Goal: Use online tool/utility

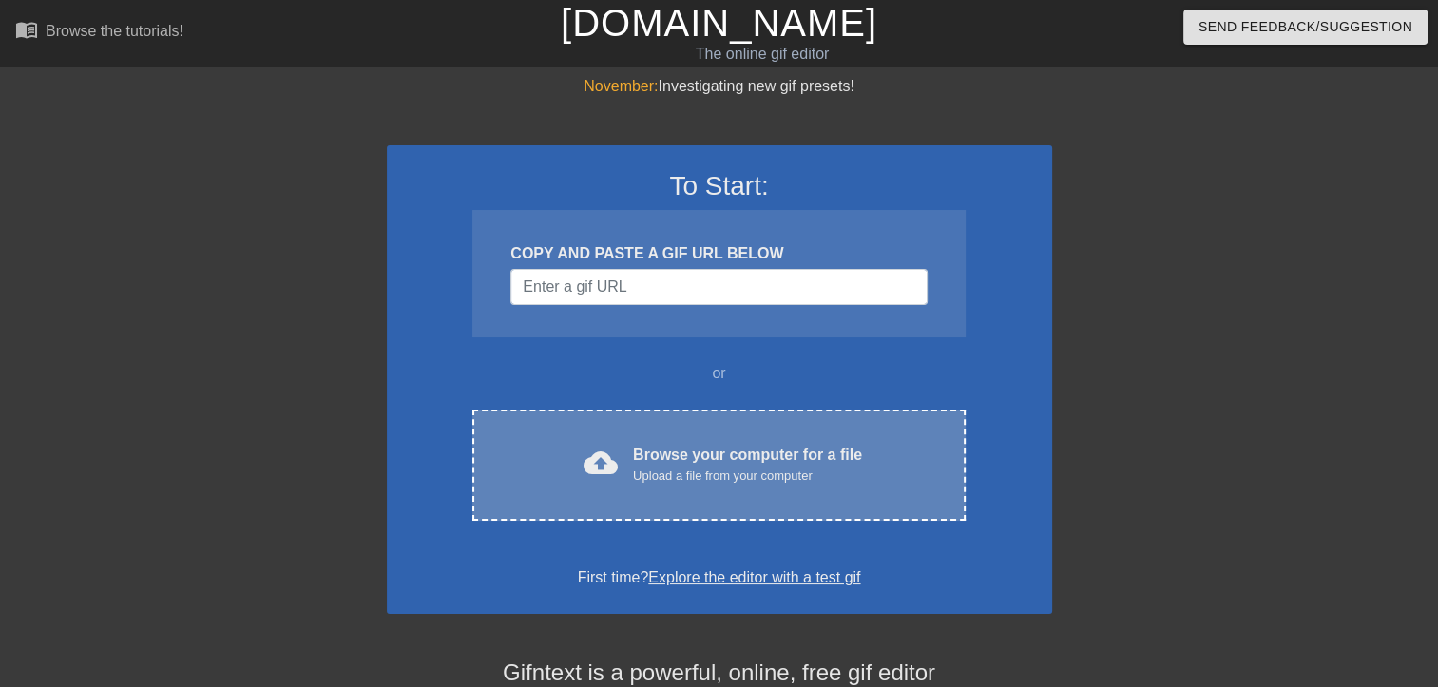
click at [633, 475] on div "Upload a file from your computer" at bounding box center [747, 476] width 229 height 19
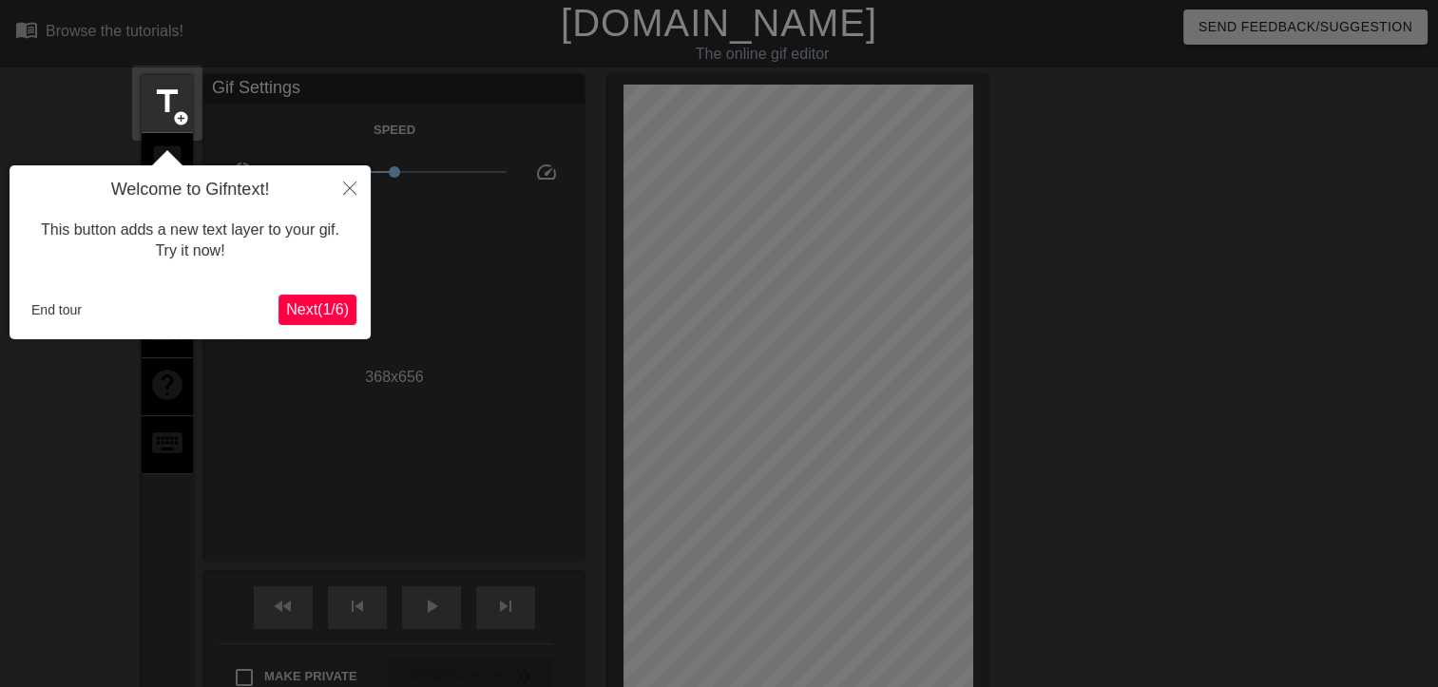
scroll to position [46, 0]
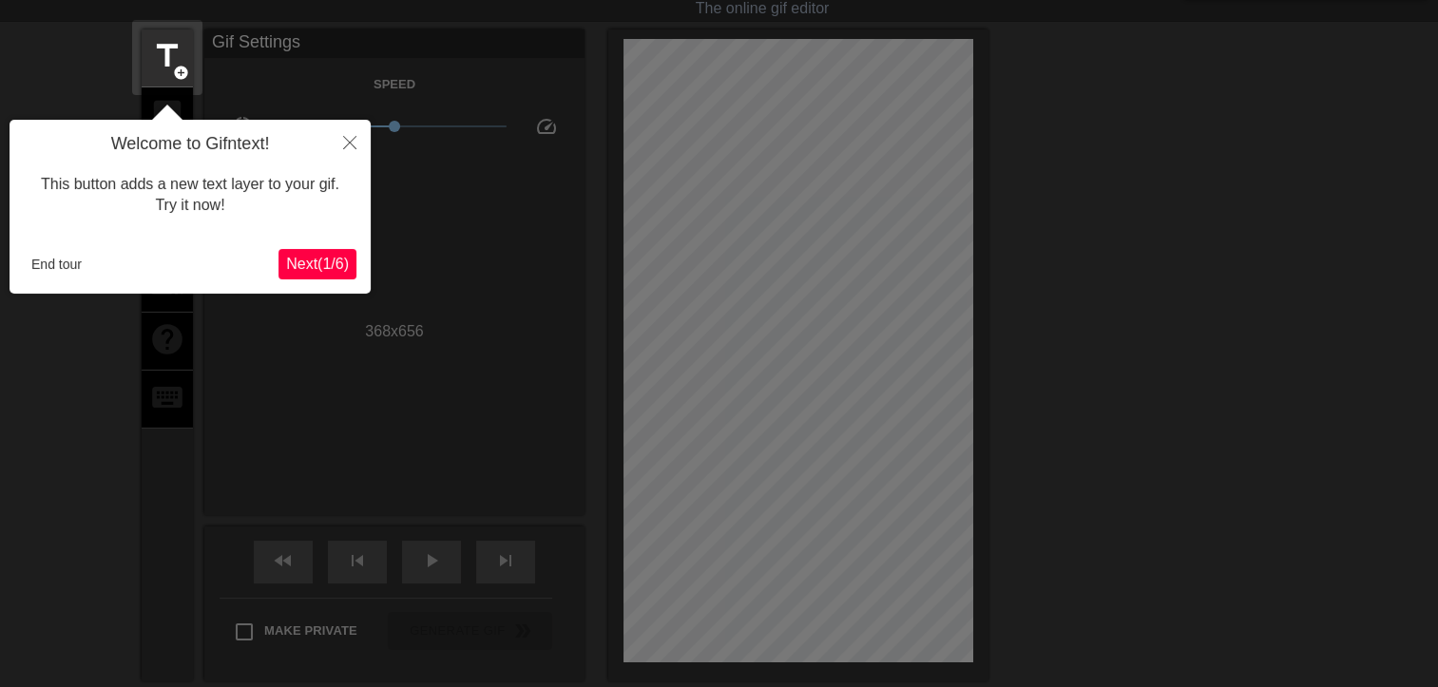
click at [340, 251] on button "Next ( 1 / 6 )" at bounding box center [318, 264] width 78 height 30
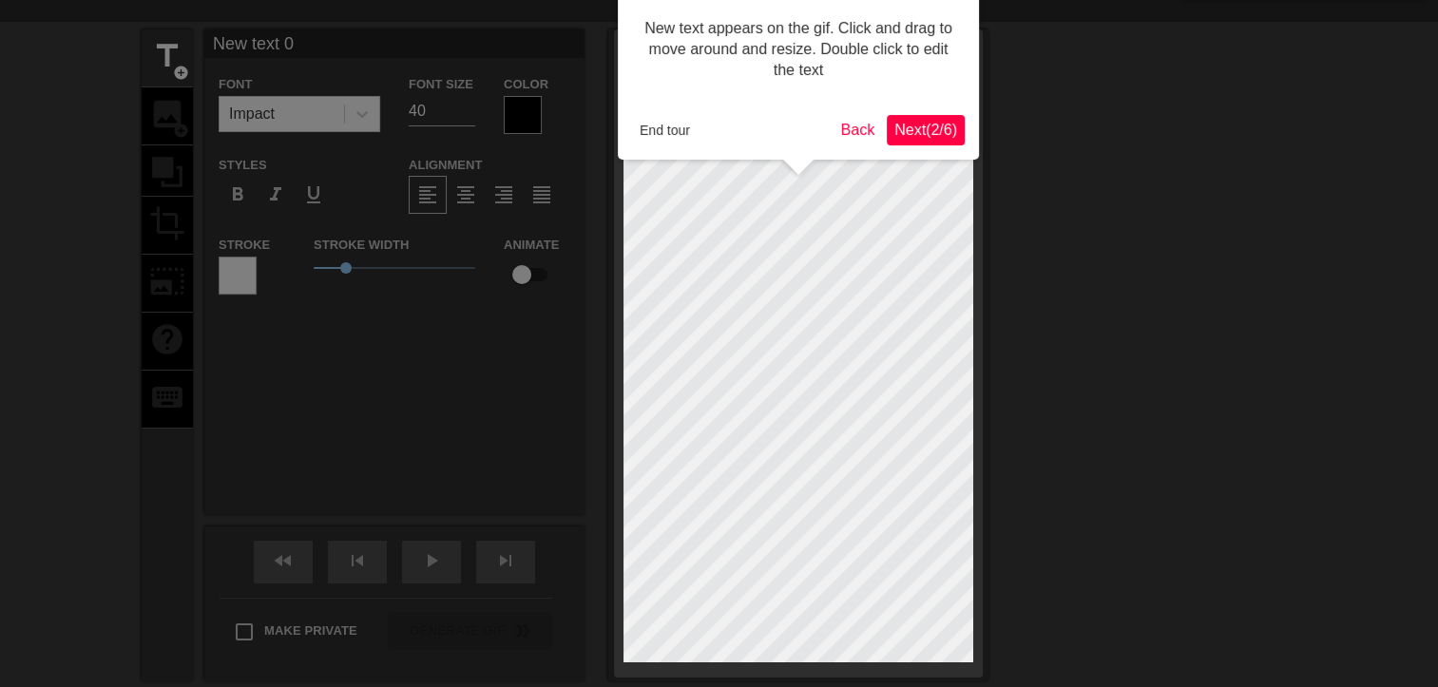
scroll to position [0, 0]
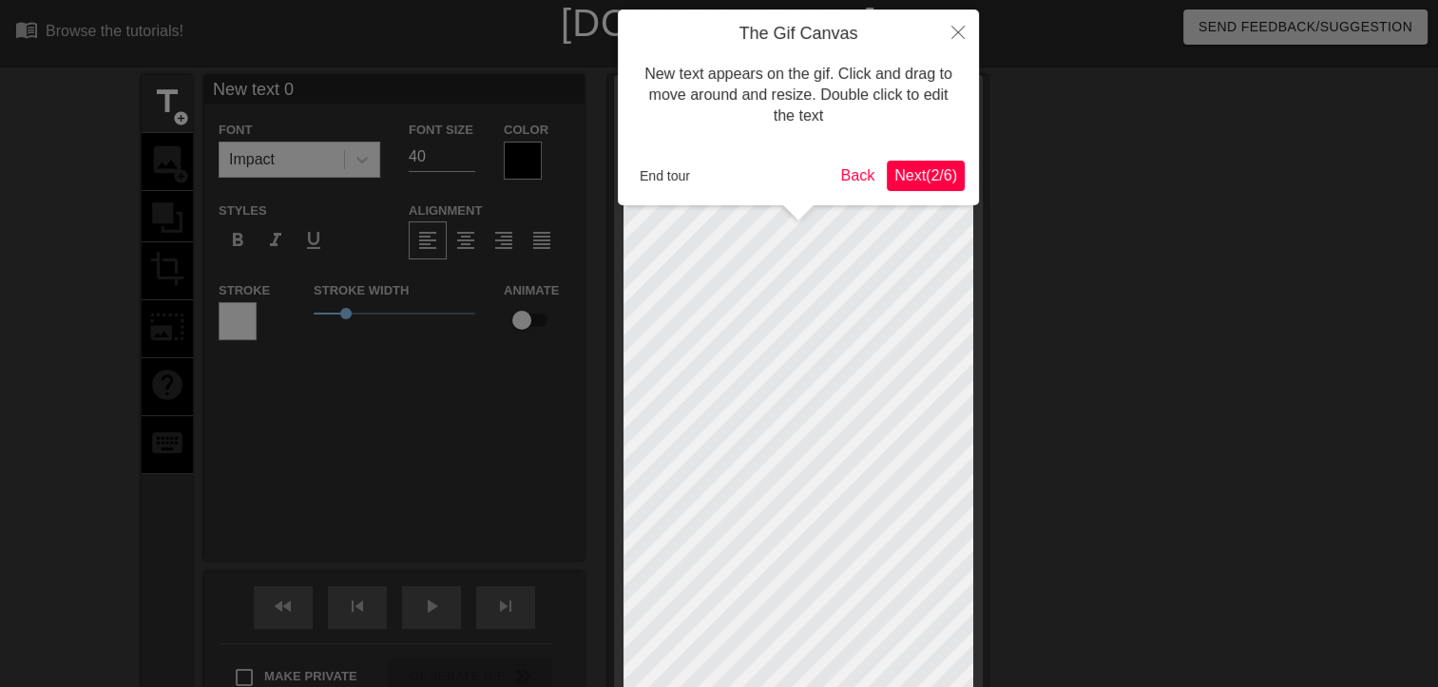
click at [943, 169] on span "Next ( 2 / 6 )" at bounding box center [926, 175] width 63 height 16
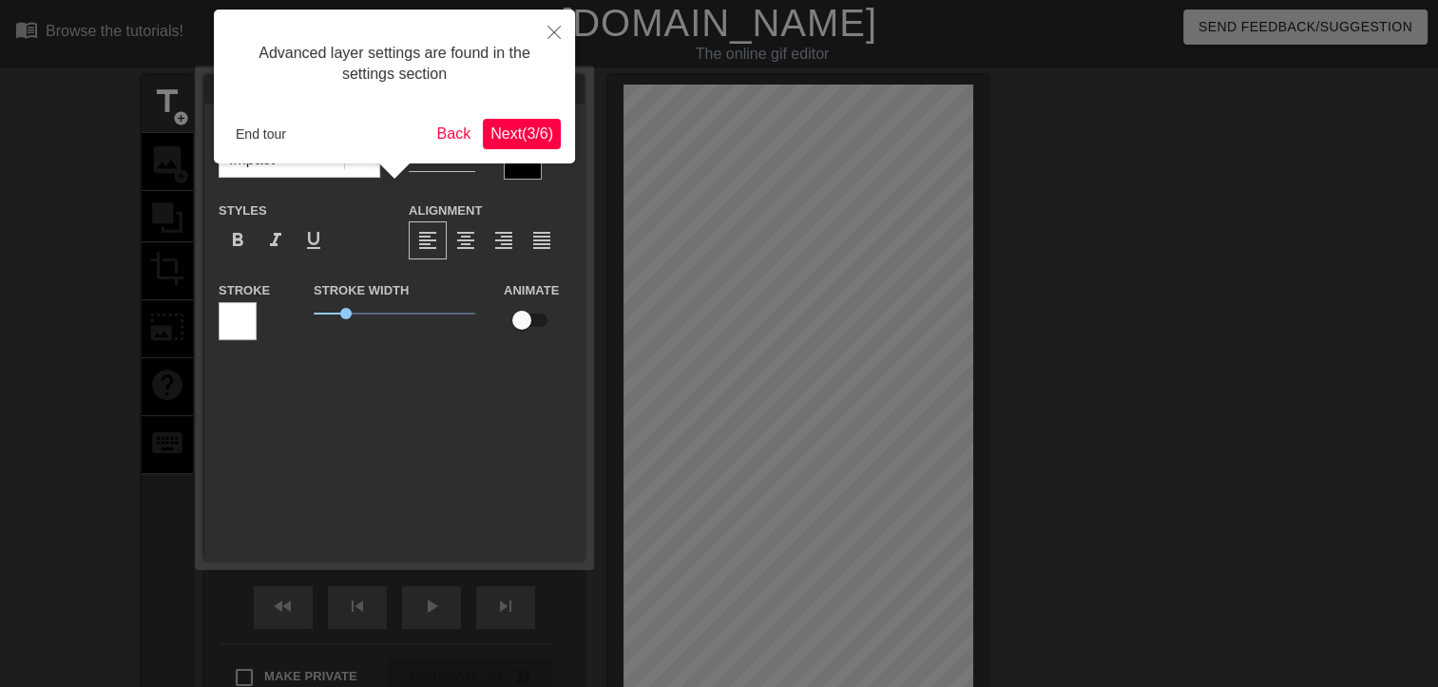
click at [541, 142] on span "Next ( 3 / 6 )" at bounding box center [522, 133] width 63 height 16
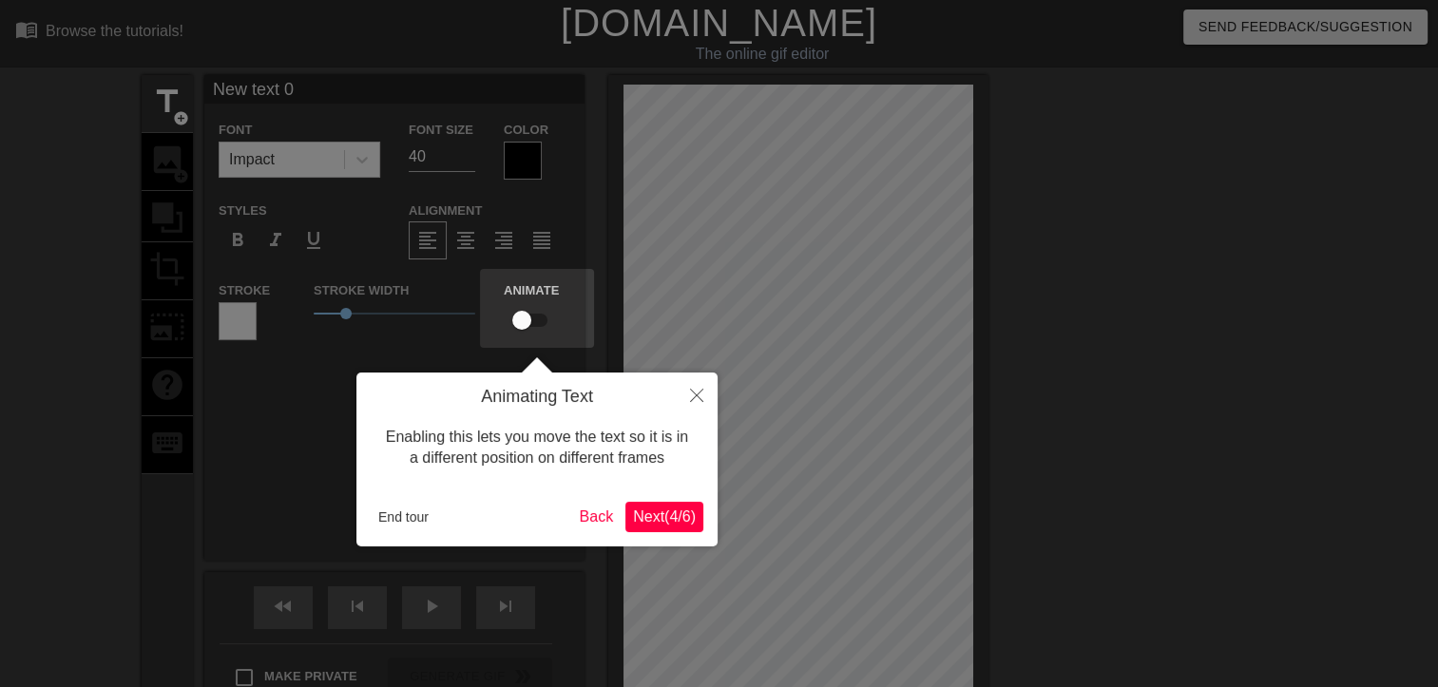
click at [645, 504] on button "Next ( 4 / 6 )" at bounding box center [665, 517] width 78 height 30
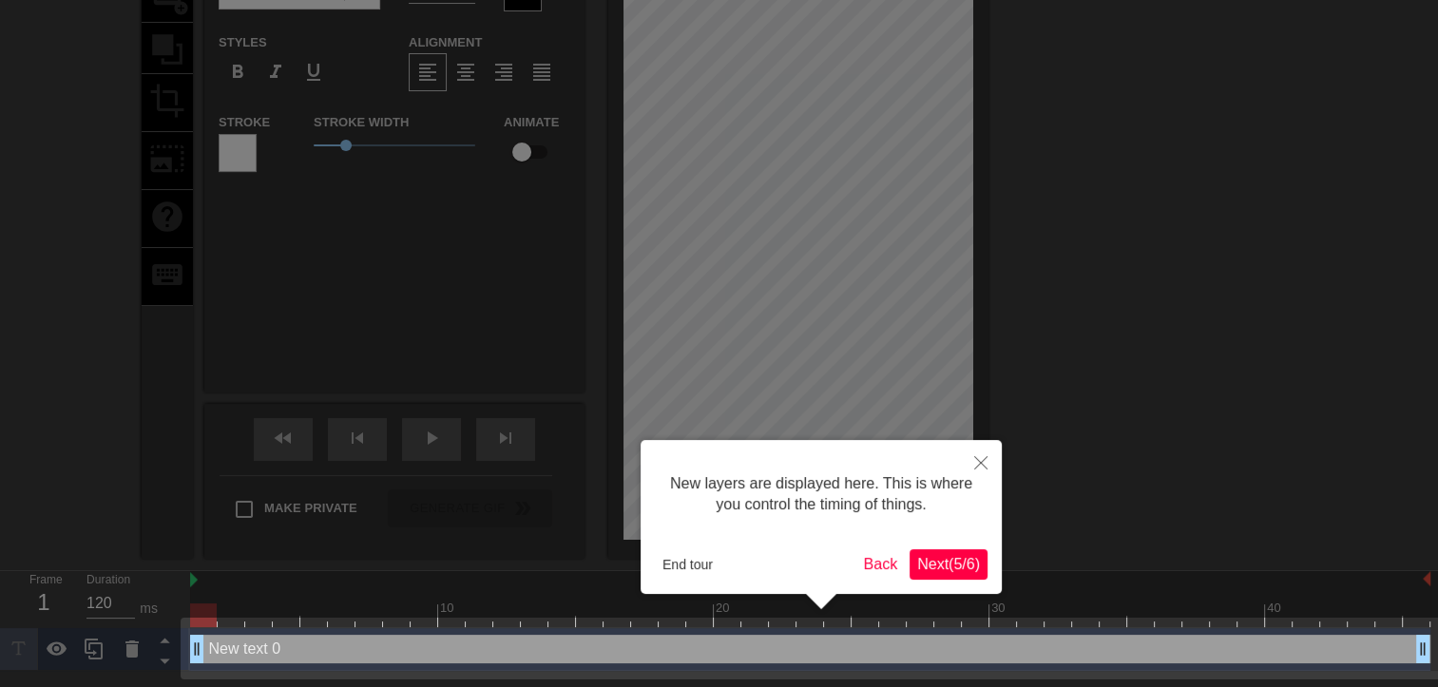
click at [968, 565] on span "Next ( 5 / 6 )" at bounding box center [948, 564] width 63 height 16
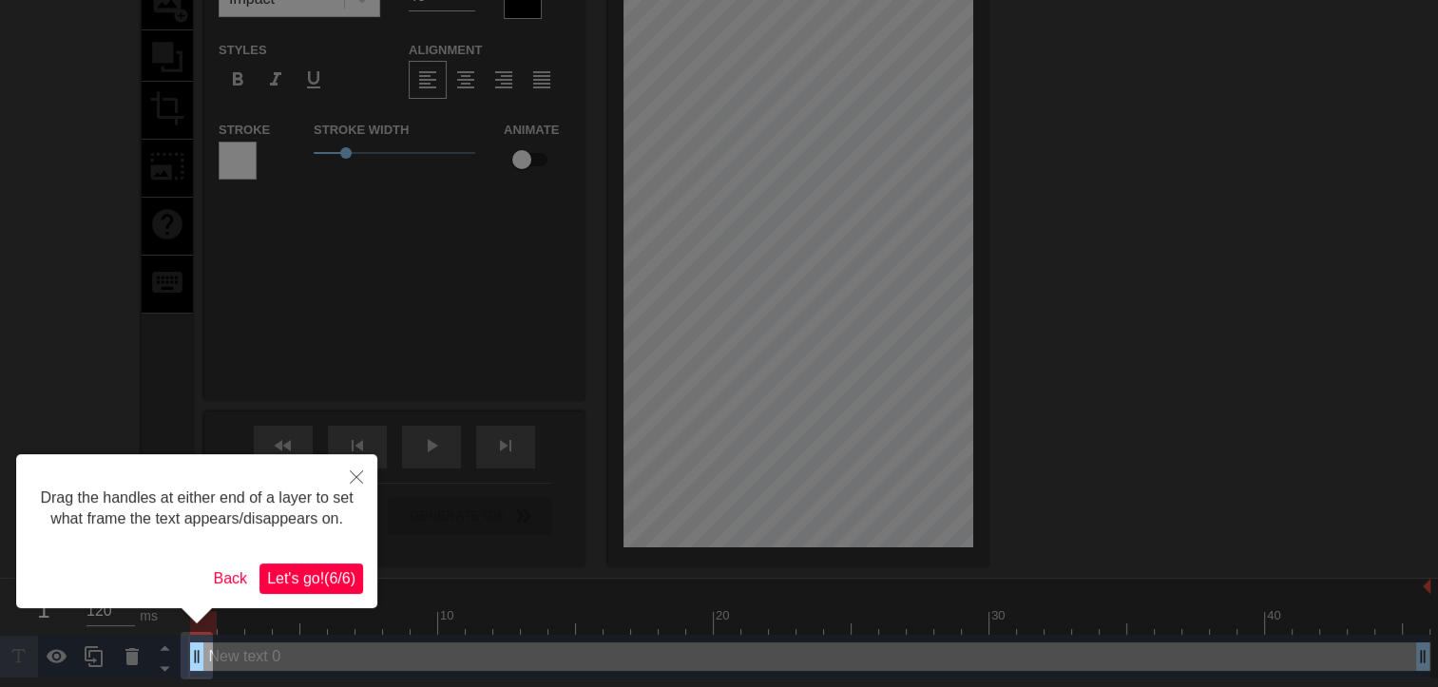
click at [335, 572] on span "Let's go! ( 6 / 6 )" at bounding box center [311, 578] width 88 height 16
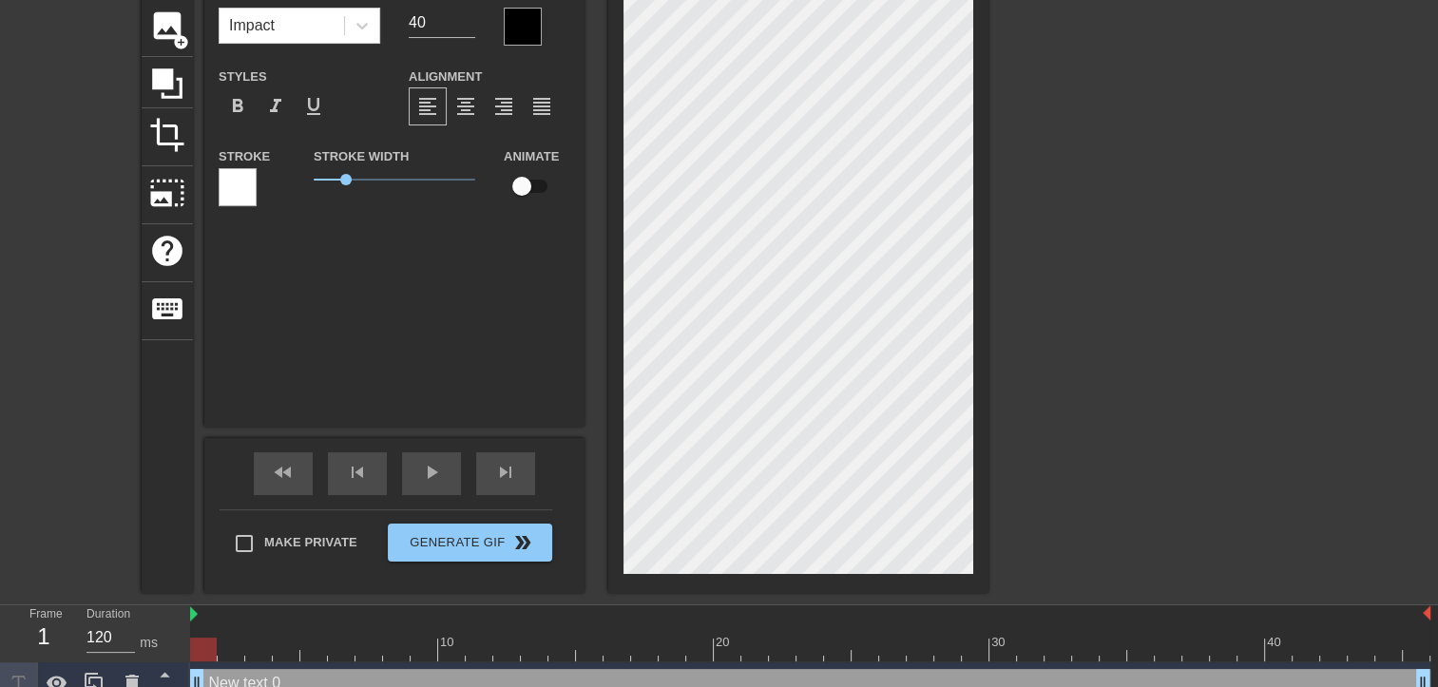
scroll to position [156, 0]
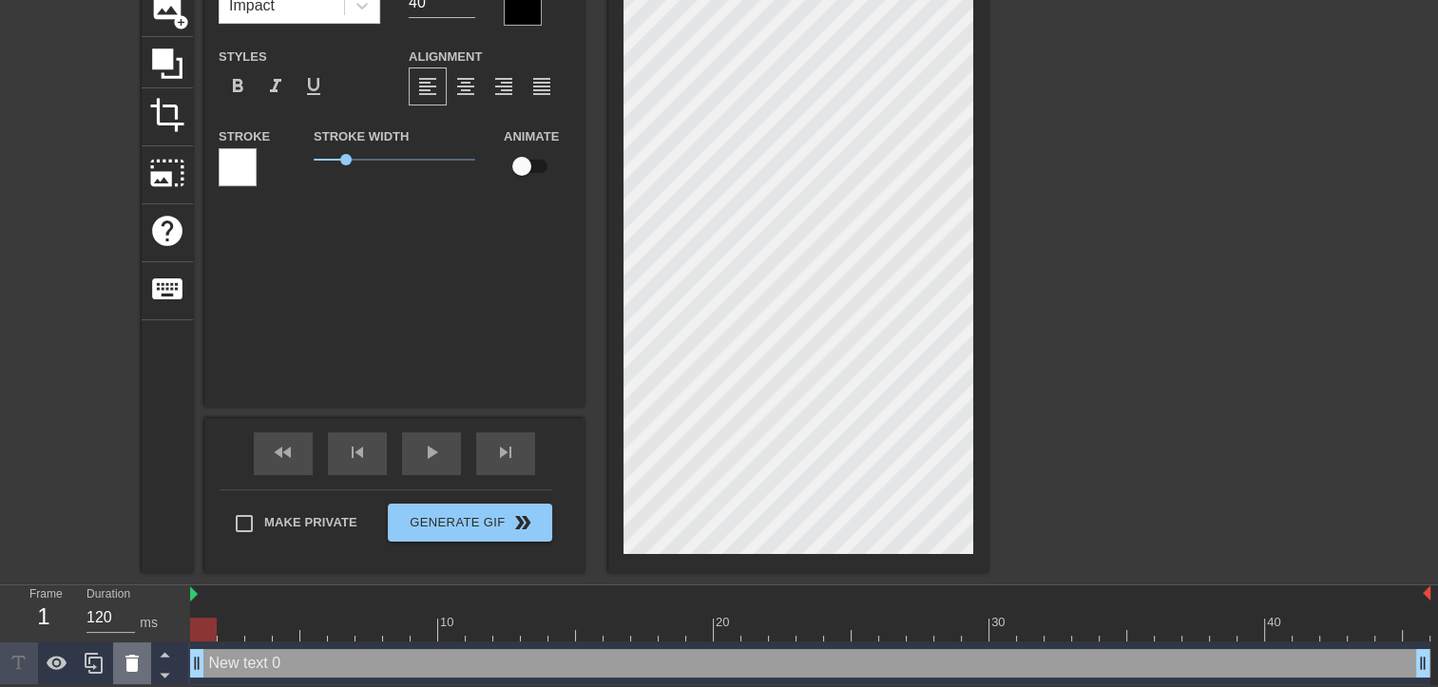
click at [125, 664] on icon at bounding box center [132, 663] width 23 height 23
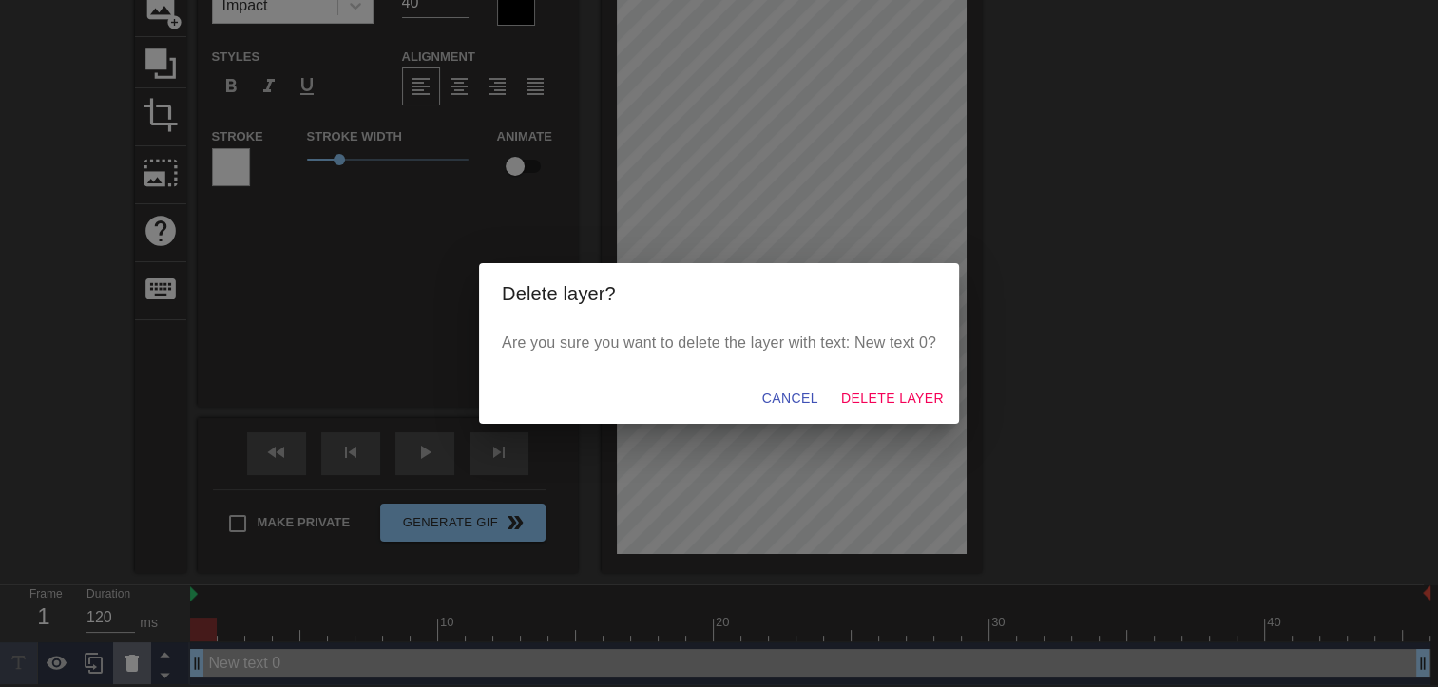
scroll to position [141, 0]
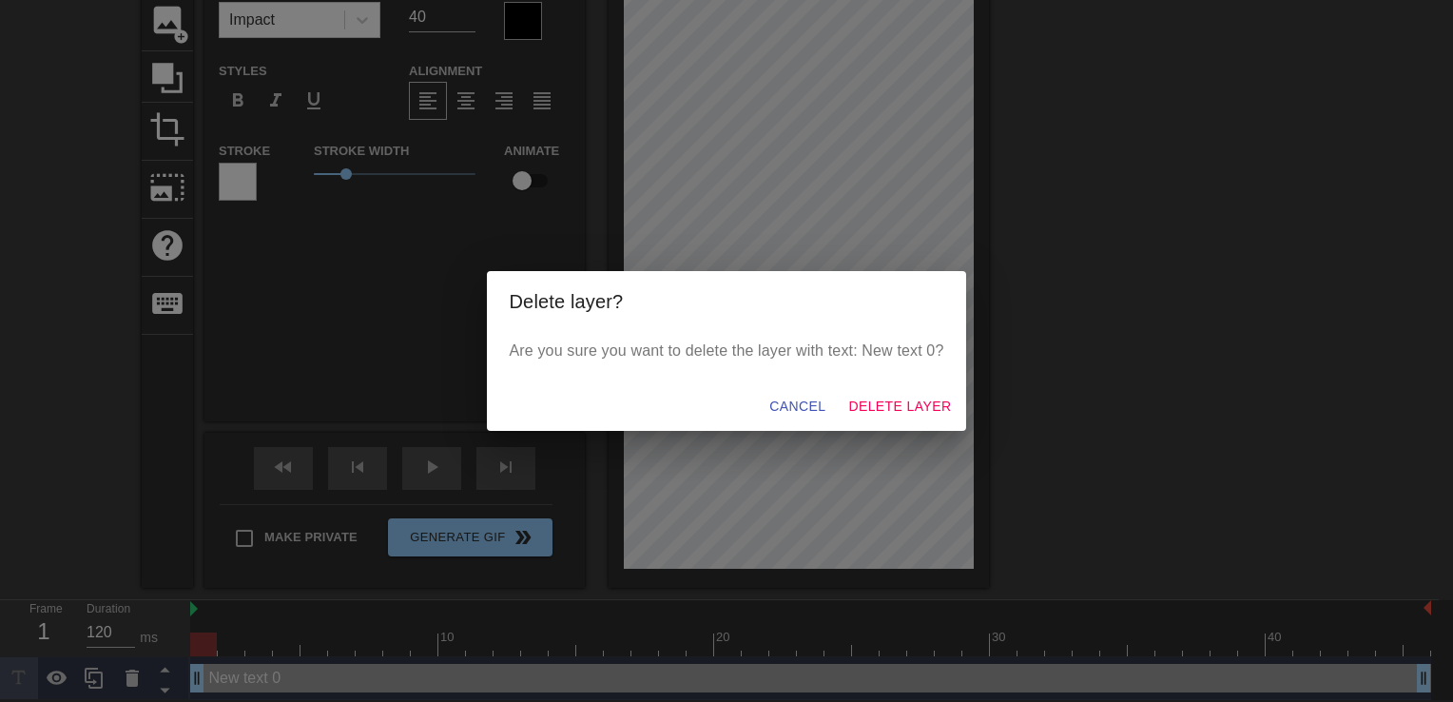
click at [1026, 385] on div "Delete layer? Are you sure you want to delete the layer with text: New text 0? …" at bounding box center [726, 351] width 1453 height 702
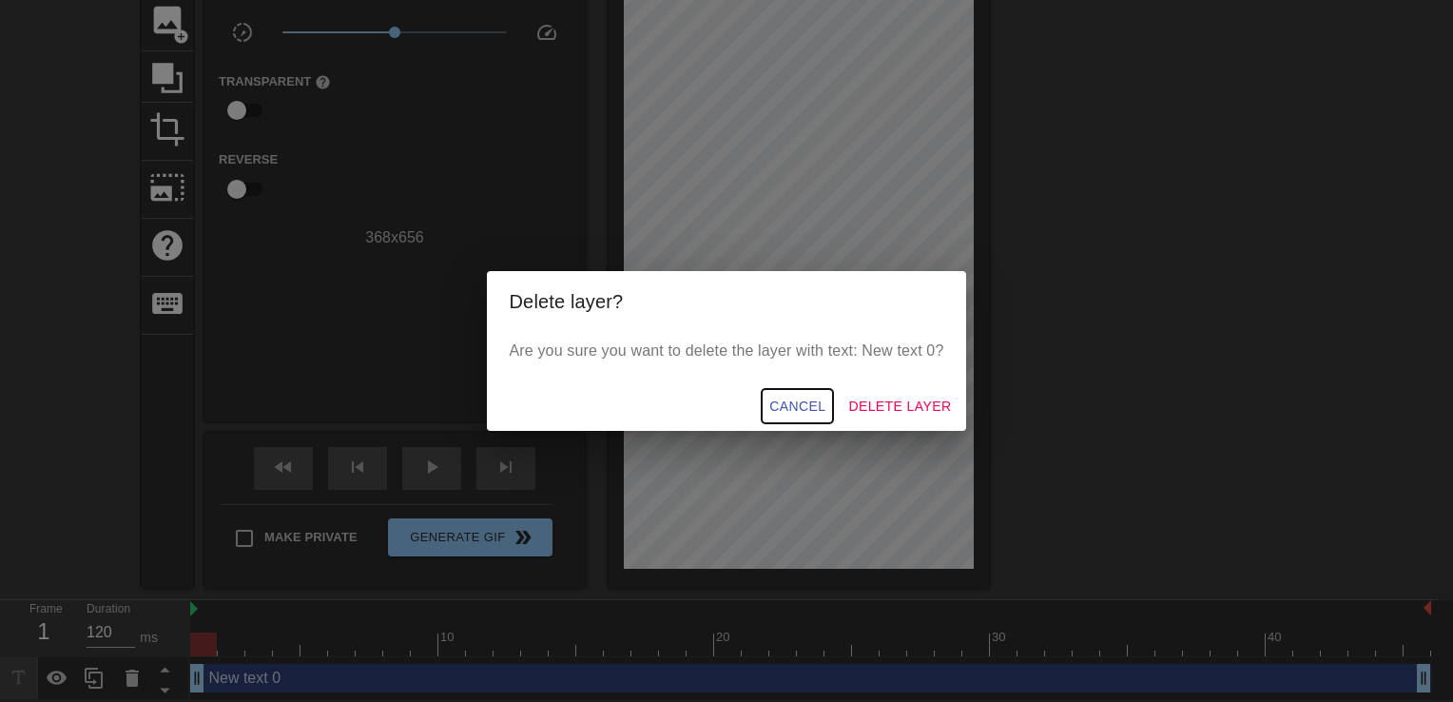
click at [821, 407] on span "Cancel" at bounding box center [797, 407] width 56 height 24
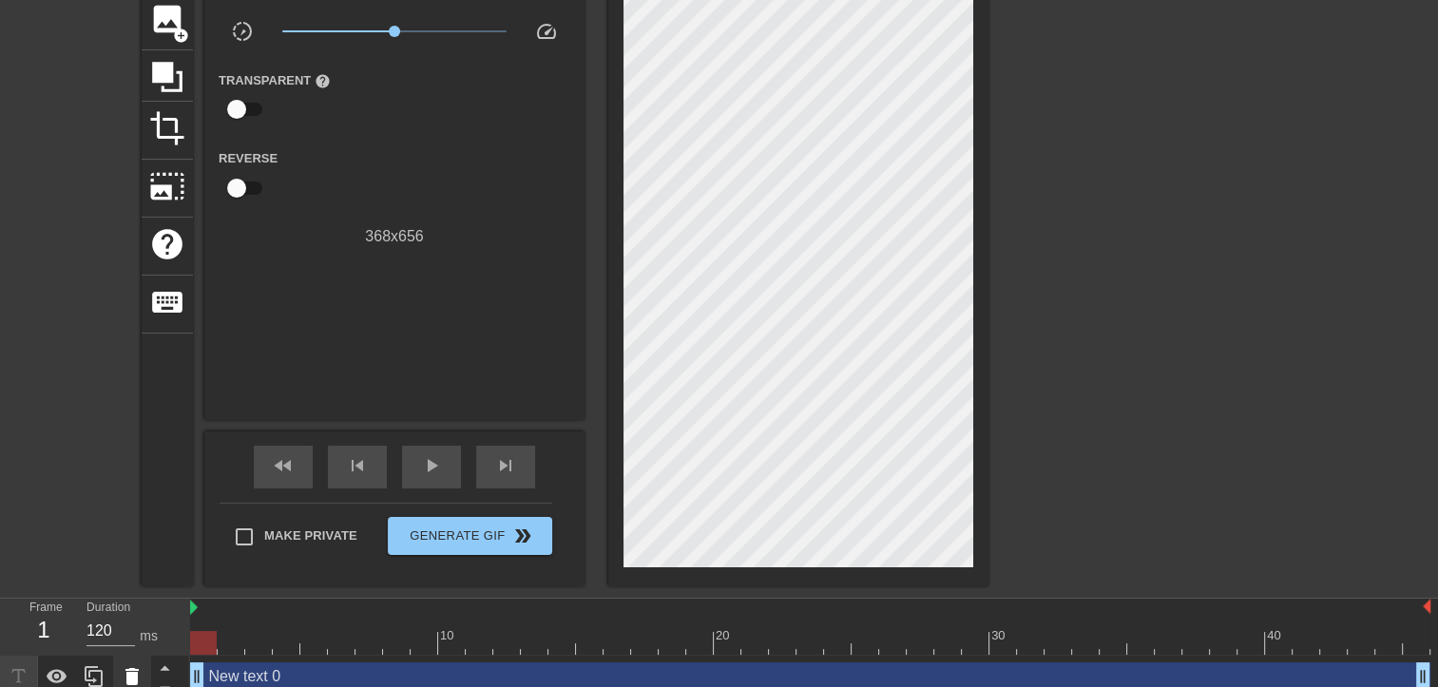
click at [135, 667] on icon at bounding box center [132, 676] width 23 height 23
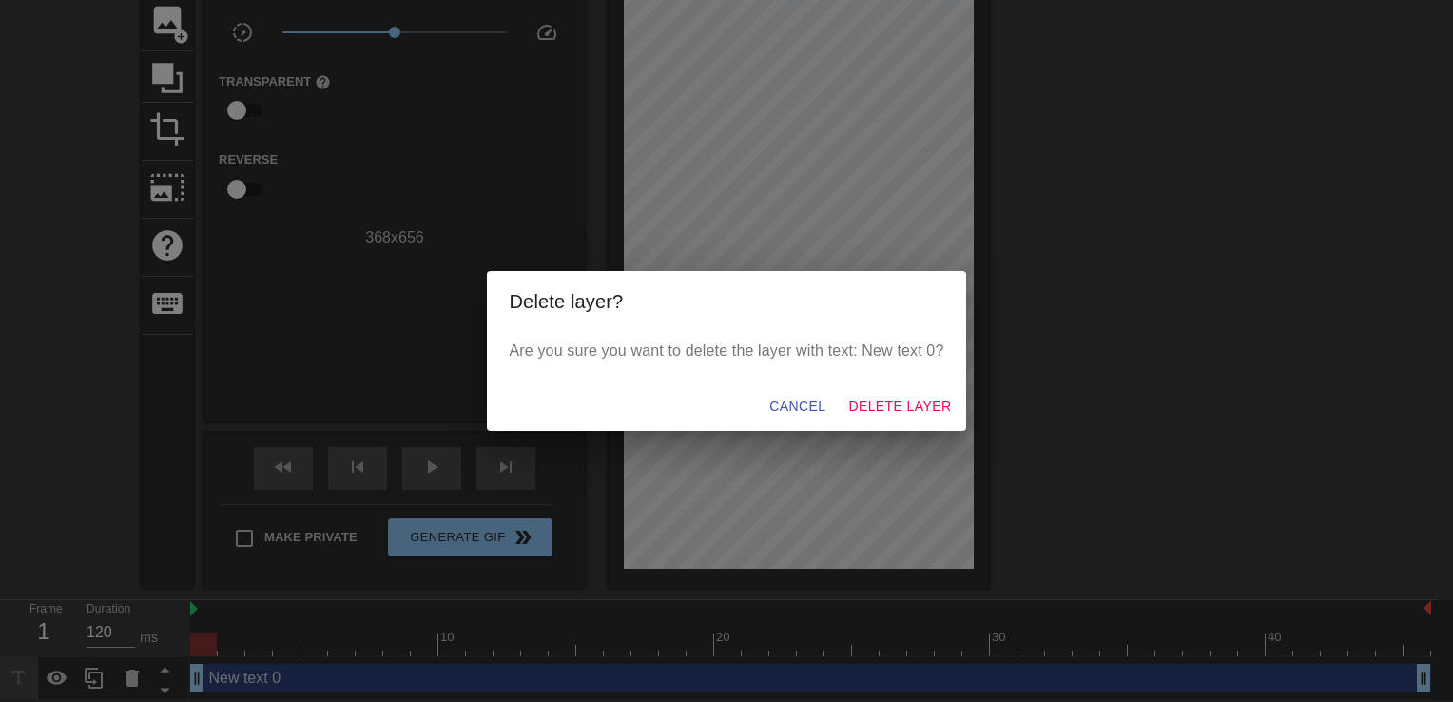
click at [1045, 351] on div "Delete layer? Are you sure you want to delete the layer with text: New text 0? …" at bounding box center [726, 351] width 1453 height 702
click at [801, 397] on span "Cancel" at bounding box center [797, 407] width 56 height 24
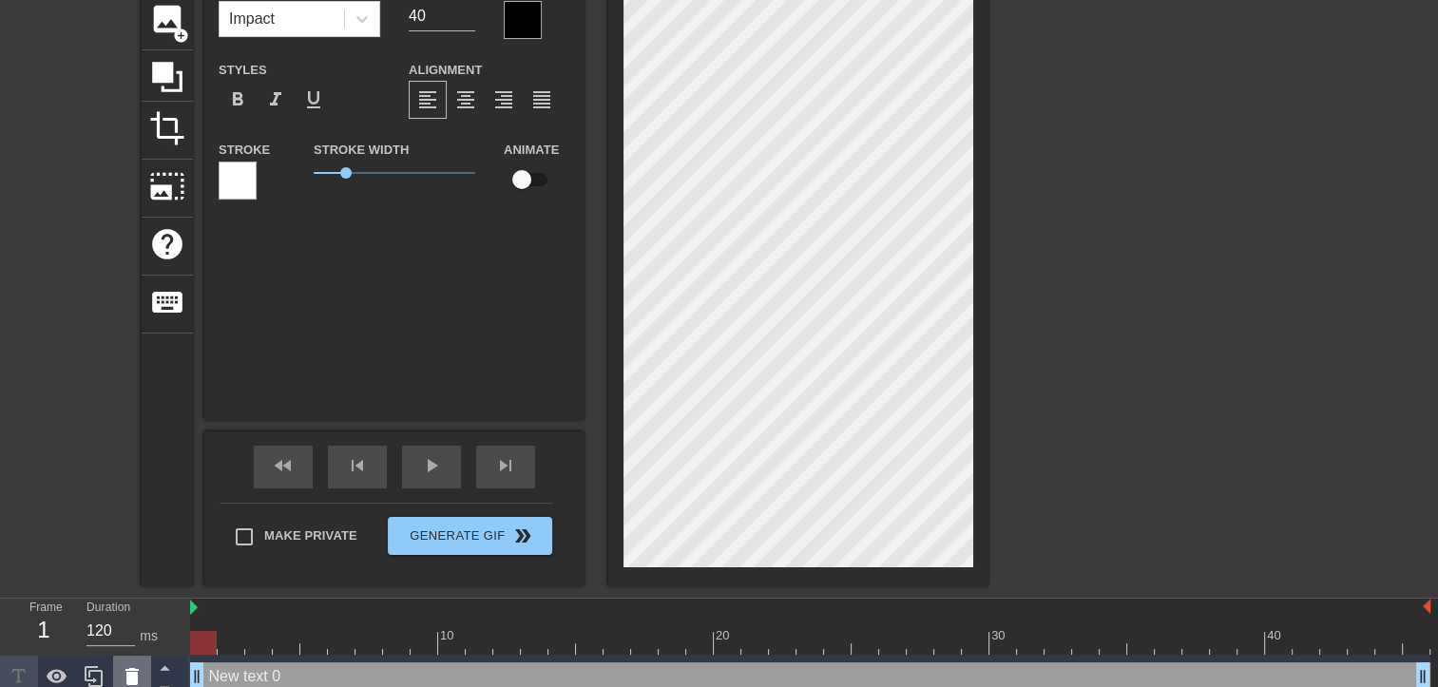
click at [137, 670] on icon at bounding box center [131, 676] width 13 height 17
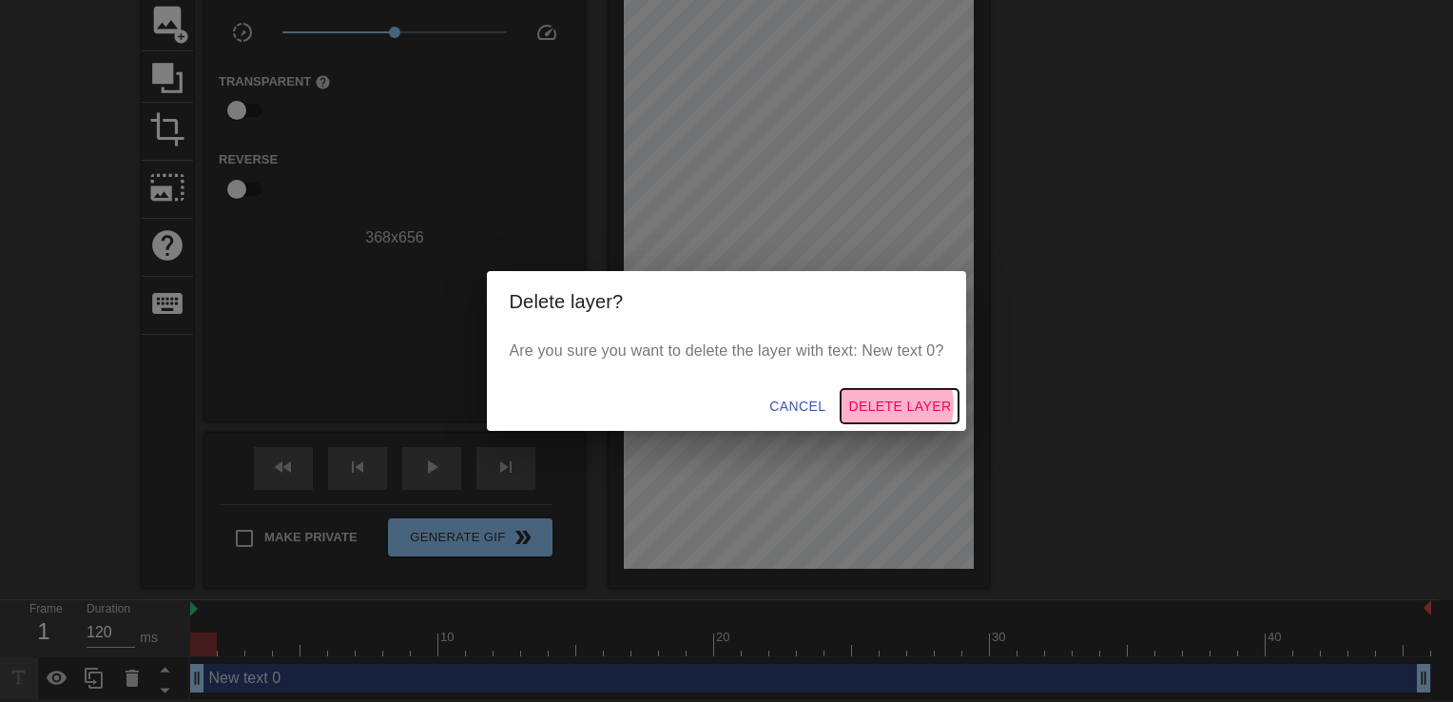
click at [894, 405] on span "Delete Layer" at bounding box center [899, 407] width 103 height 24
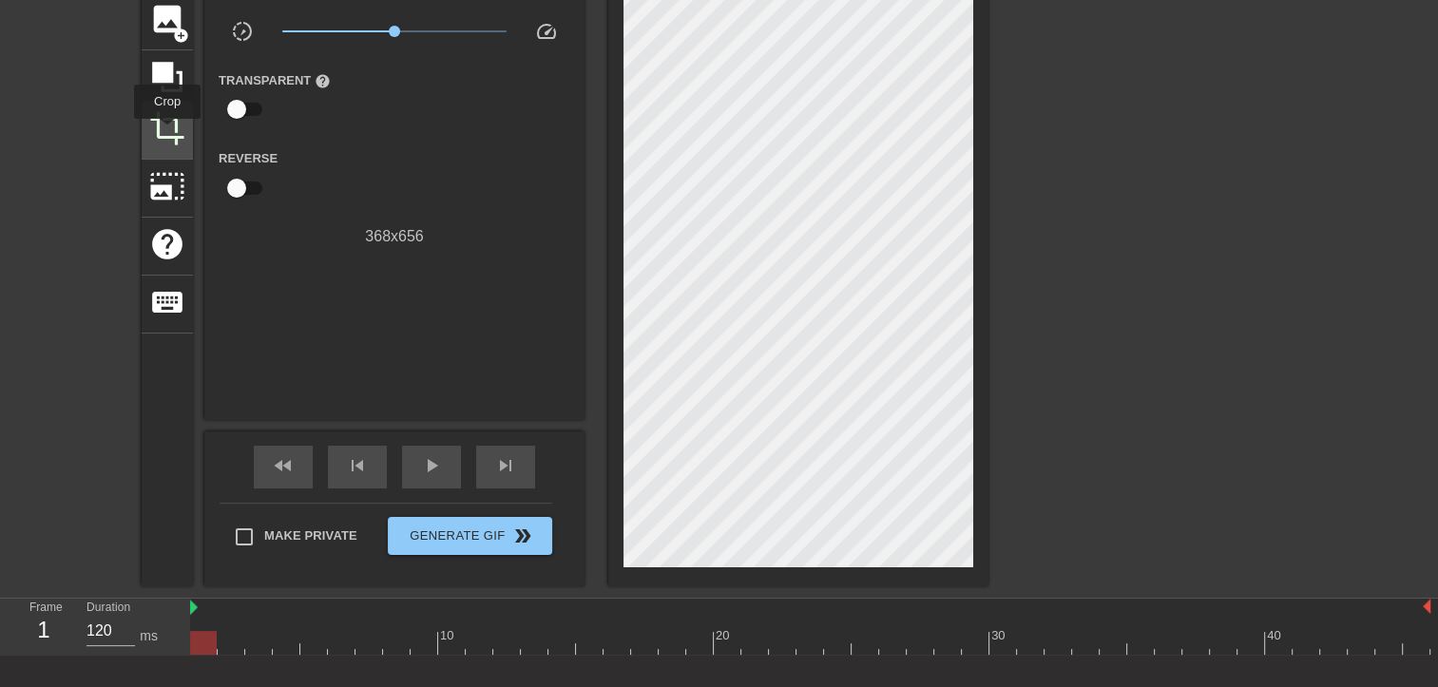
click at [167, 132] on span "crop" at bounding box center [167, 128] width 36 height 36
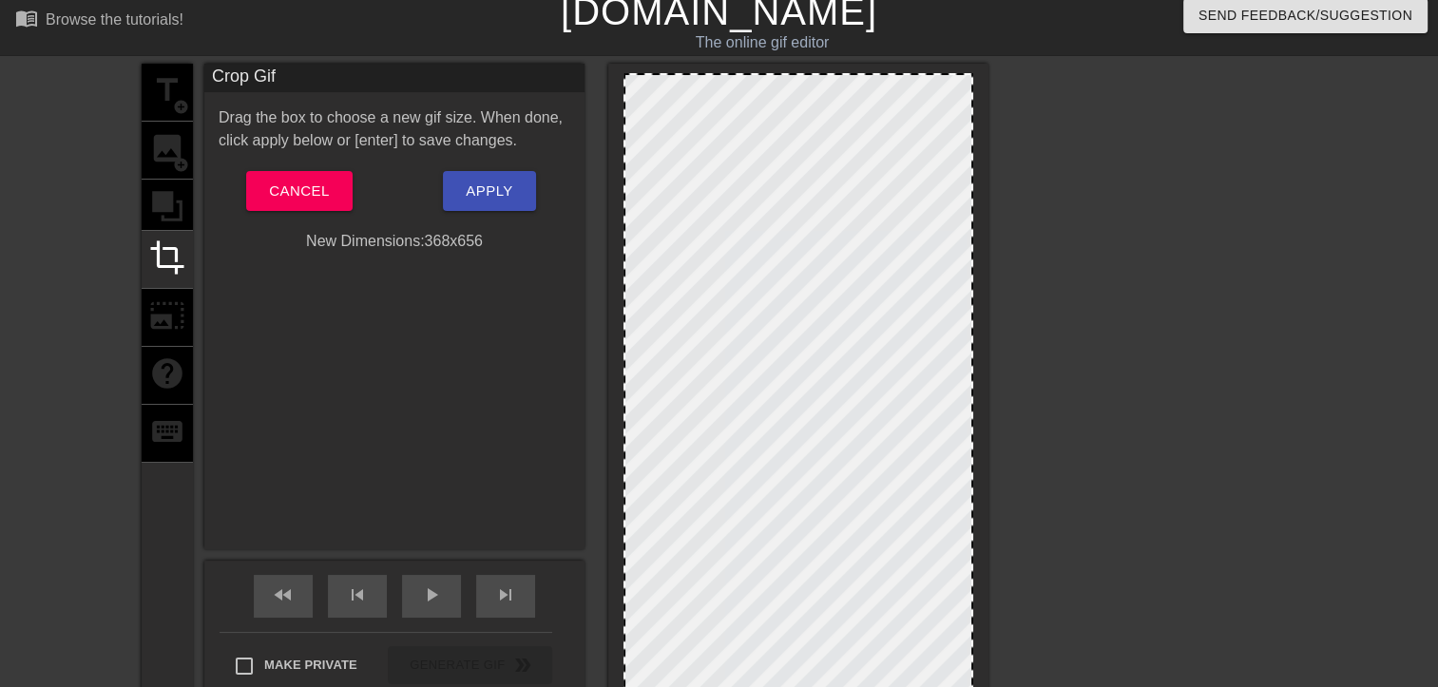
scroll to position [0, 0]
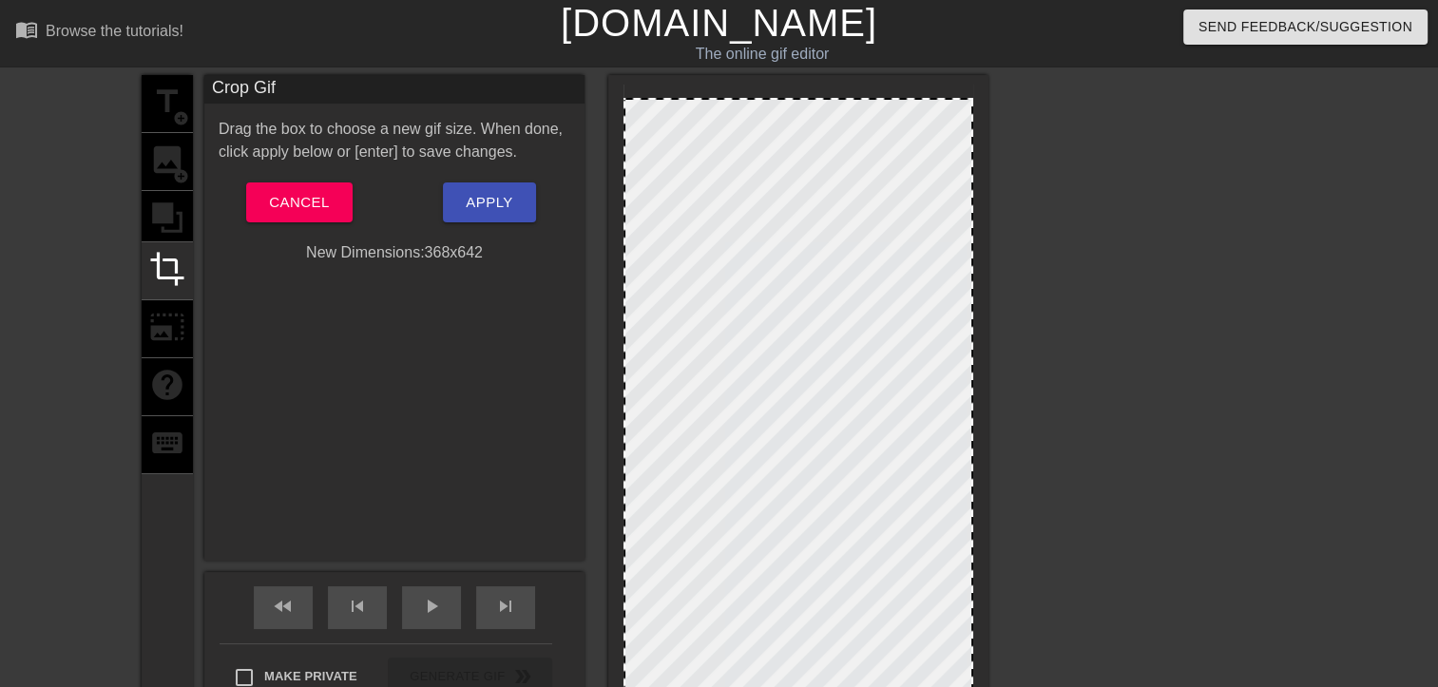
drag, startPoint x: 972, startPoint y: 88, endPoint x: 991, endPoint y: 102, distance: 22.4
click at [991, 102] on div "title add_circle image add_circle crop photo_size_select_large help keyboard Cr…" at bounding box center [719, 401] width 1438 height 652
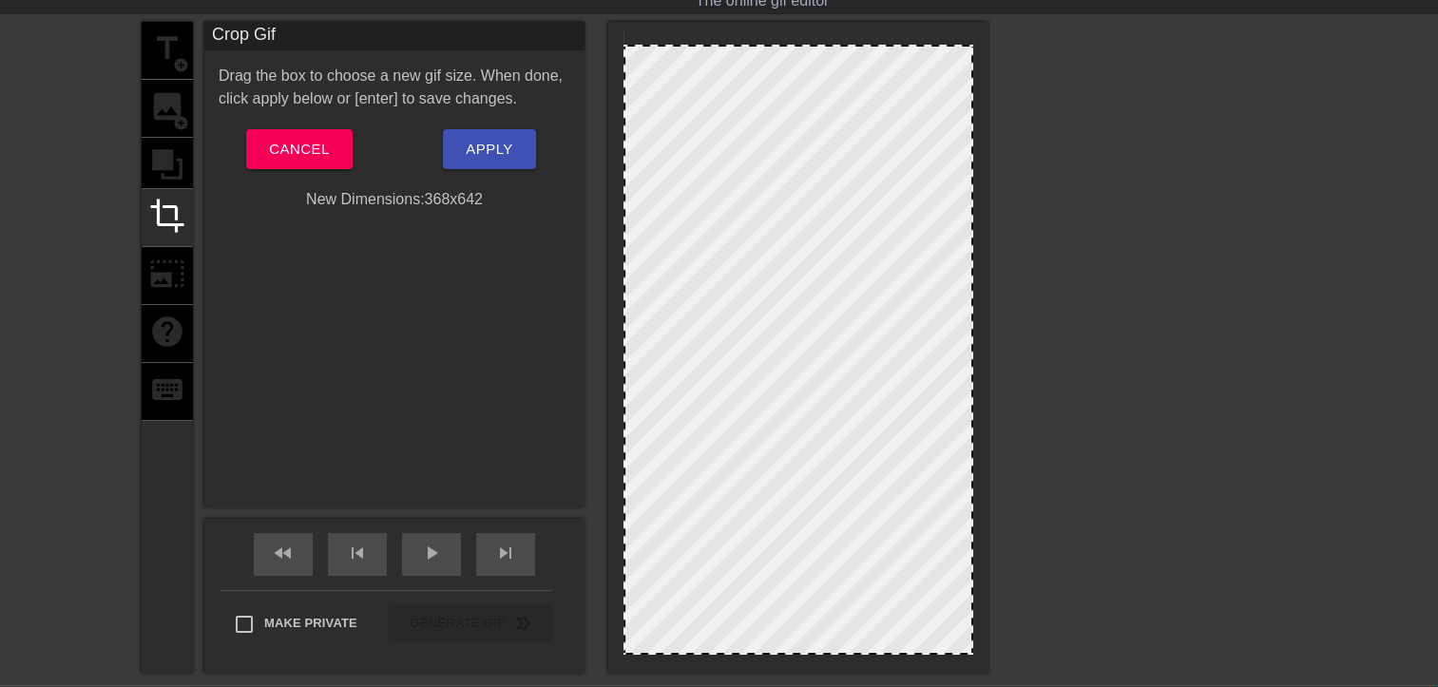
scroll to position [95, 0]
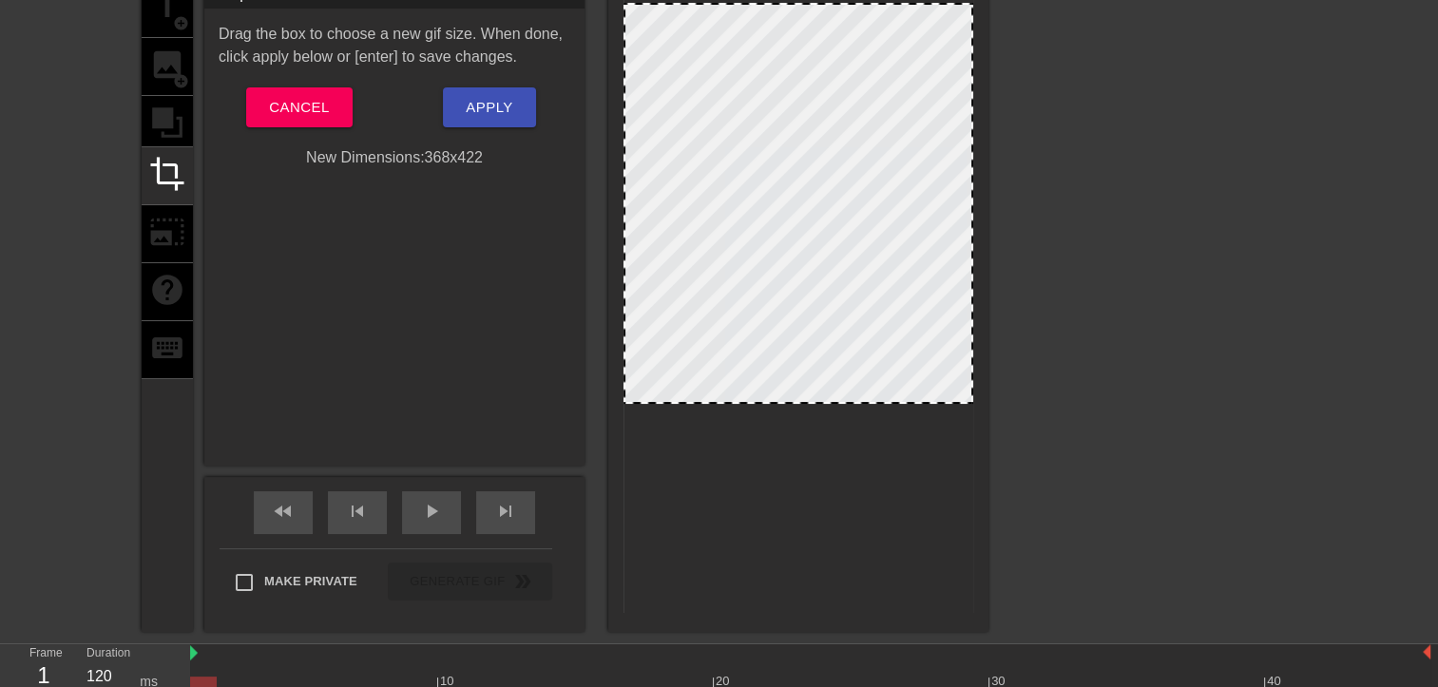
drag, startPoint x: 877, startPoint y: 610, endPoint x: 900, endPoint y: 401, distance: 210.4
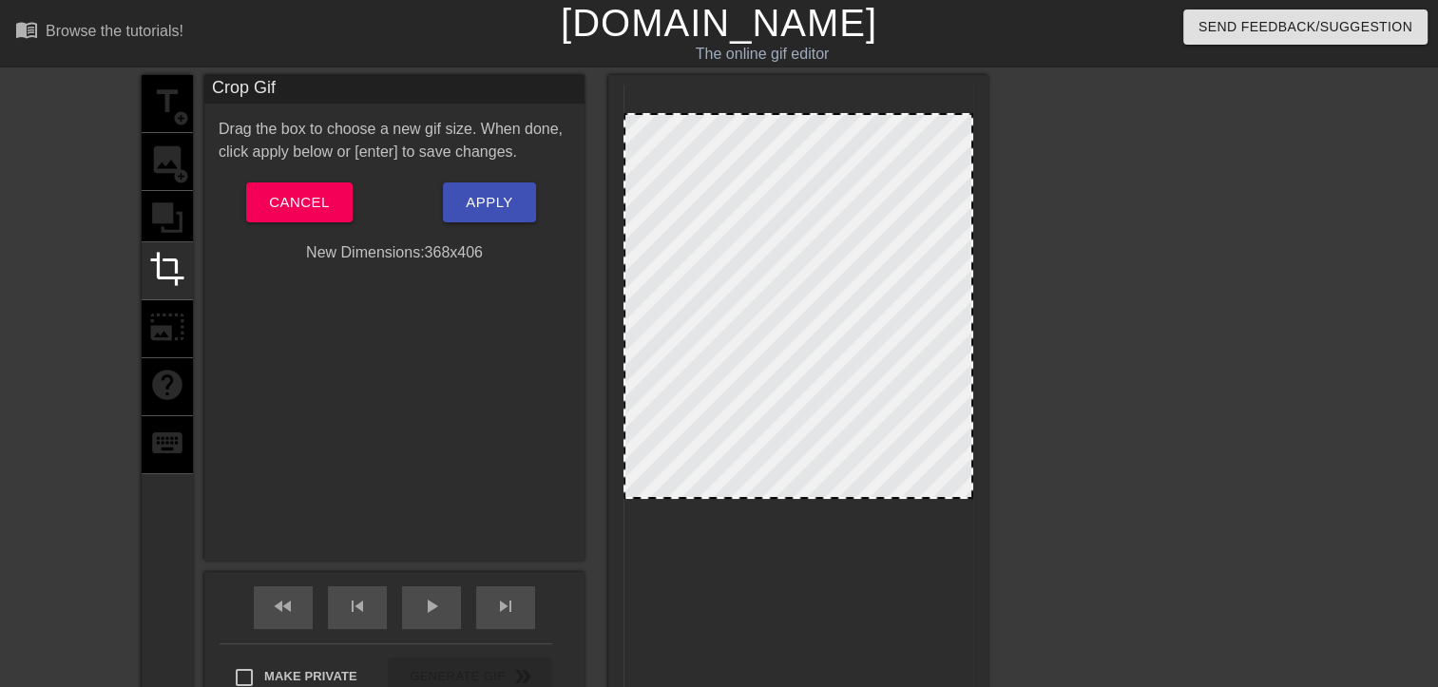
drag, startPoint x: 872, startPoint y: 102, endPoint x: 875, endPoint y: 117, distance: 15.5
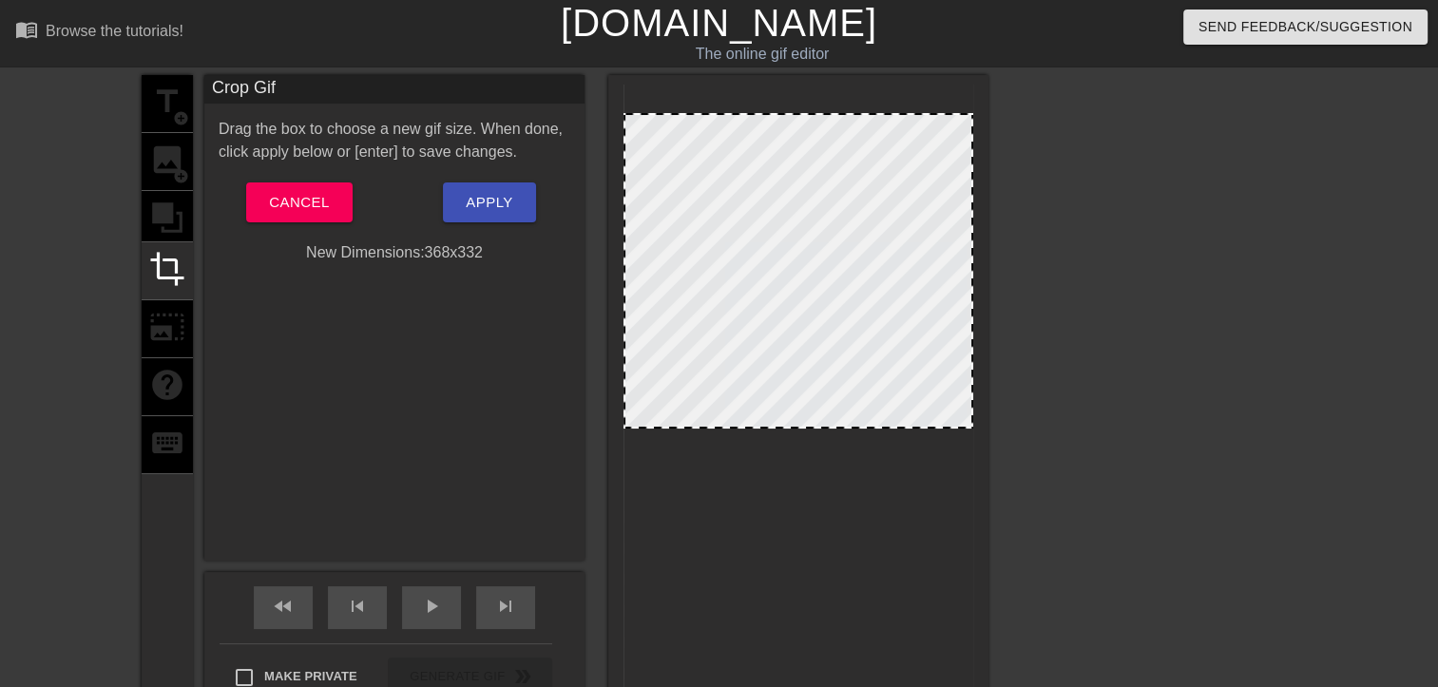
drag, startPoint x: 828, startPoint y: 499, endPoint x: 863, endPoint y: 430, distance: 77.8
click at [863, 430] on div at bounding box center [799, 427] width 346 height 10
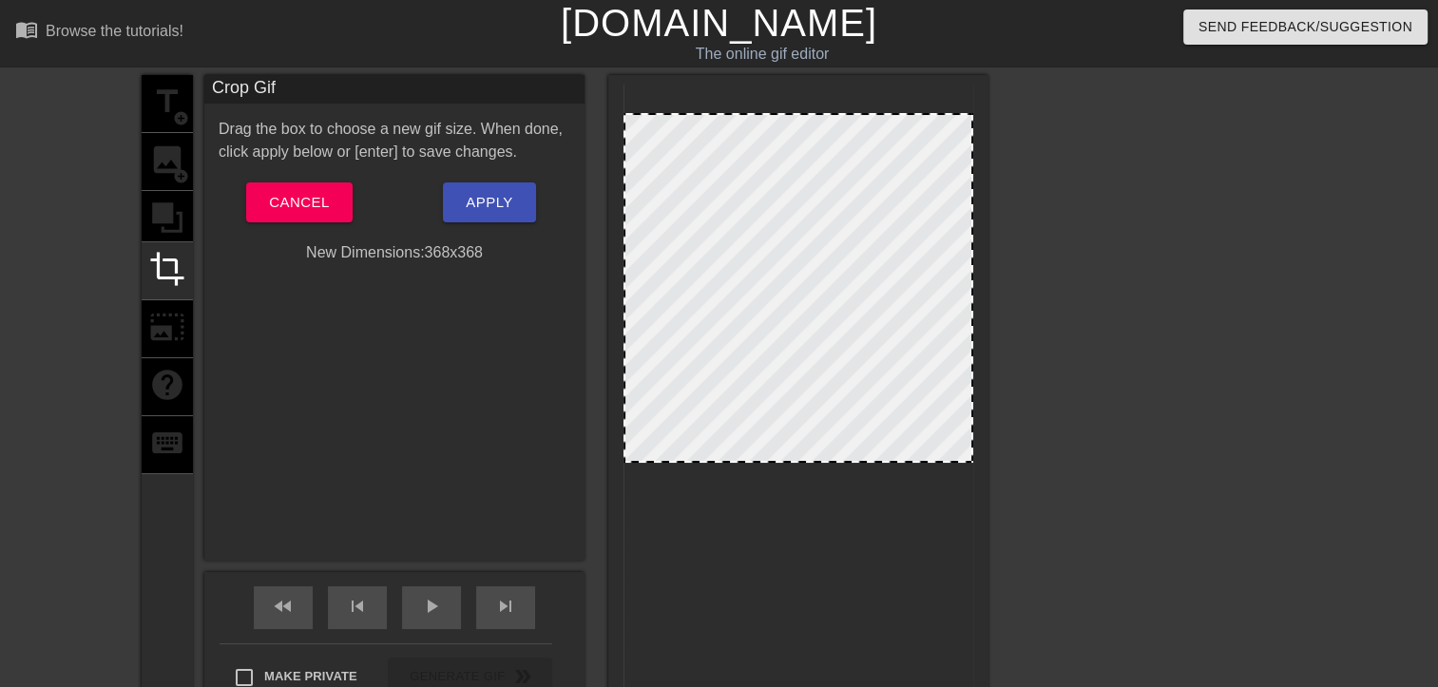
drag, startPoint x: 797, startPoint y: 432, endPoint x: 777, endPoint y: 465, distance: 38.8
click at [777, 465] on div at bounding box center [799, 461] width 346 height 10
click at [1140, 363] on div at bounding box center [1153, 360] width 285 height 570
click at [483, 196] on span "Apply" at bounding box center [489, 202] width 47 height 25
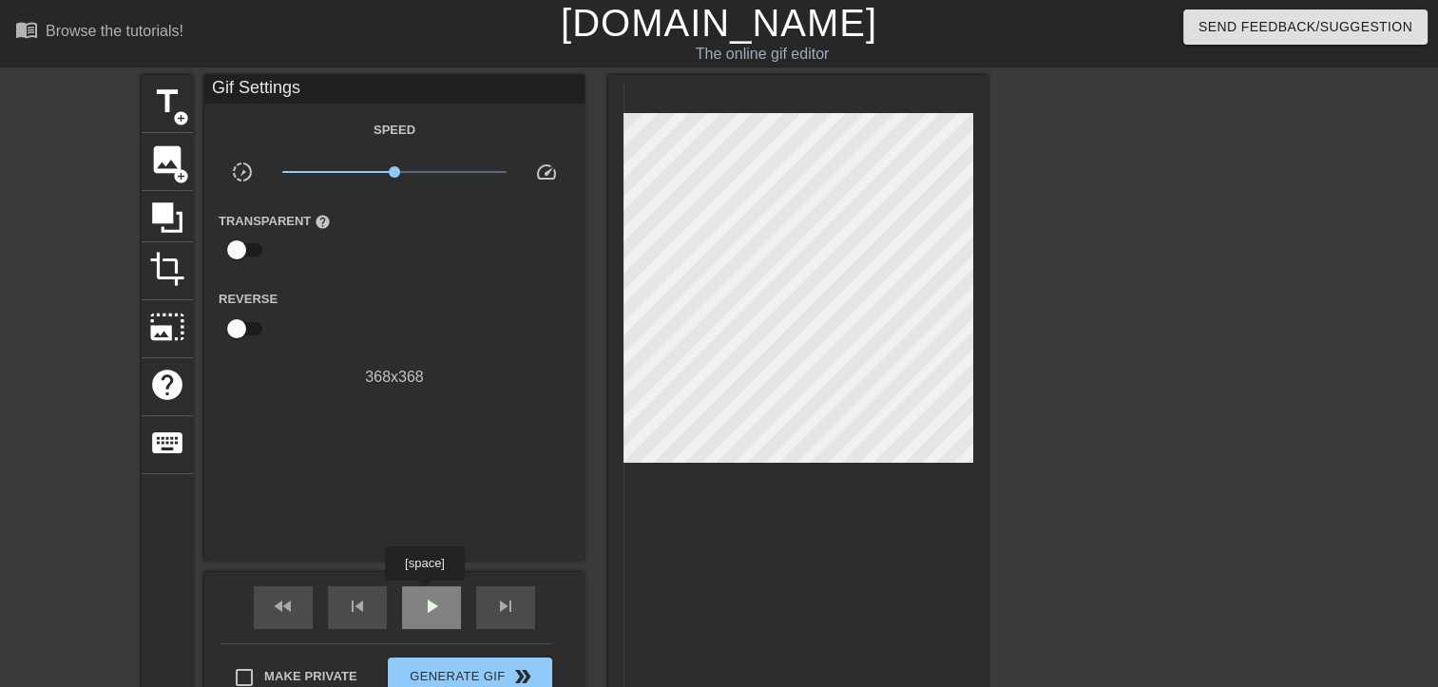
click at [423, 605] on span "play_arrow" at bounding box center [431, 606] width 23 height 23
click at [170, 165] on span "image" at bounding box center [167, 160] width 36 height 36
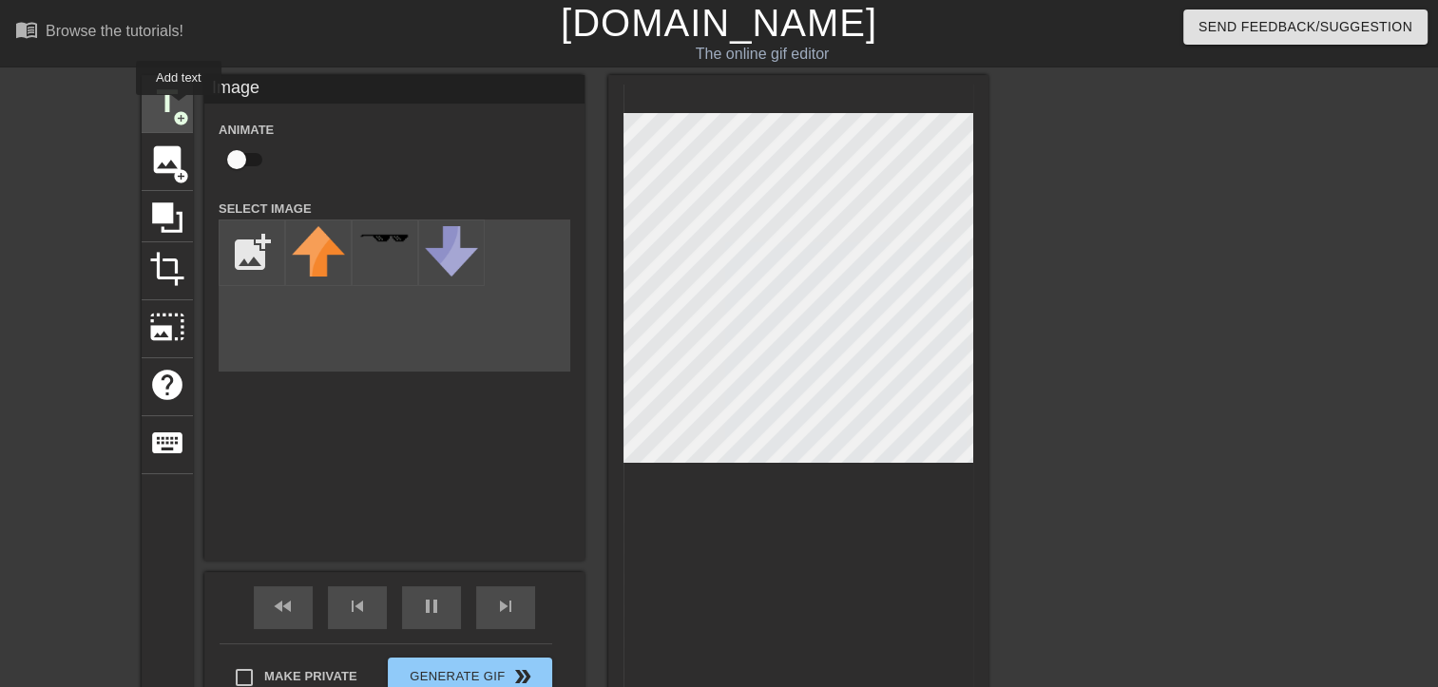
click at [179, 110] on span "add_circle" at bounding box center [181, 118] width 16 height 16
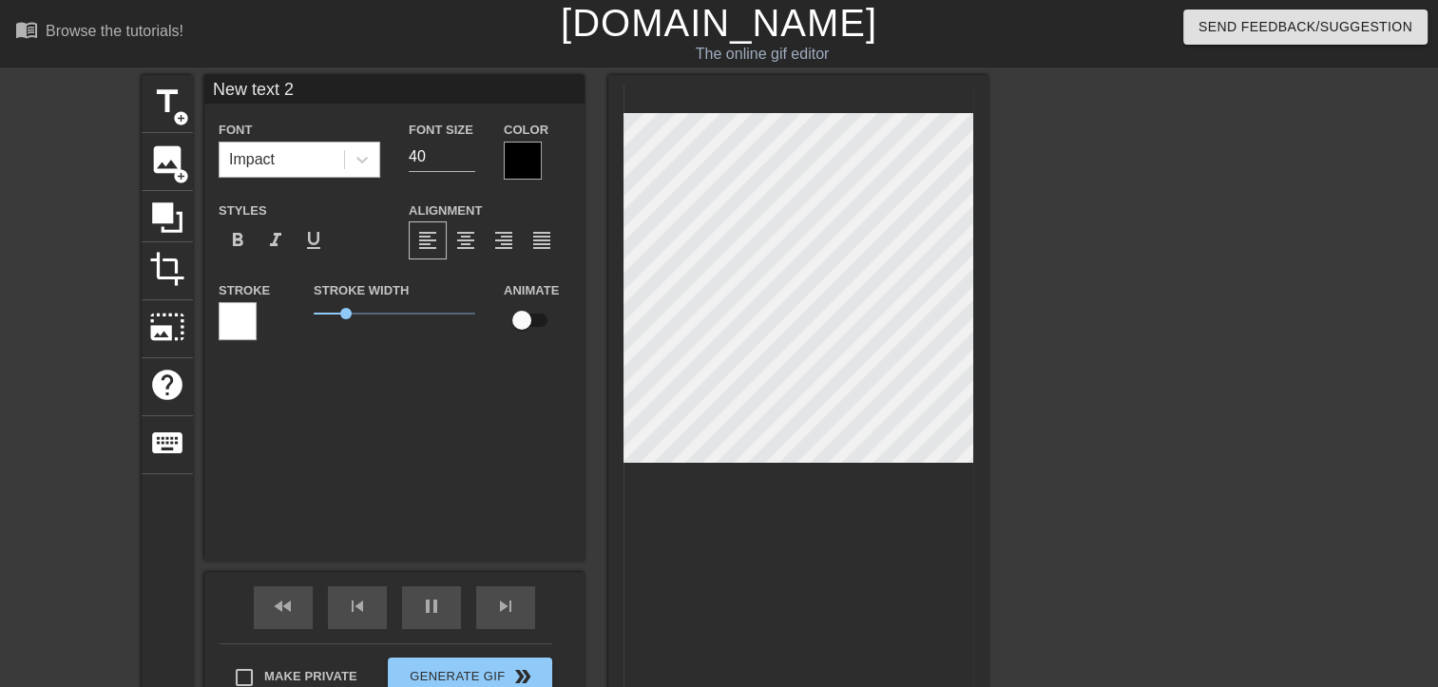
click at [281, 162] on div "Impact" at bounding box center [282, 160] width 125 height 34
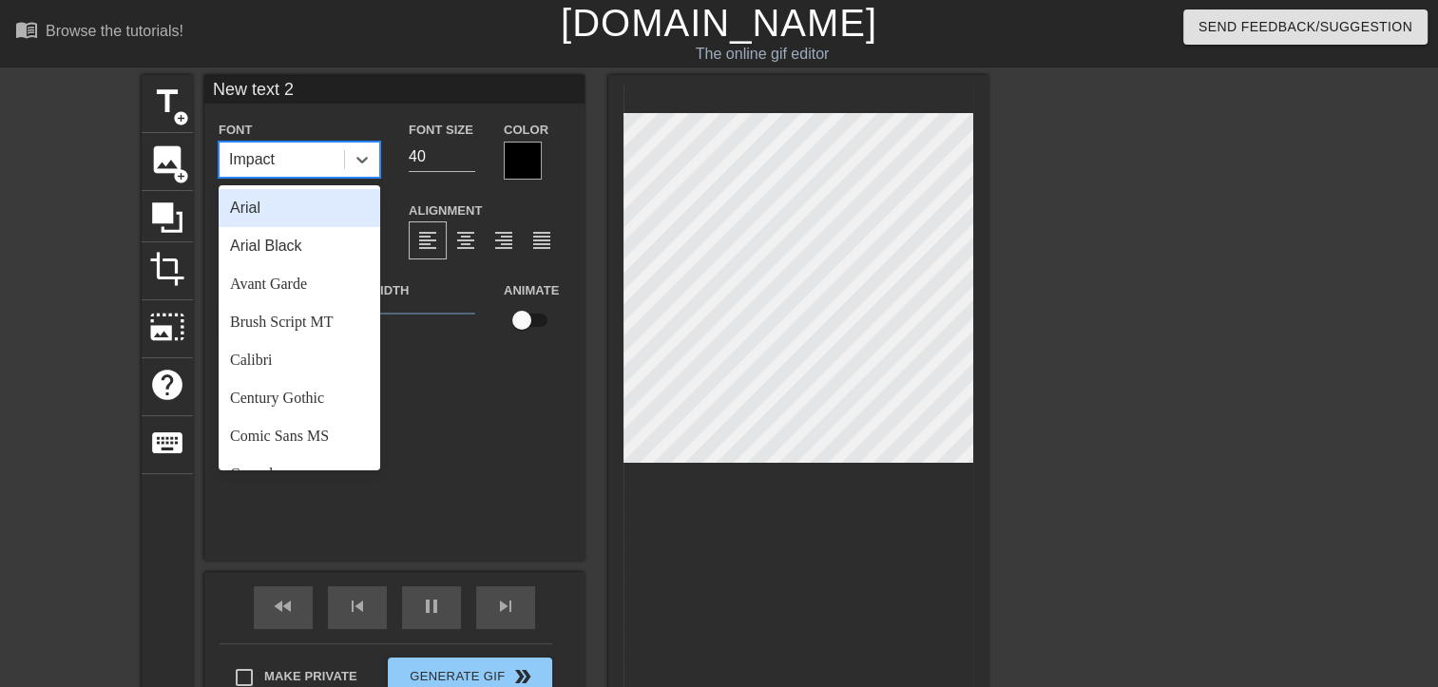
drag, startPoint x: 276, startPoint y: 169, endPoint x: 255, endPoint y: 165, distance: 21.3
click at [255, 165] on div "Impact" at bounding box center [282, 160] width 125 height 34
click at [316, 171] on div "Impact" at bounding box center [282, 160] width 125 height 34
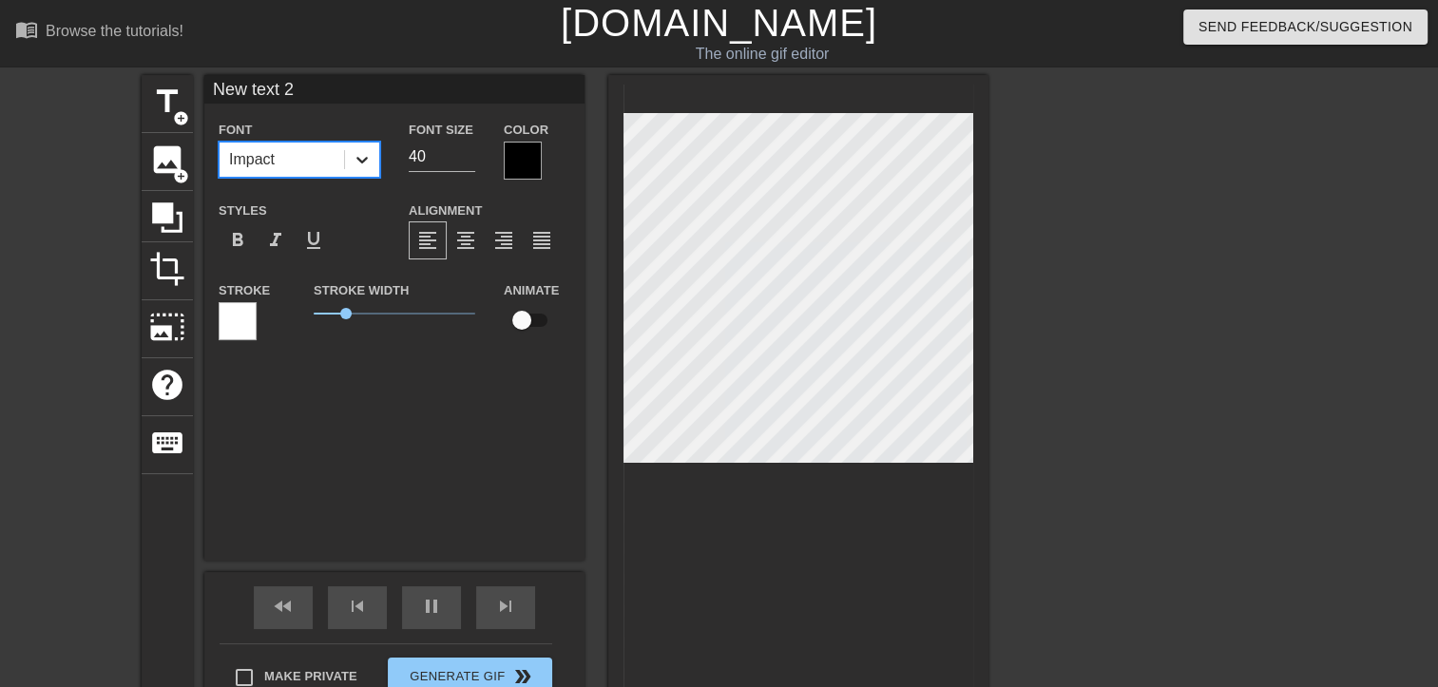
click at [363, 163] on icon at bounding box center [362, 159] width 19 height 19
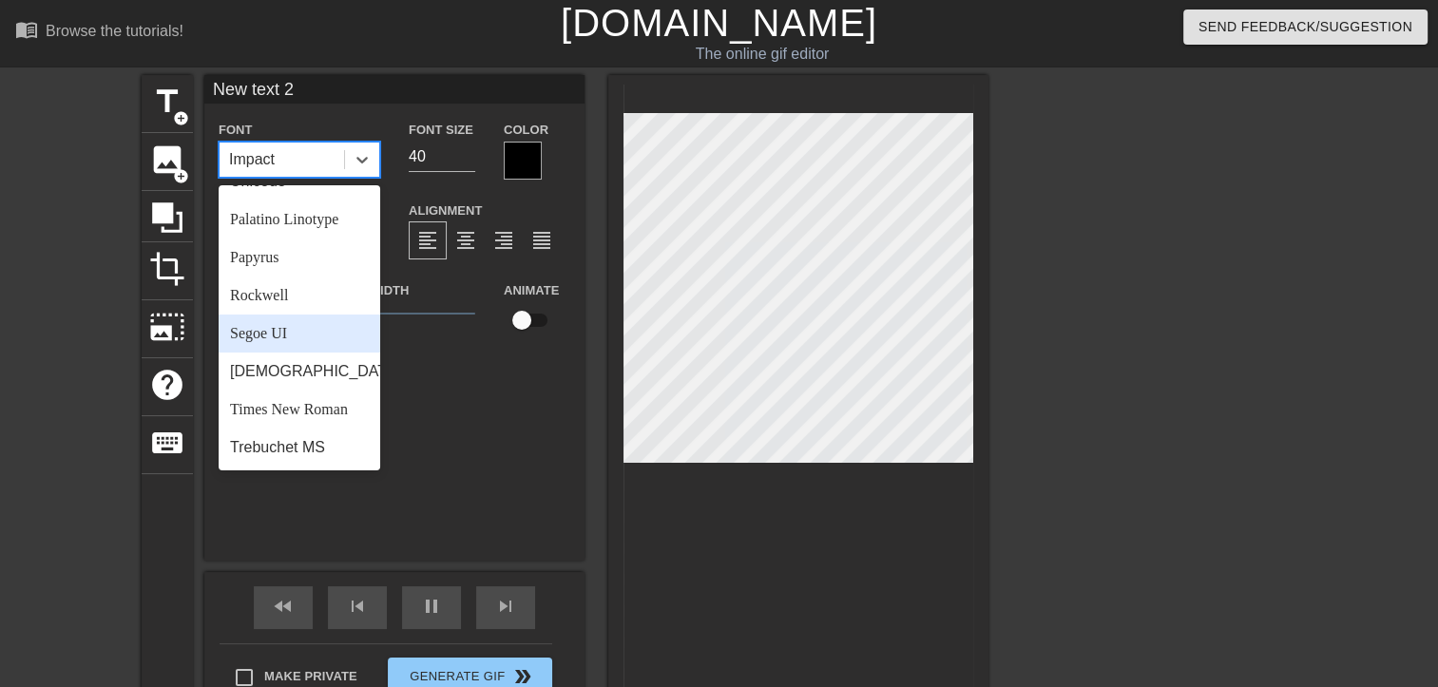
scroll to position [681, 0]
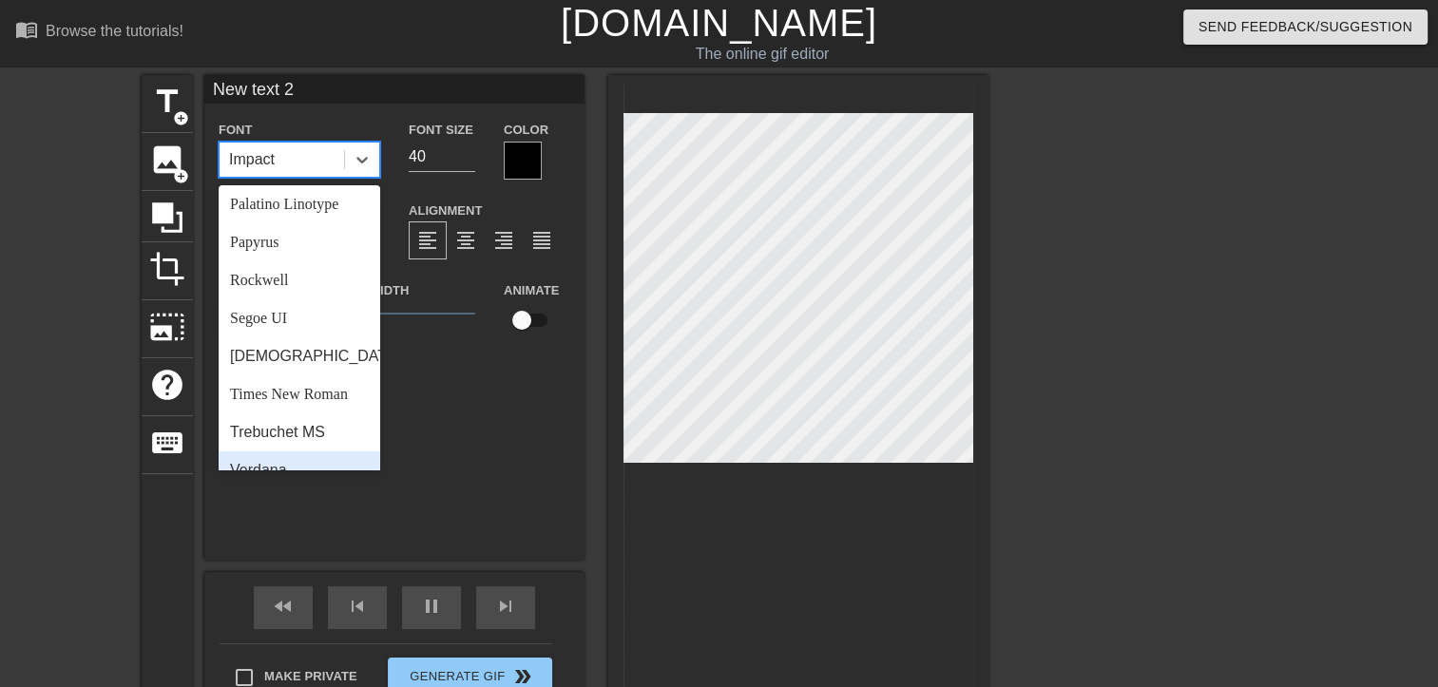
click at [294, 452] on div "Verdana" at bounding box center [300, 471] width 162 height 38
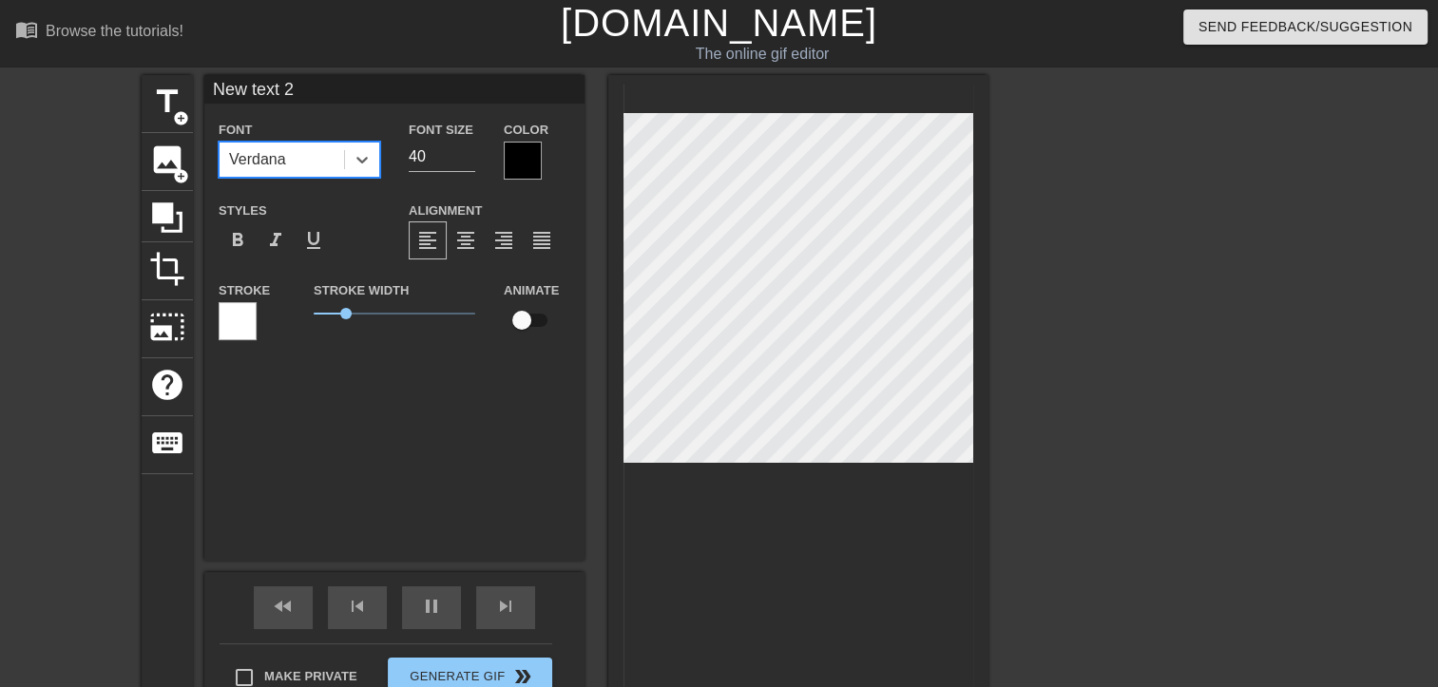
type input "ㅂ"
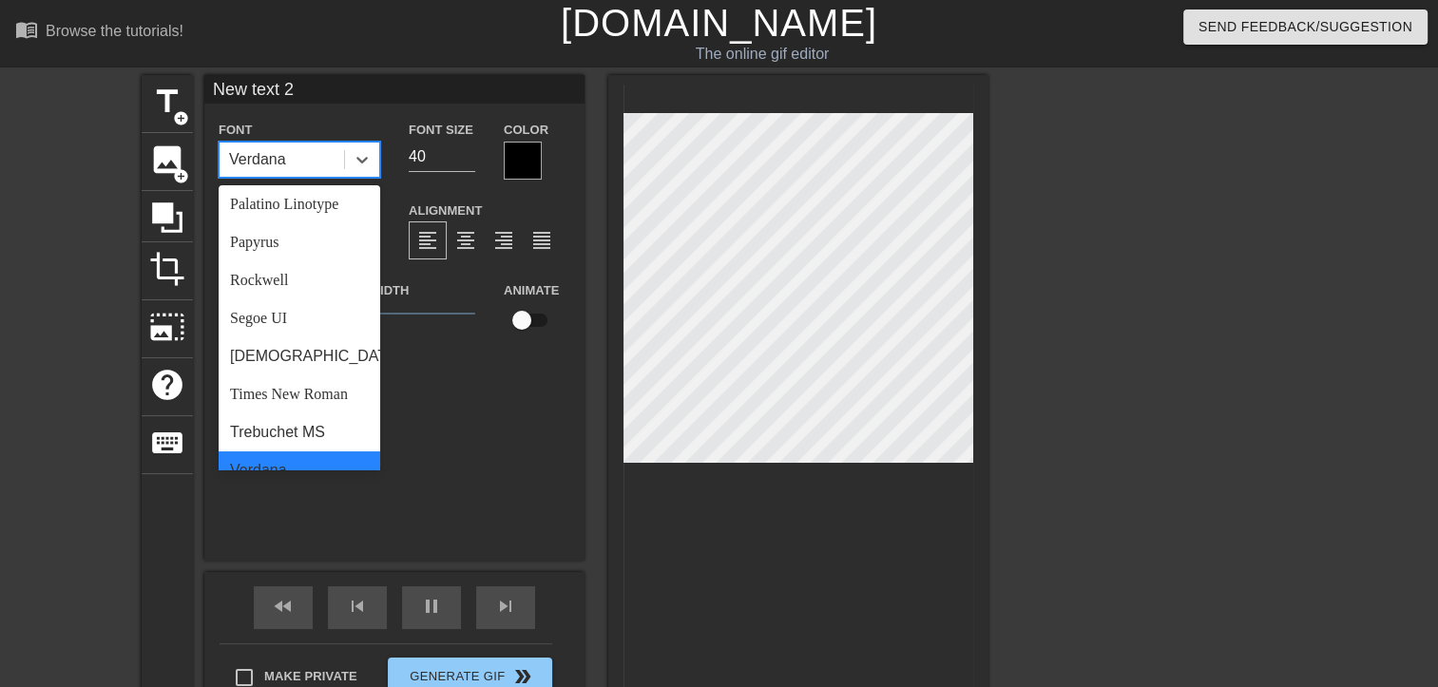
click at [325, 452] on div "Verdana" at bounding box center [300, 471] width 162 height 38
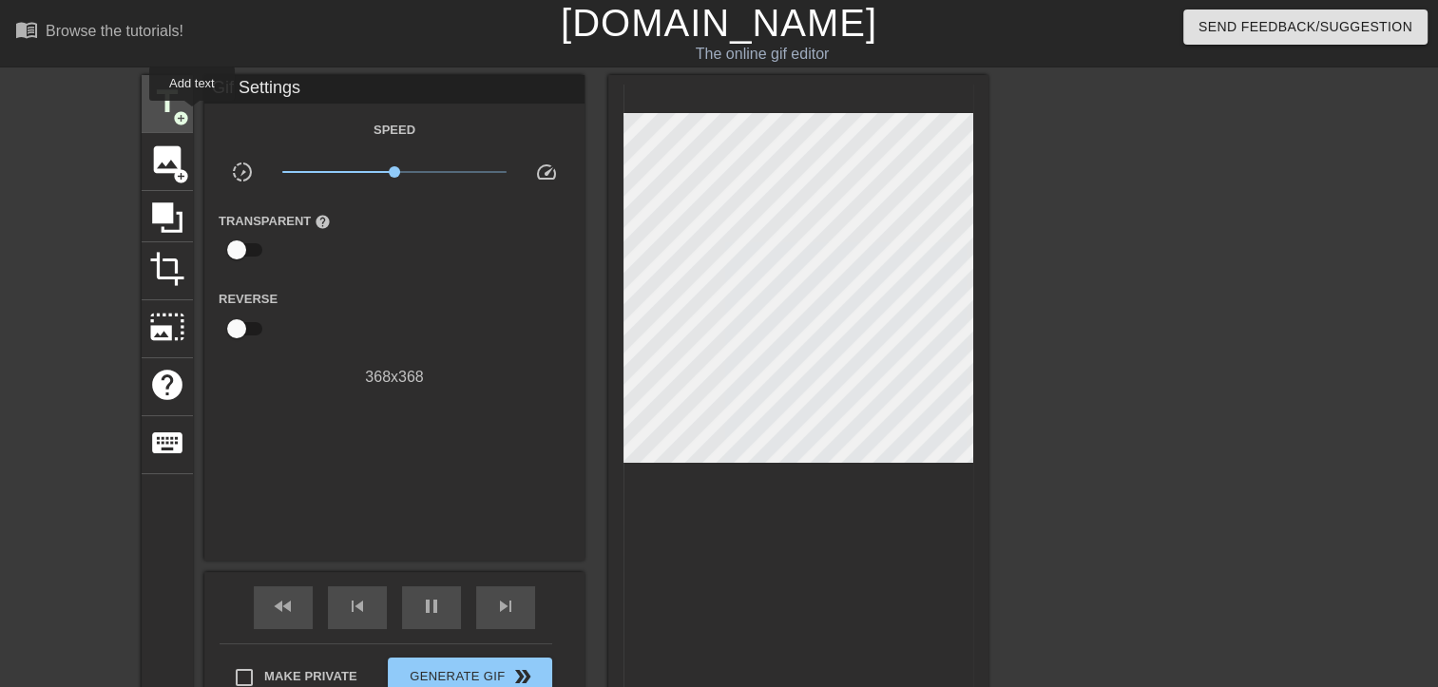
click at [192, 114] on div "title add_circle" at bounding box center [167, 104] width 51 height 58
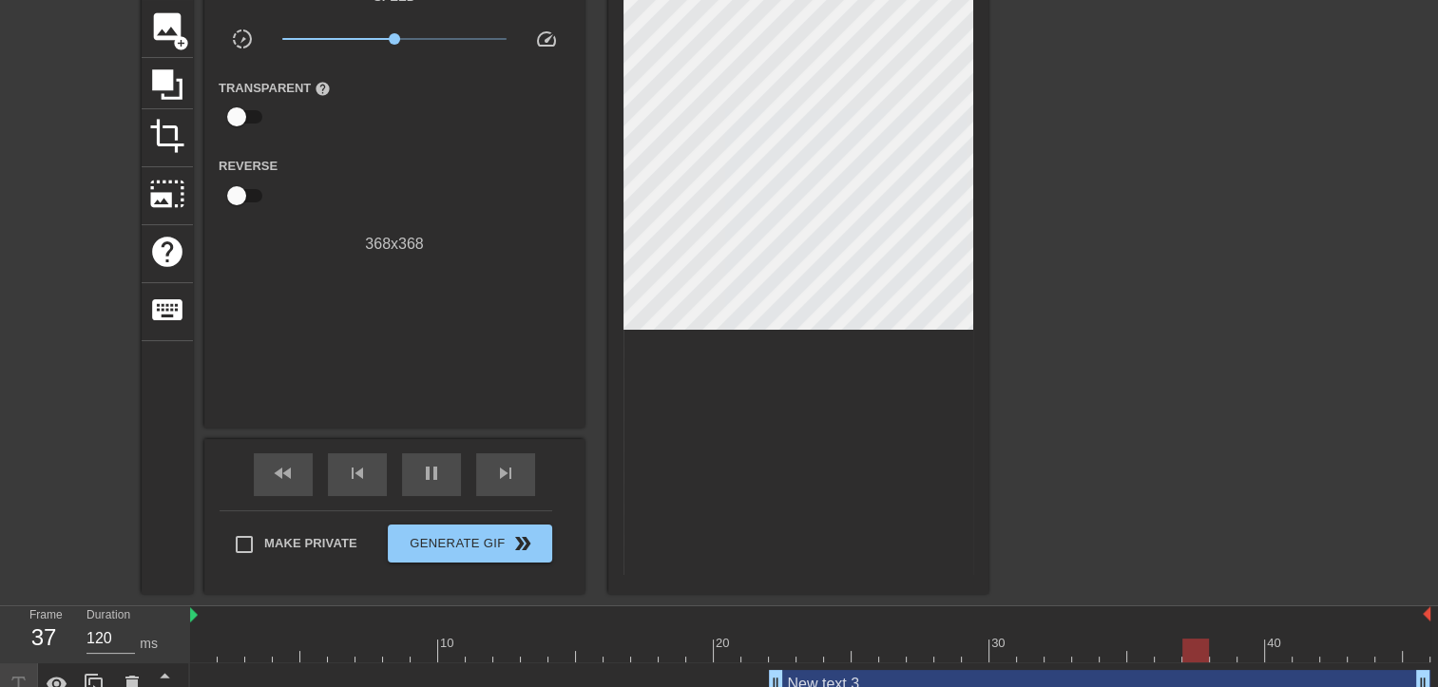
scroll to position [241, 0]
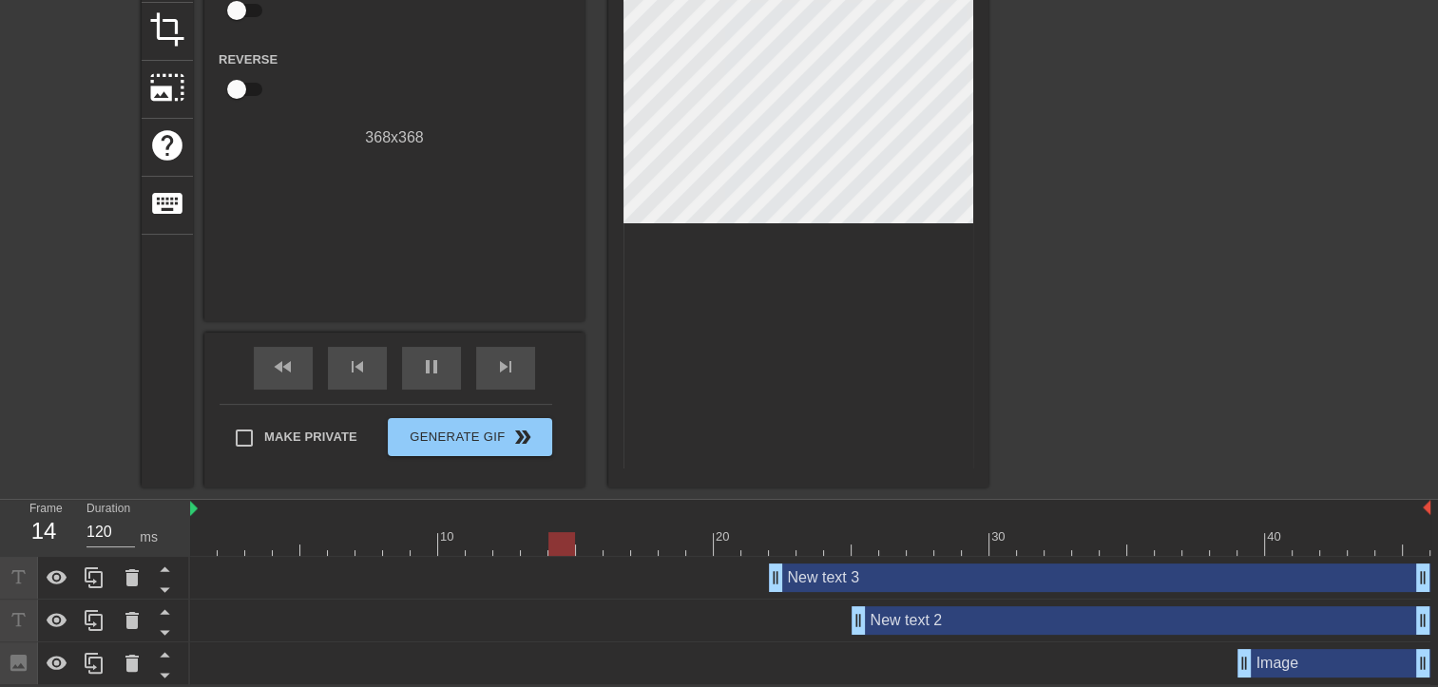
drag, startPoint x: 1305, startPoint y: 580, endPoint x: 1287, endPoint y: 584, distance: 18.5
click at [1288, 584] on div "New text 3 drag_handle drag_handle" at bounding box center [1100, 578] width 662 height 29
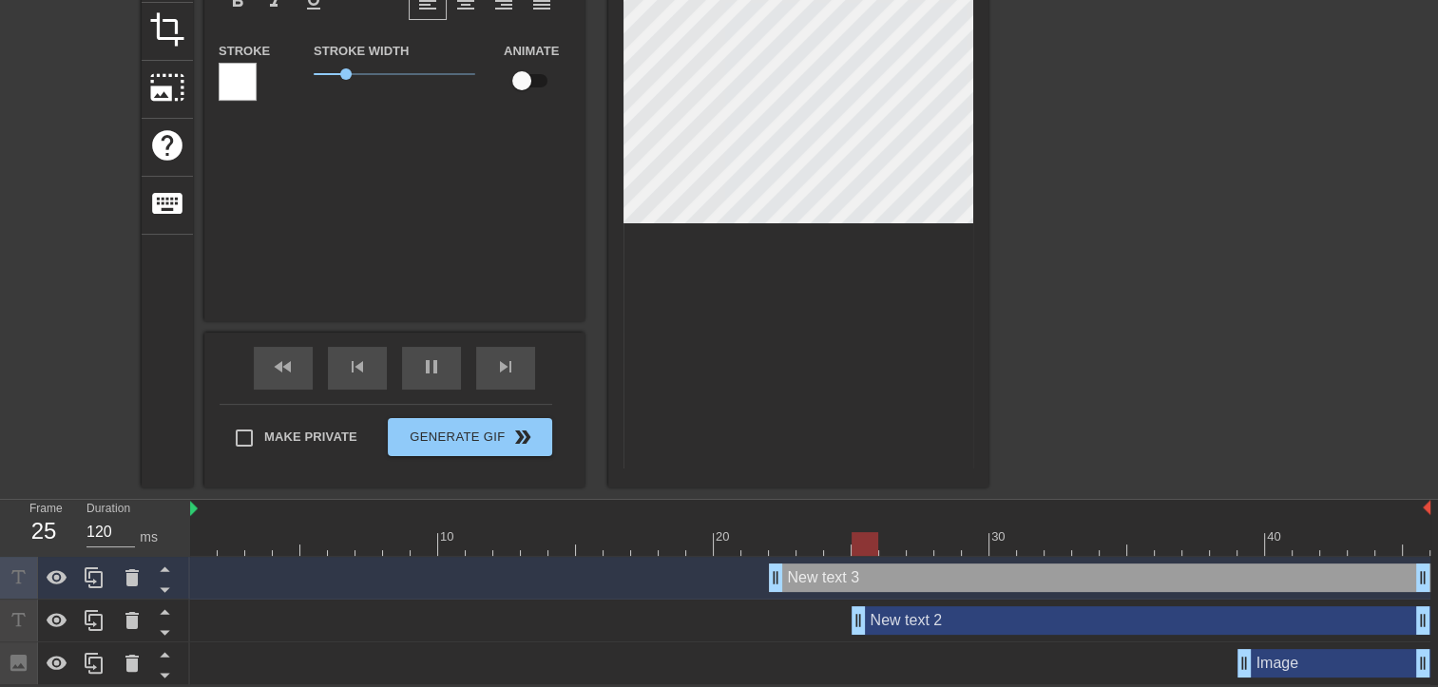
click at [1279, 584] on div "New text 3 drag_handle drag_handle" at bounding box center [1100, 578] width 662 height 29
click at [133, 588] on div at bounding box center [132, 578] width 38 height 42
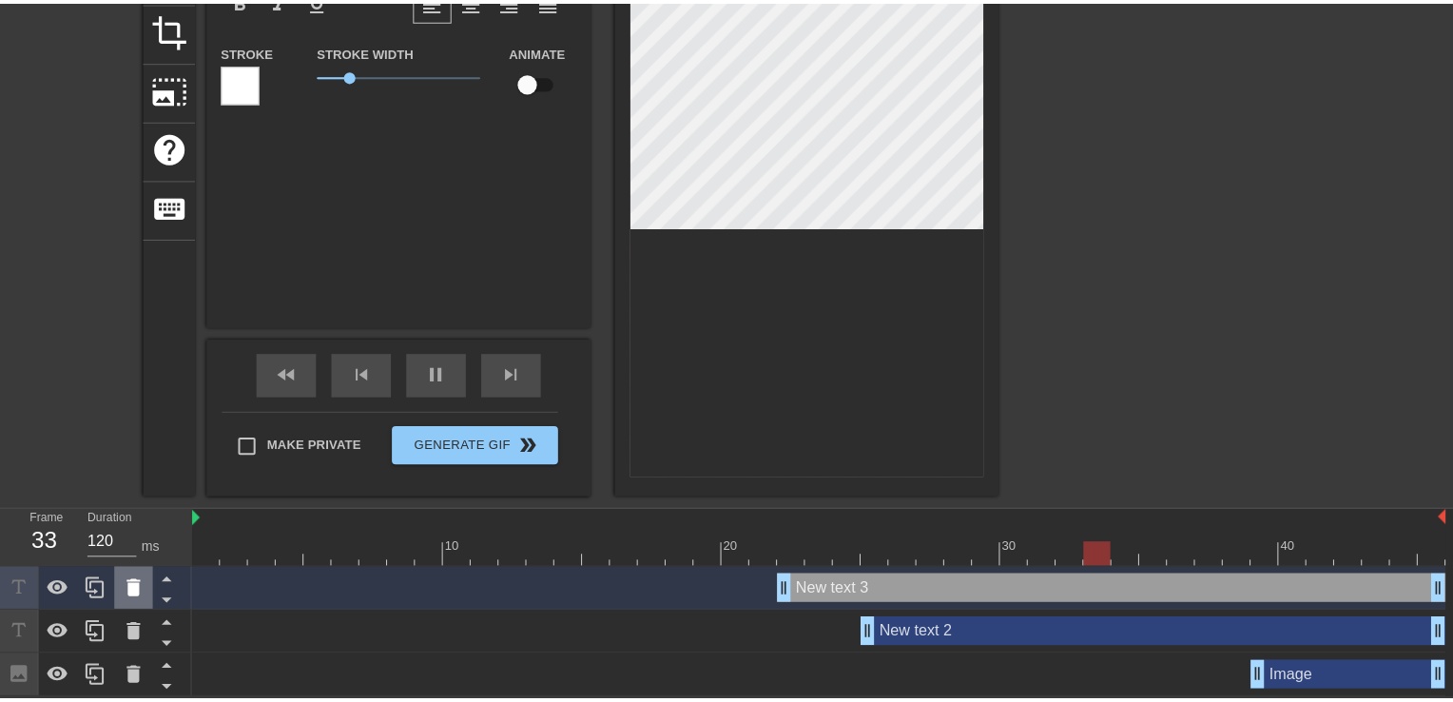
scroll to position [226, 0]
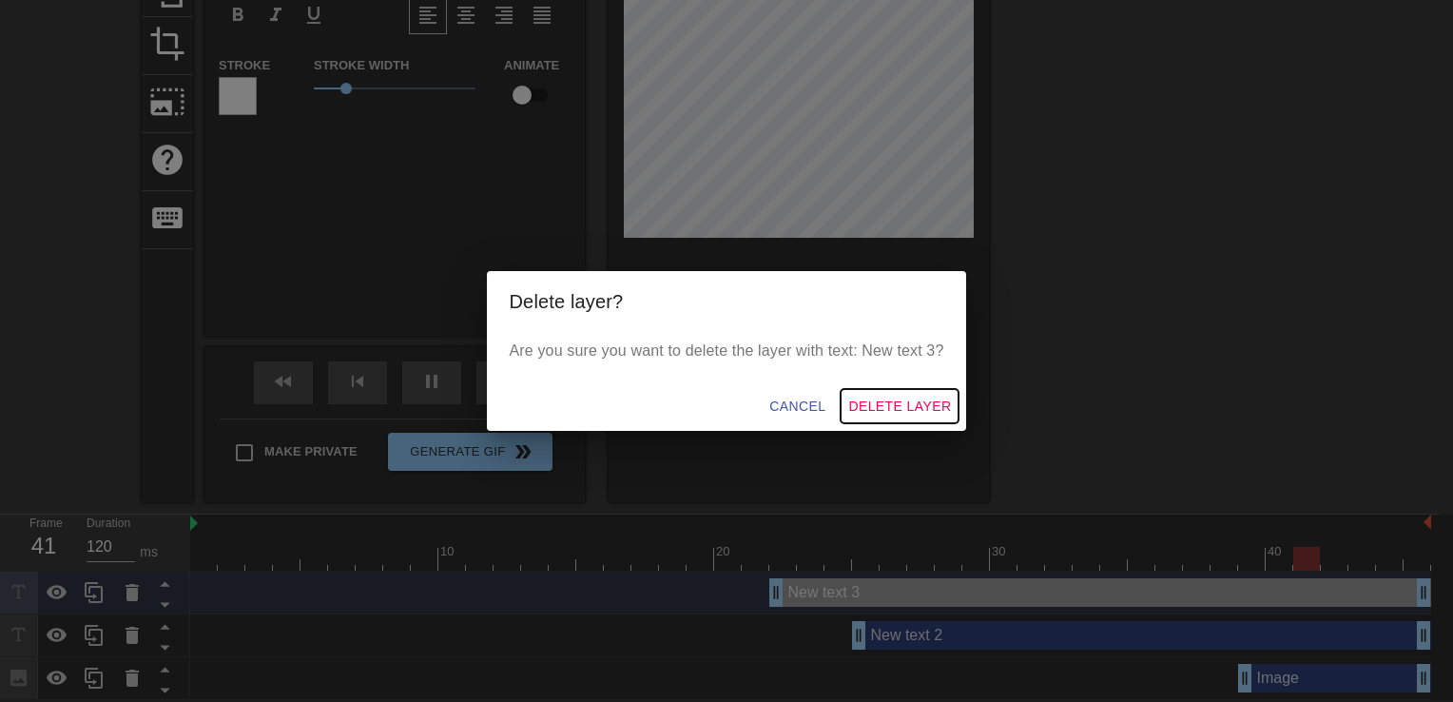
click at [881, 406] on span "Delete Layer" at bounding box center [899, 407] width 103 height 24
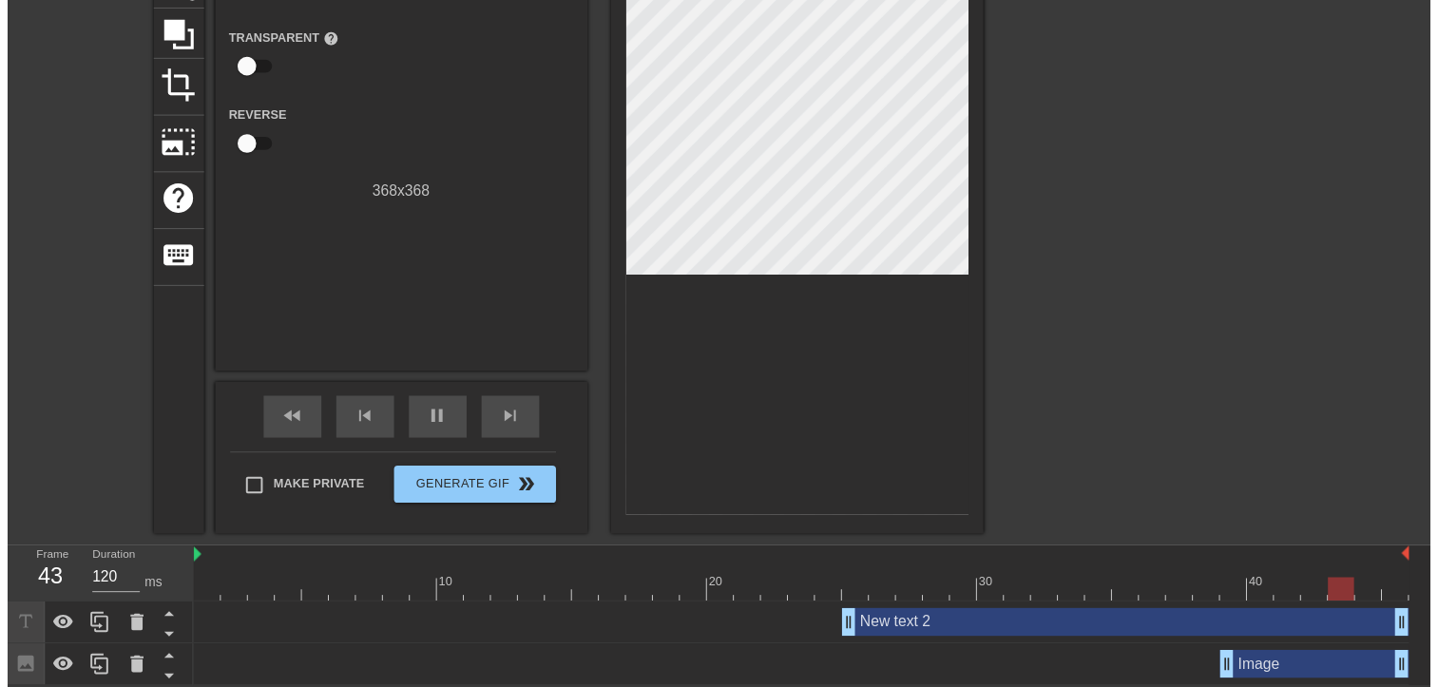
scroll to position [198, 0]
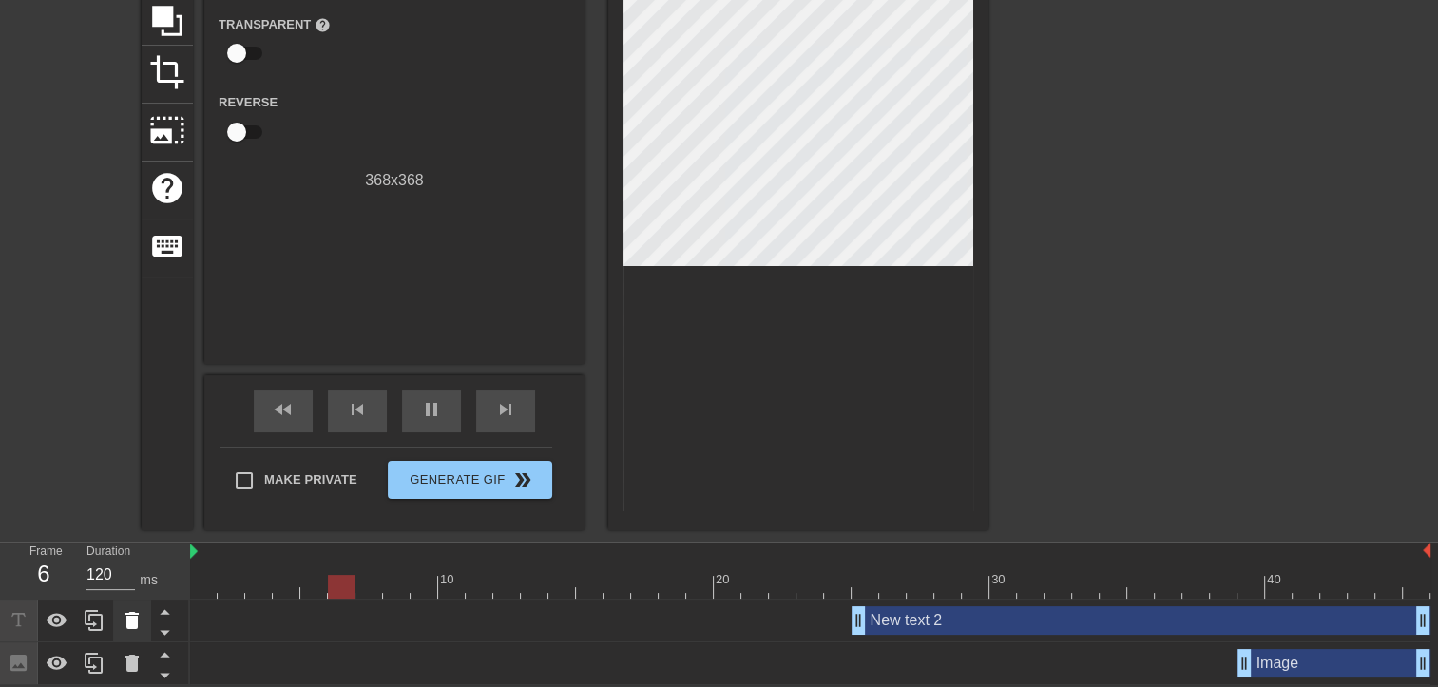
click at [142, 622] on icon at bounding box center [132, 620] width 23 height 23
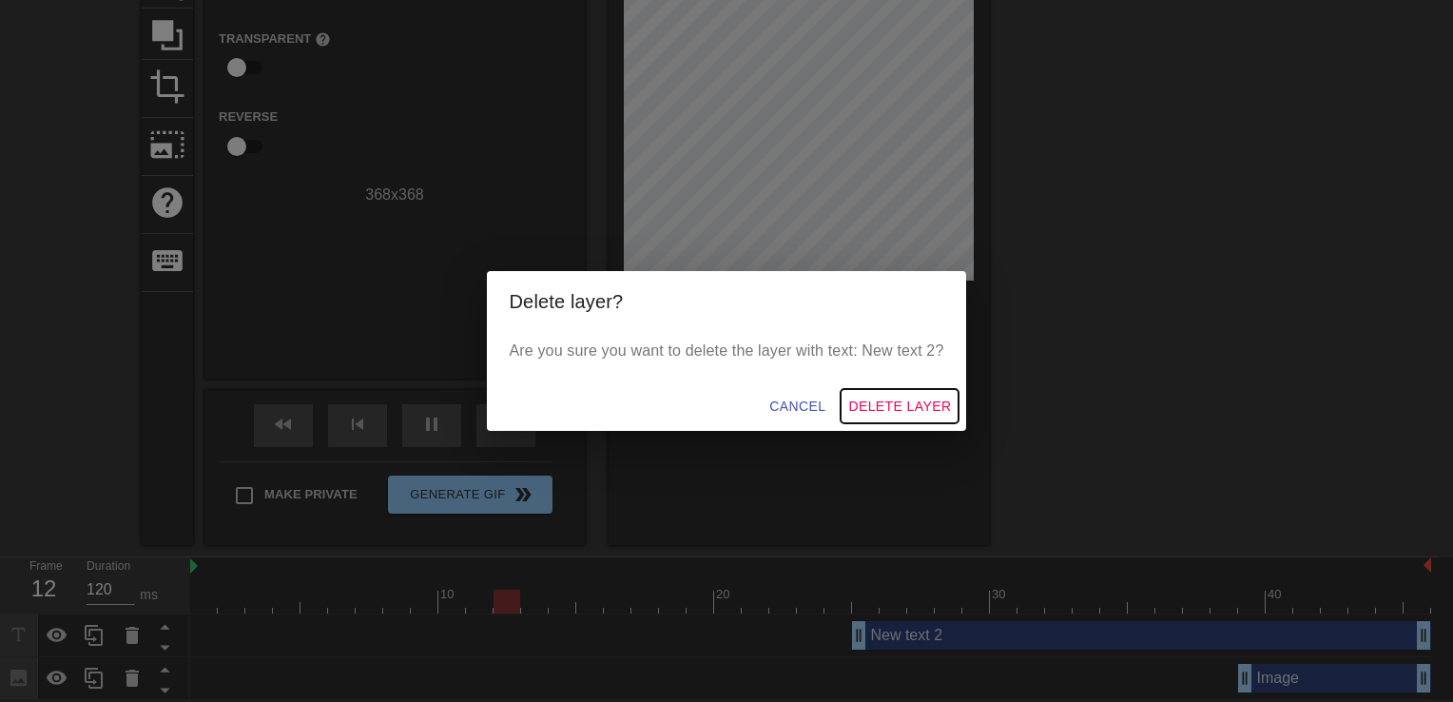
click at [895, 405] on span "Delete Layer" at bounding box center [899, 407] width 103 height 24
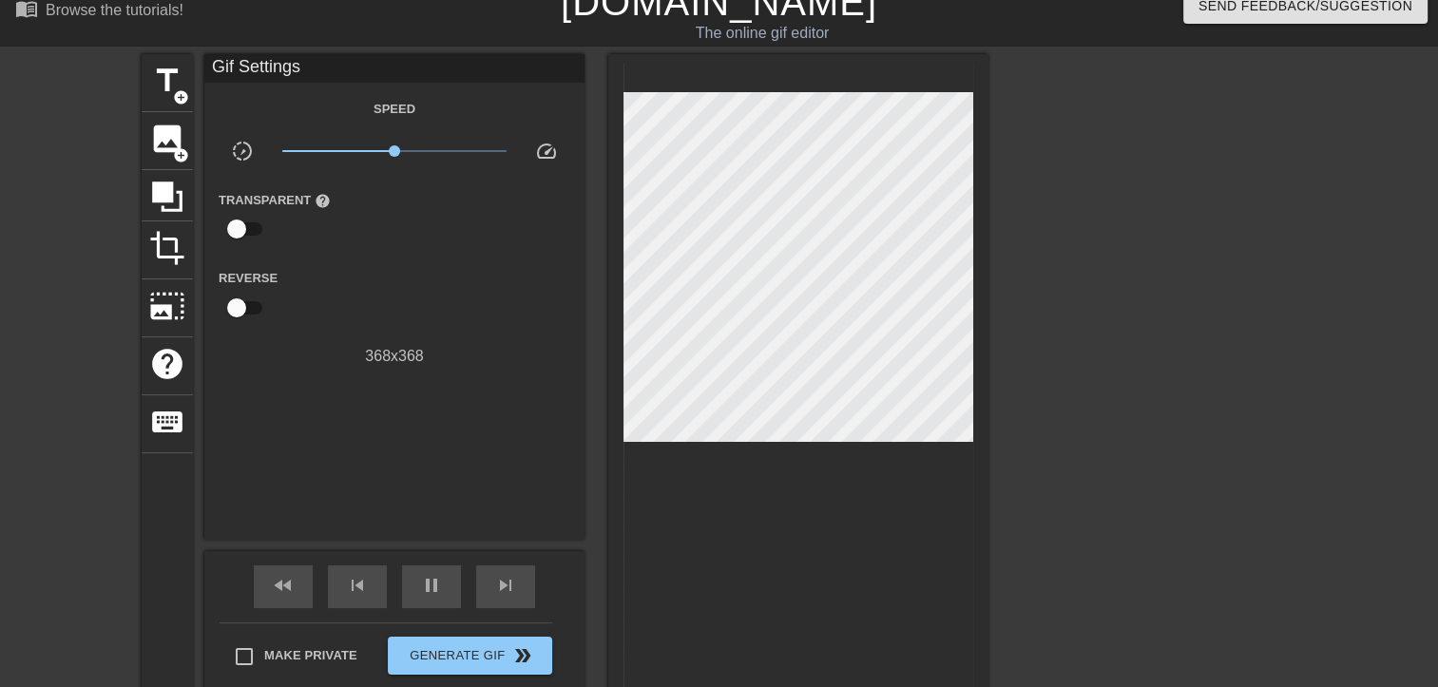
scroll to position [0, 0]
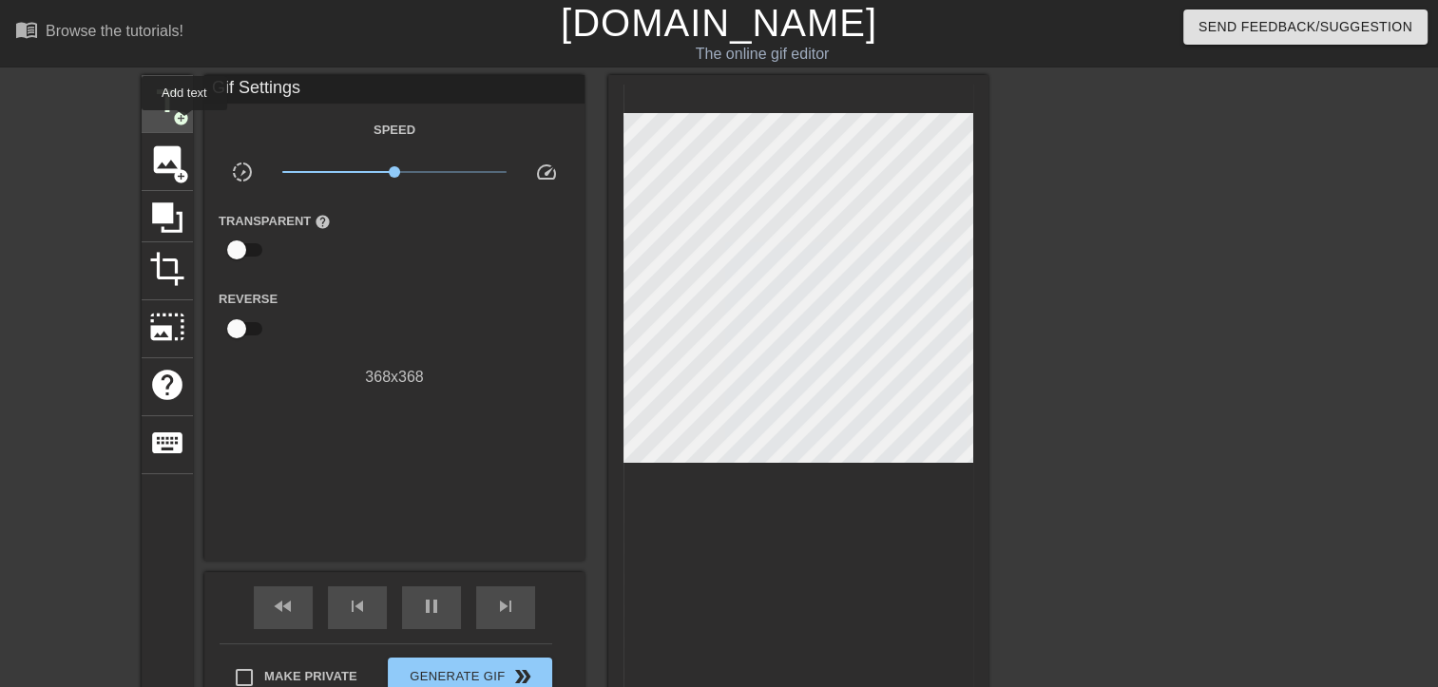
click at [181, 106] on span "title" at bounding box center [167, 102] width 36 height 36
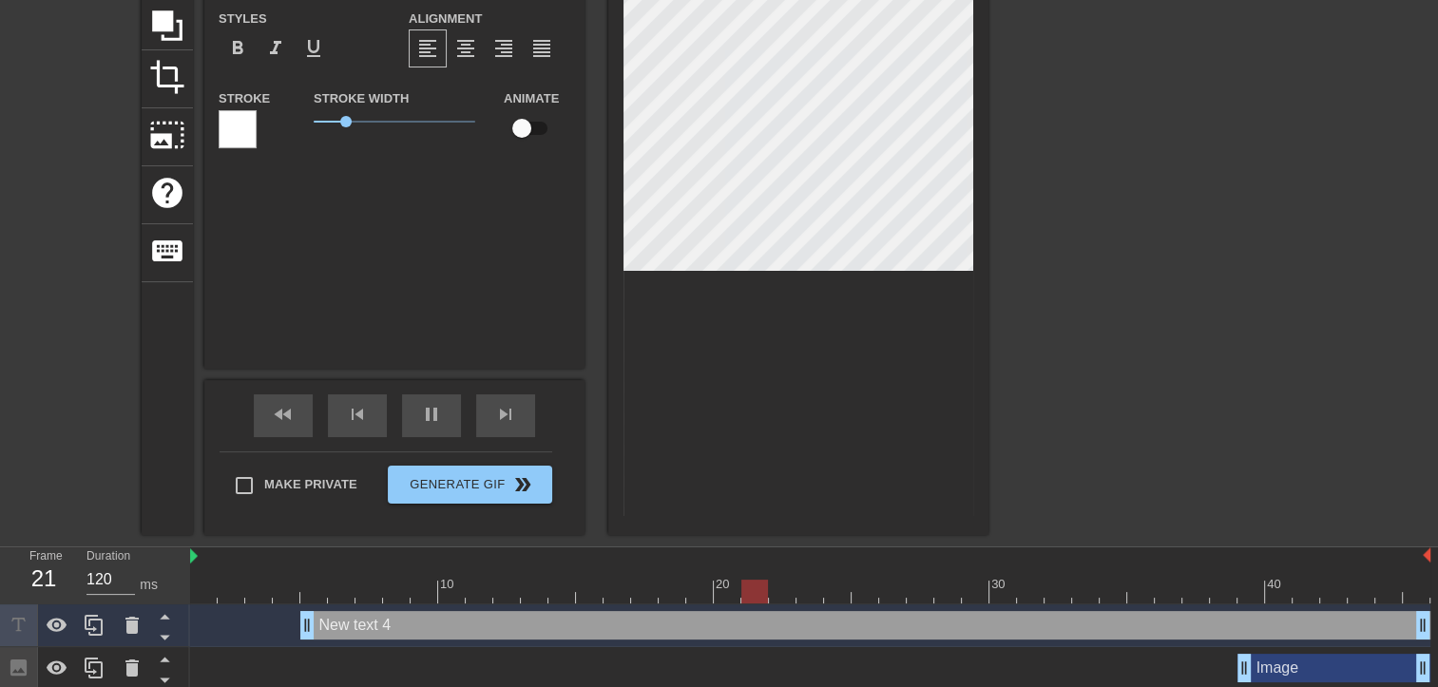
scroll to position [198, 0]
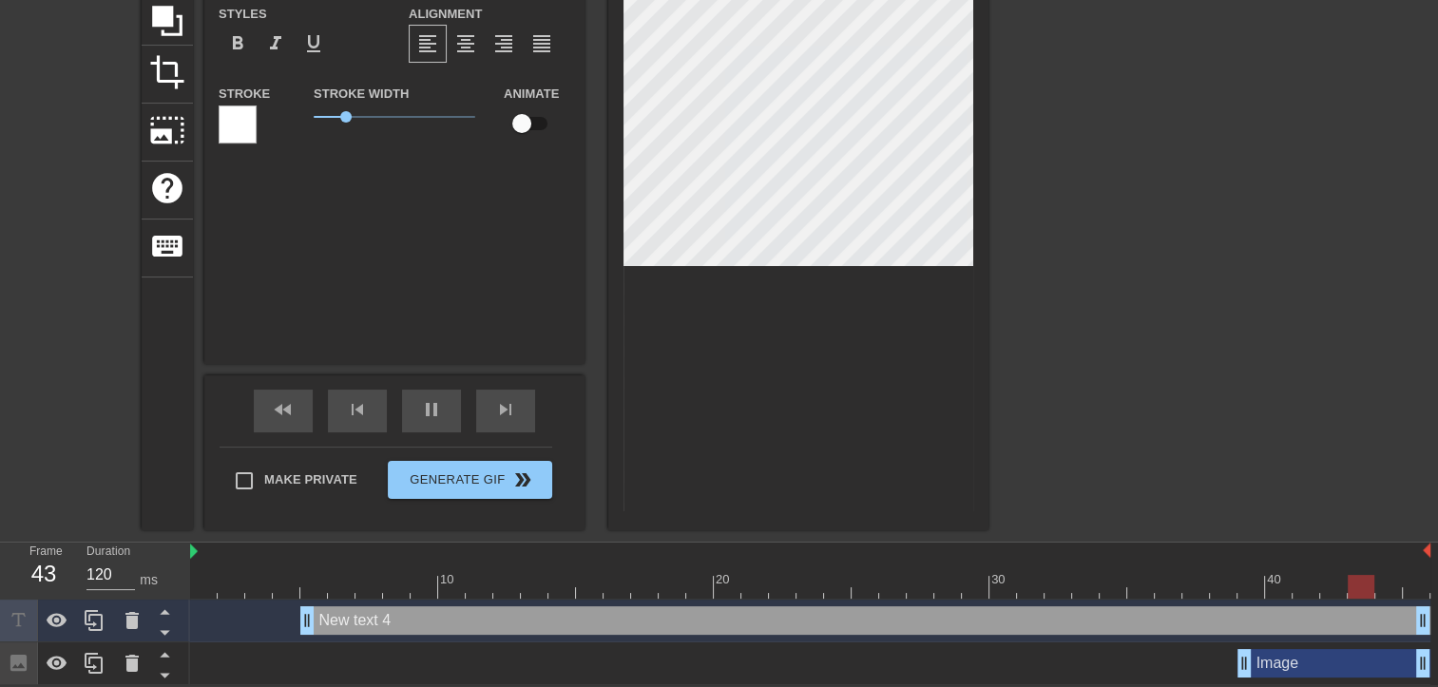
click at [460, 616] on div "New text 4 drag_handle drag_handle" at bounding box center [865, 621] width 1130 height 29
drag, startPoint x: 304, startPoint y: 623, endPoint x: 197, endPoint y: 623, distance: 107.4
drag, startPoint x: 335, startPoint y: 623, endPoint x: 287, endPoint y: 620, distance: 47.6
click at [299, 618] on div "New text 4 drag_handle drag_handle" at bounding box center [810, 621] width 1241 height 29
click at [281, 622] on div "New text 4 drag_handle drag_handle" at bounding box center [810, 621] width 1241 height 29
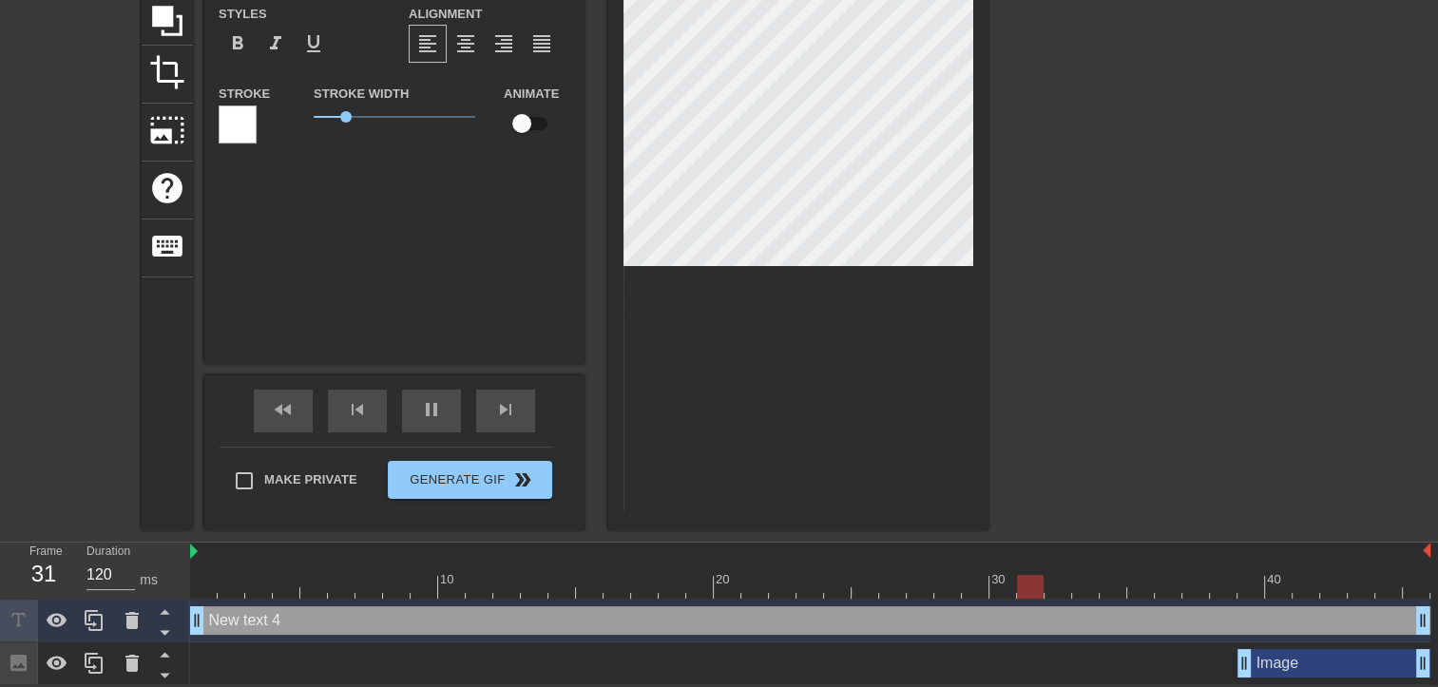
click at [281, 622] on div "New text 4 drag_handle drag_handle" at bounding box center [810, 621] width 1241 height 29
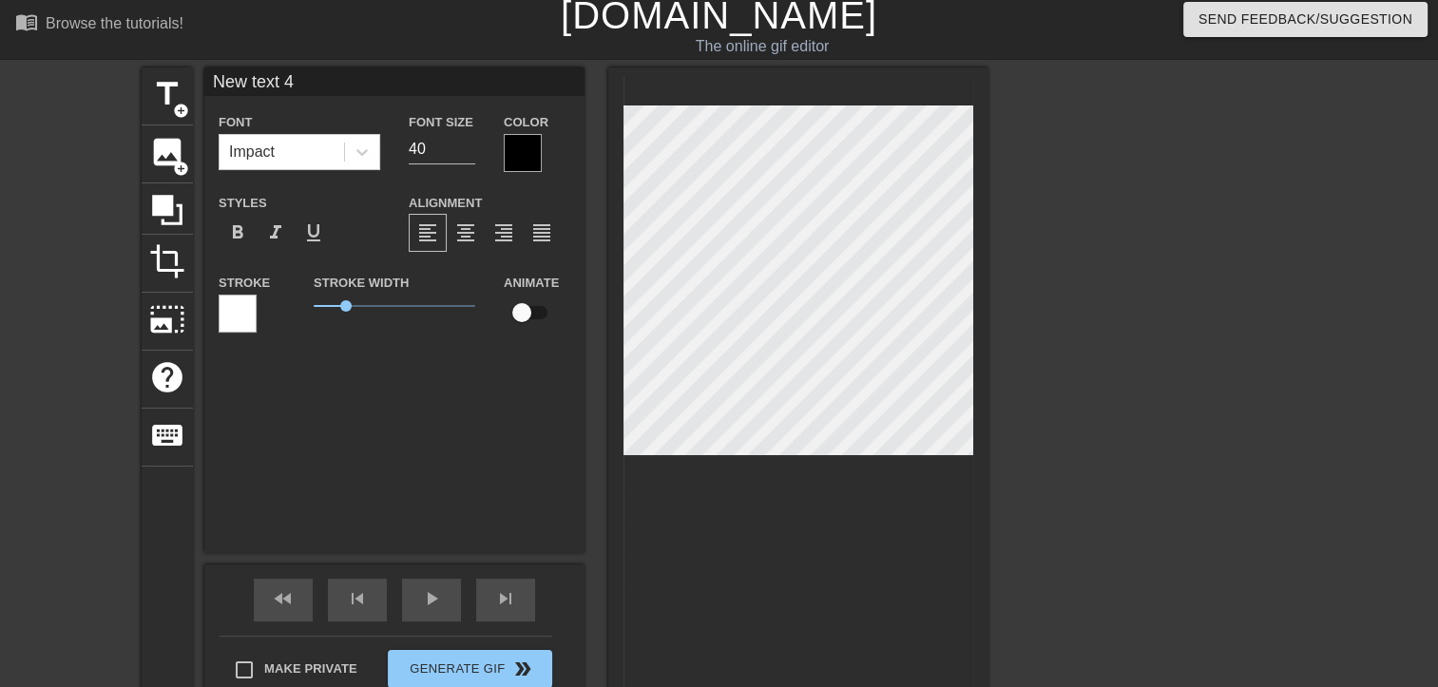
scroll to position [2, 4]
type input "New 4"
type textarea "New 4"
type input "New 4"
type textarea "New 4"
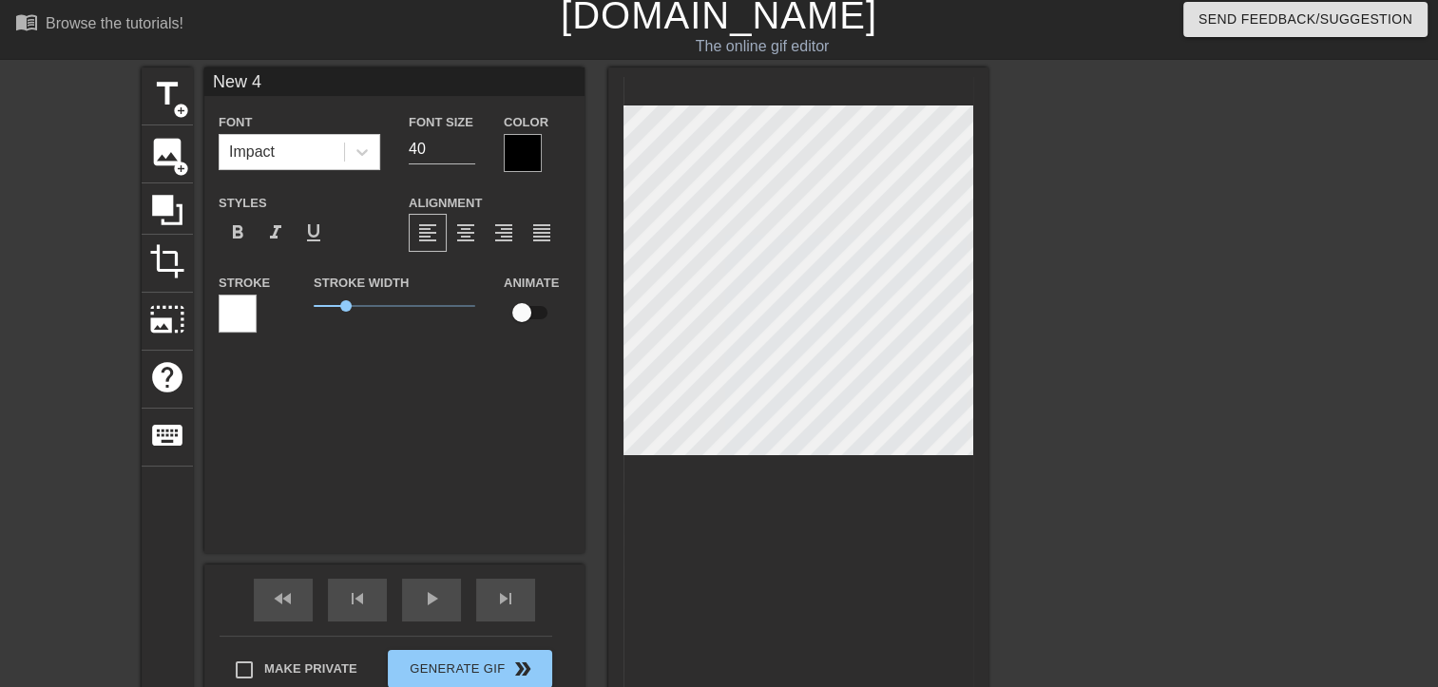
type input "Ne 4"
type textarea "Ne 4"
type input "N 4"
type textarea "N 4"
type input "4"
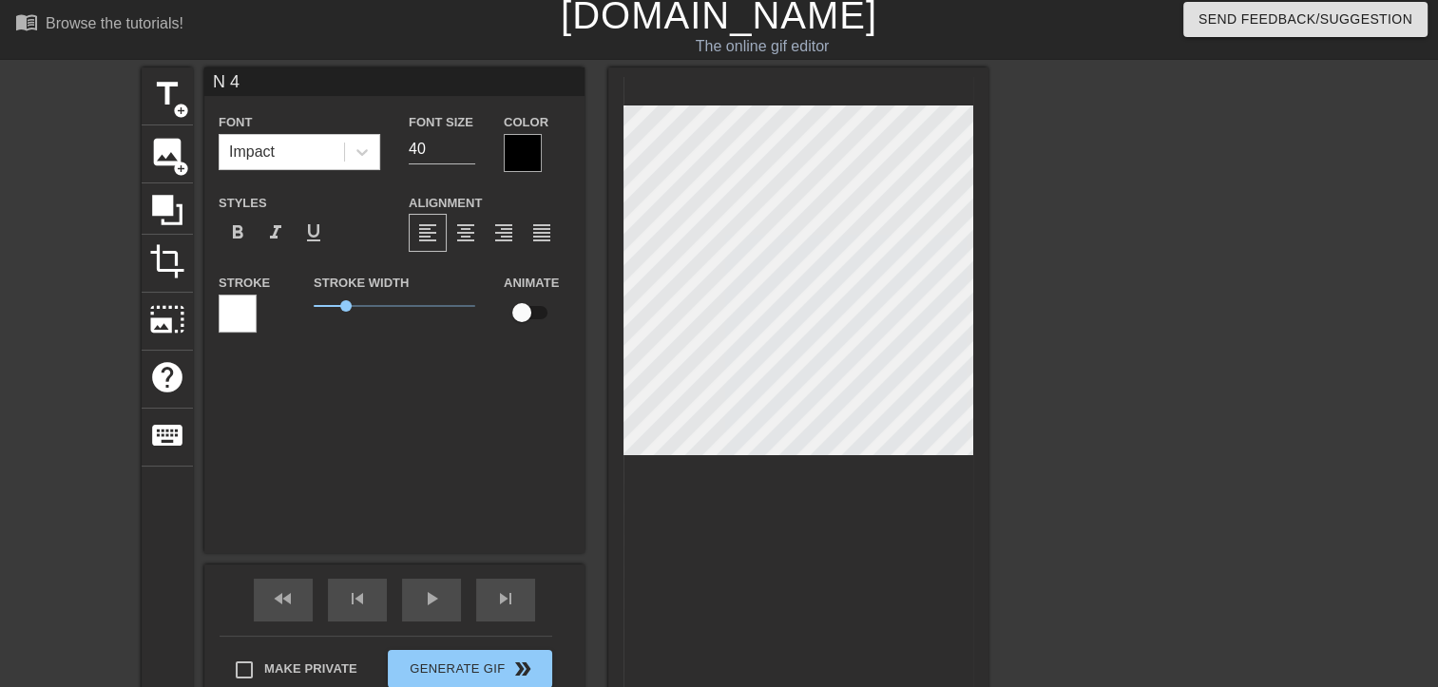
type textarea "4"
type input "ㅁ"
type textarea "ㅁ"
type input "묘"
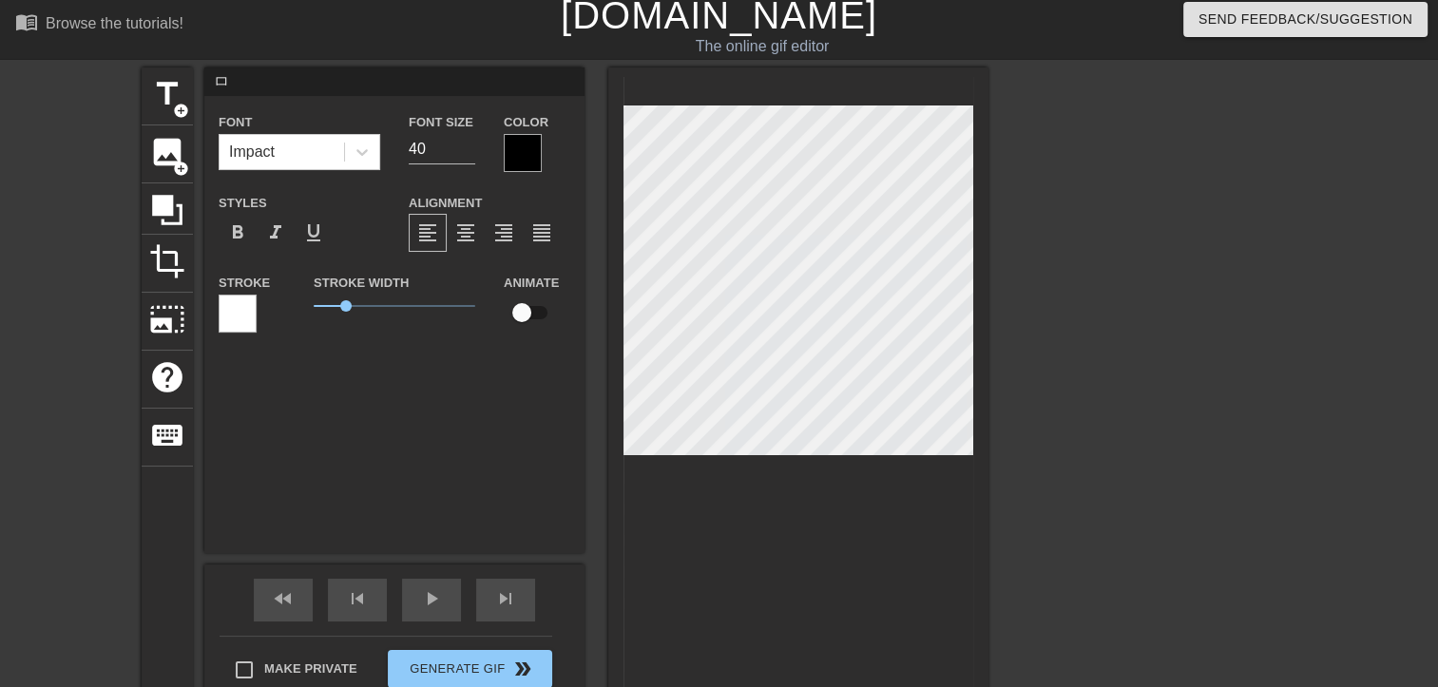
type textarea "묘"
type input "묭"
type textarea "묭"
type input "묭ㅂ"
type textarea "묭ㅂ"
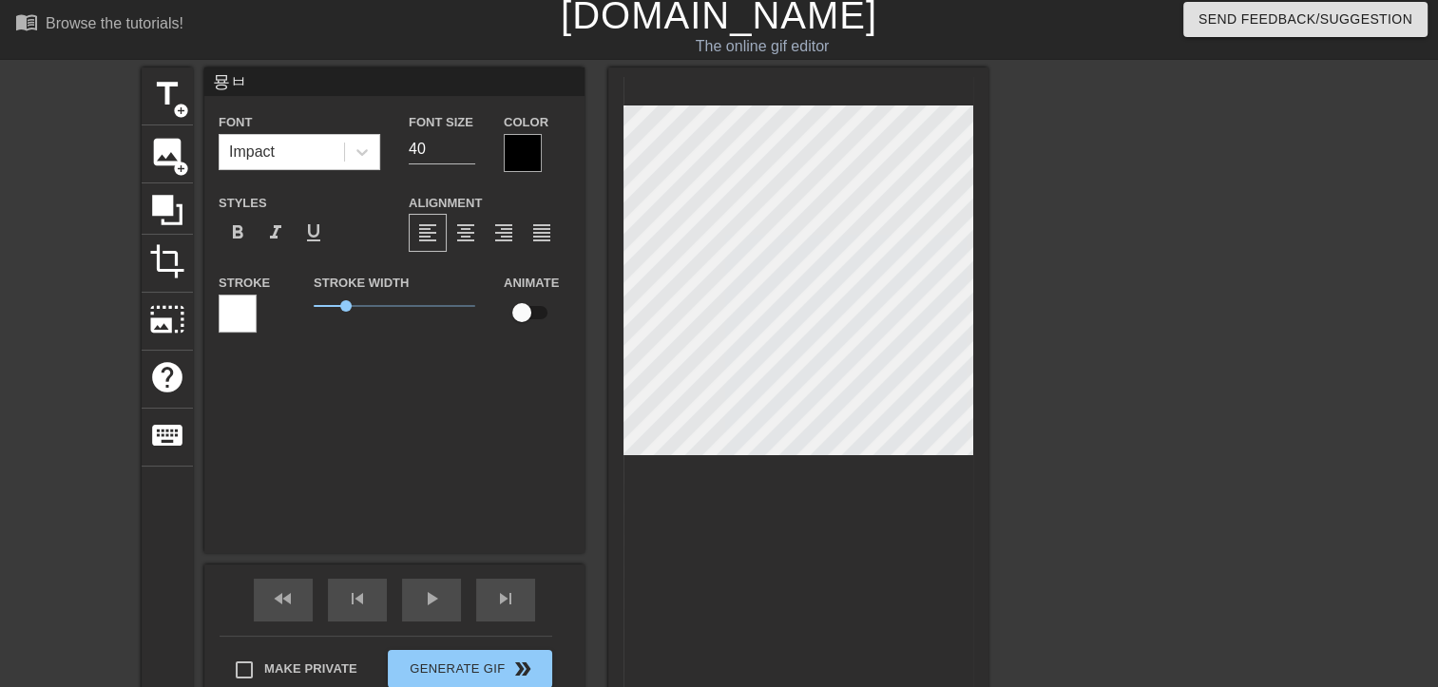
type input "묭부"
type textarea "묭부"
type input "묭붕"
type textarea "묭붕"
type input "묭붕ㅇ"
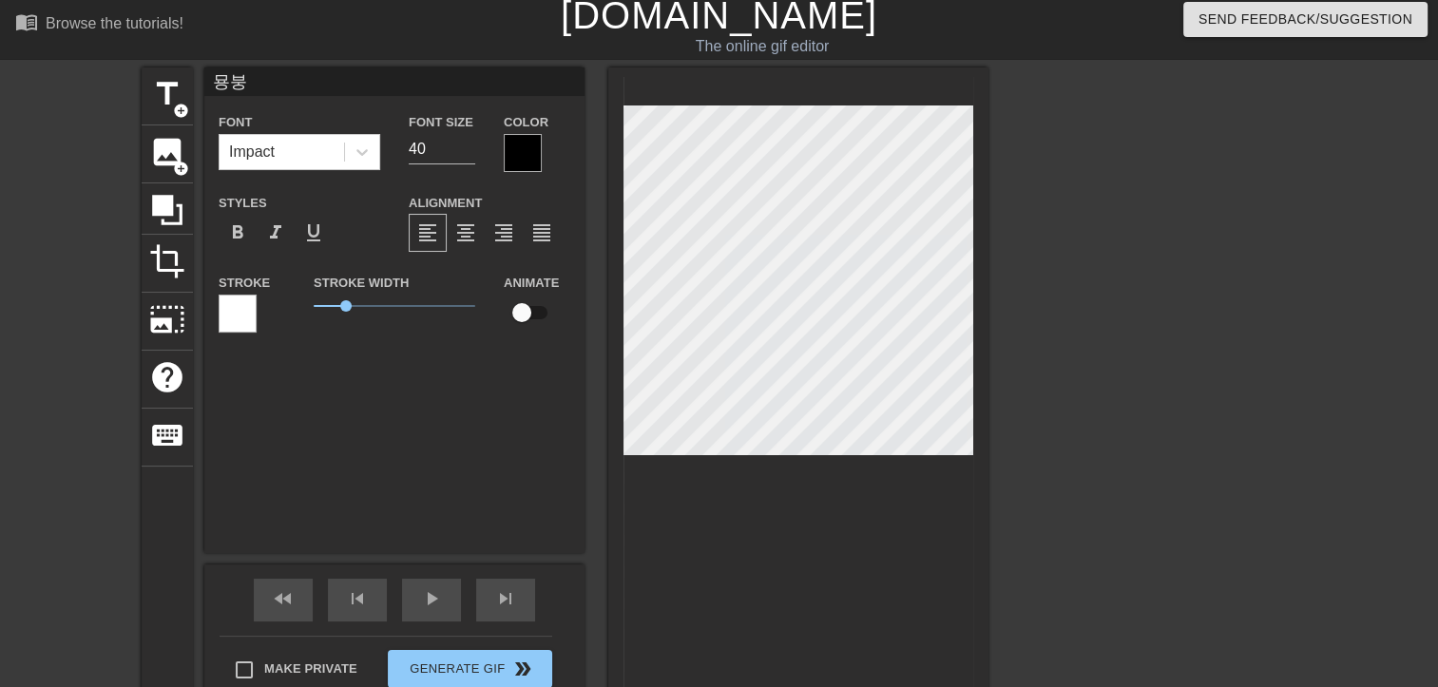
type textarea "묭붕ㅇ"
type input "묭붕아"
type textarea "묭붕아"
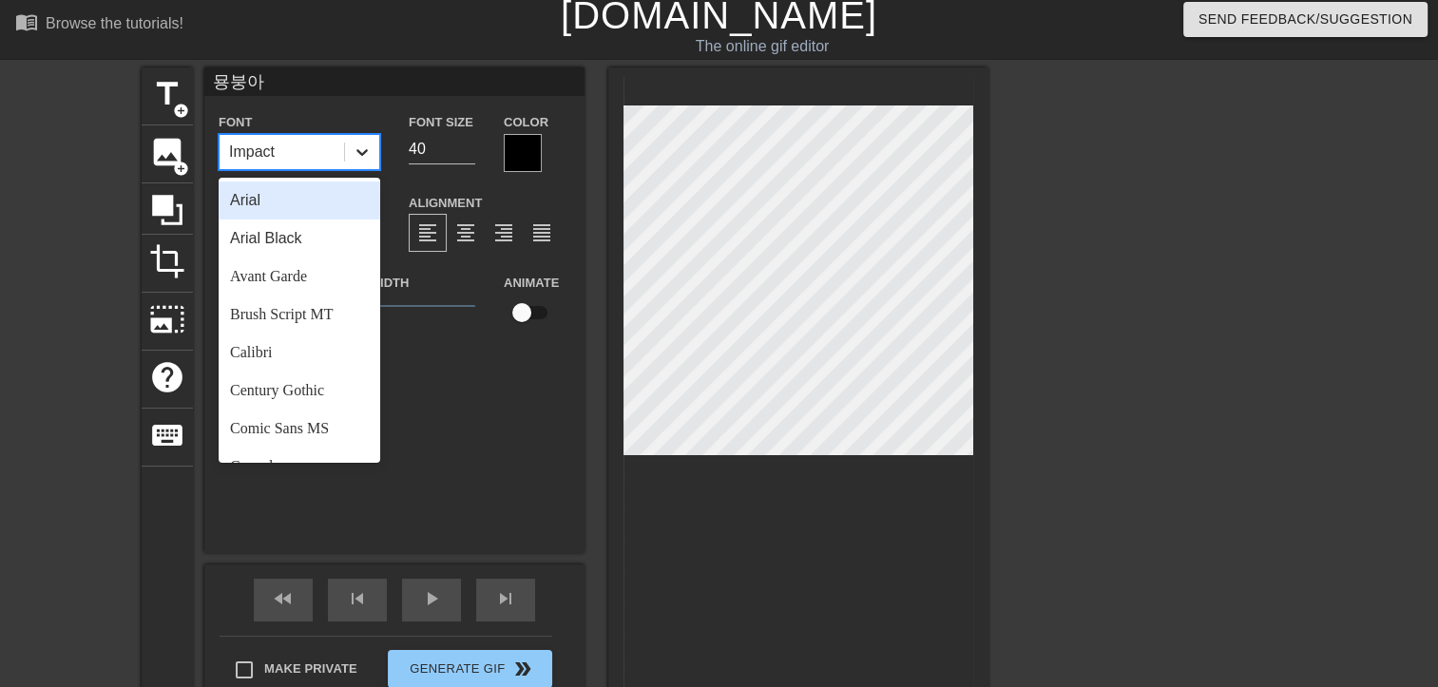
click at [365, 159] on icon at bounding box center [362, 152] width 19 height 19
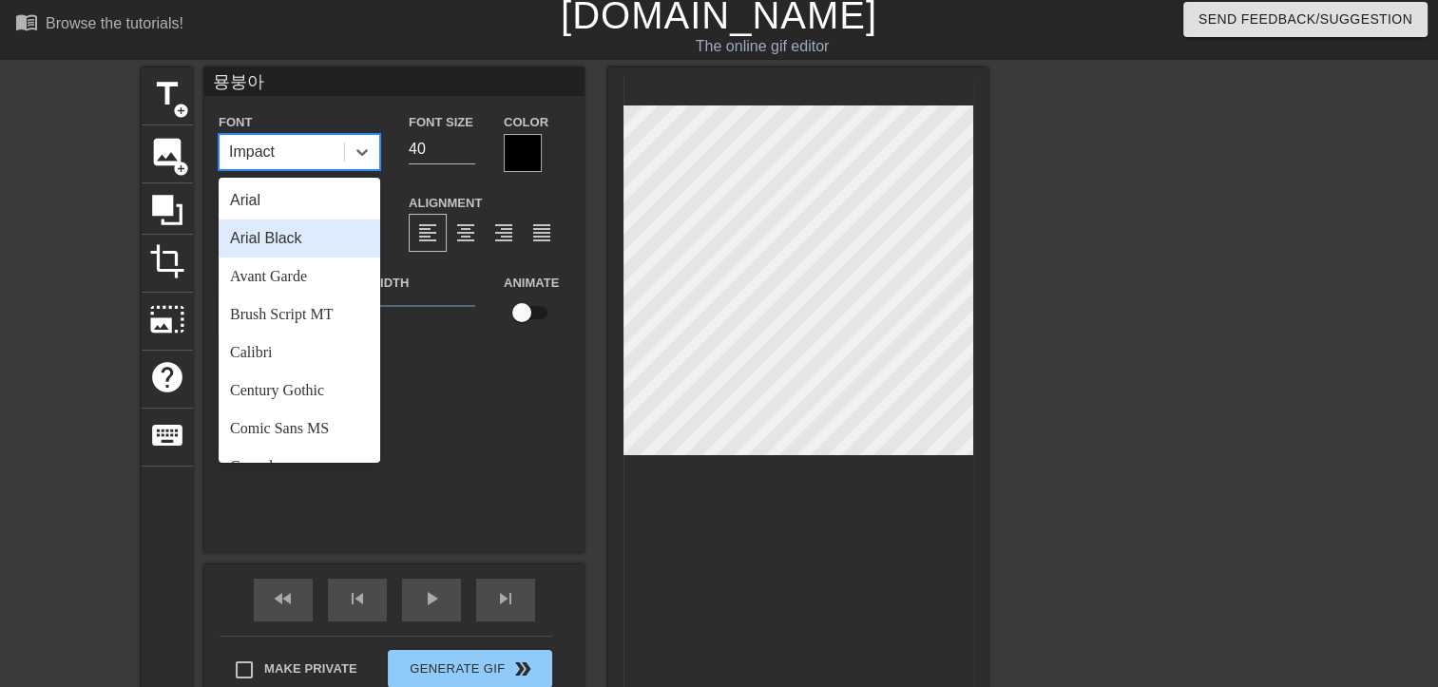
click at [305, 245] on div "Arial Black" at bounding box center [300, 239] width 162 height 38
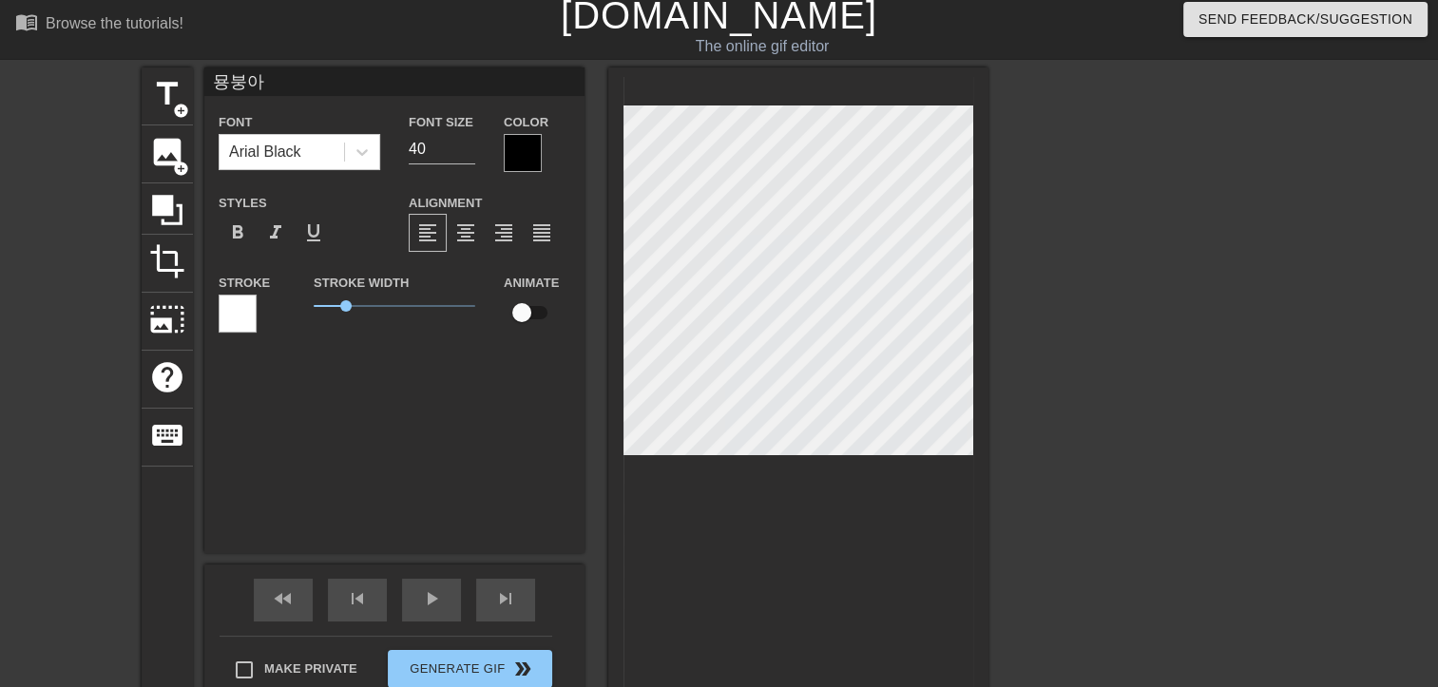
type input "묭붕"
type textarea "묭붕"
type input "묭"
type textarea "묭"
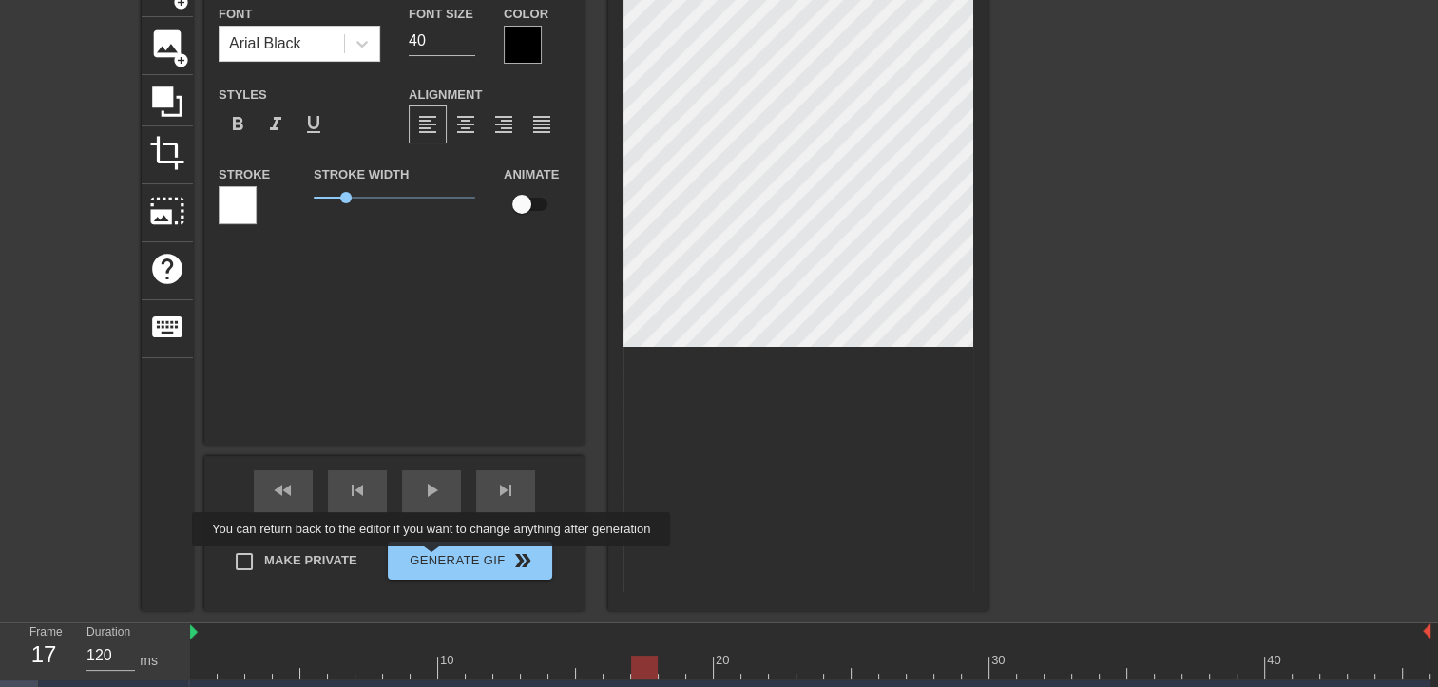
scroll to position [198, 0]
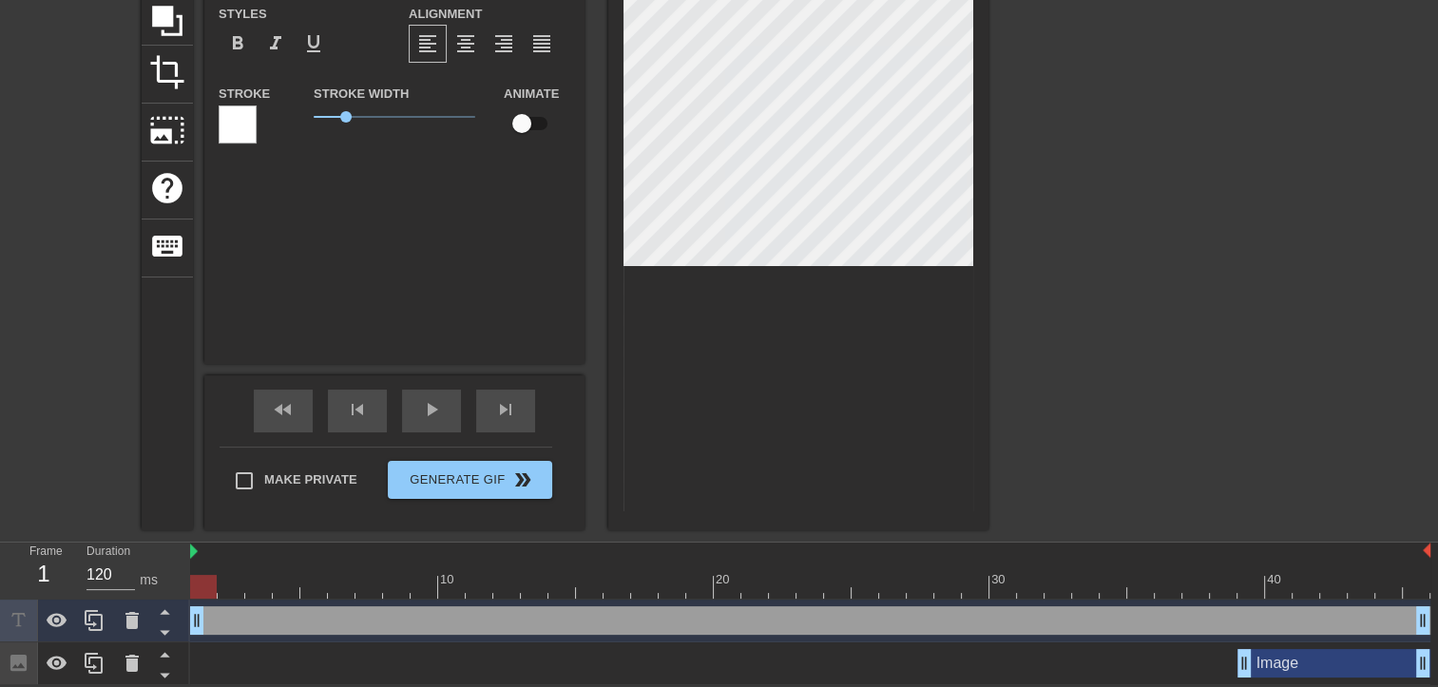
drag, startPoint x: 646, startPoint y: 587, endPoint x: 200, endPoint y: 582, distance: 446.8
click at [200, 582] on div at bounding box center [203, 587] width 27 height 24
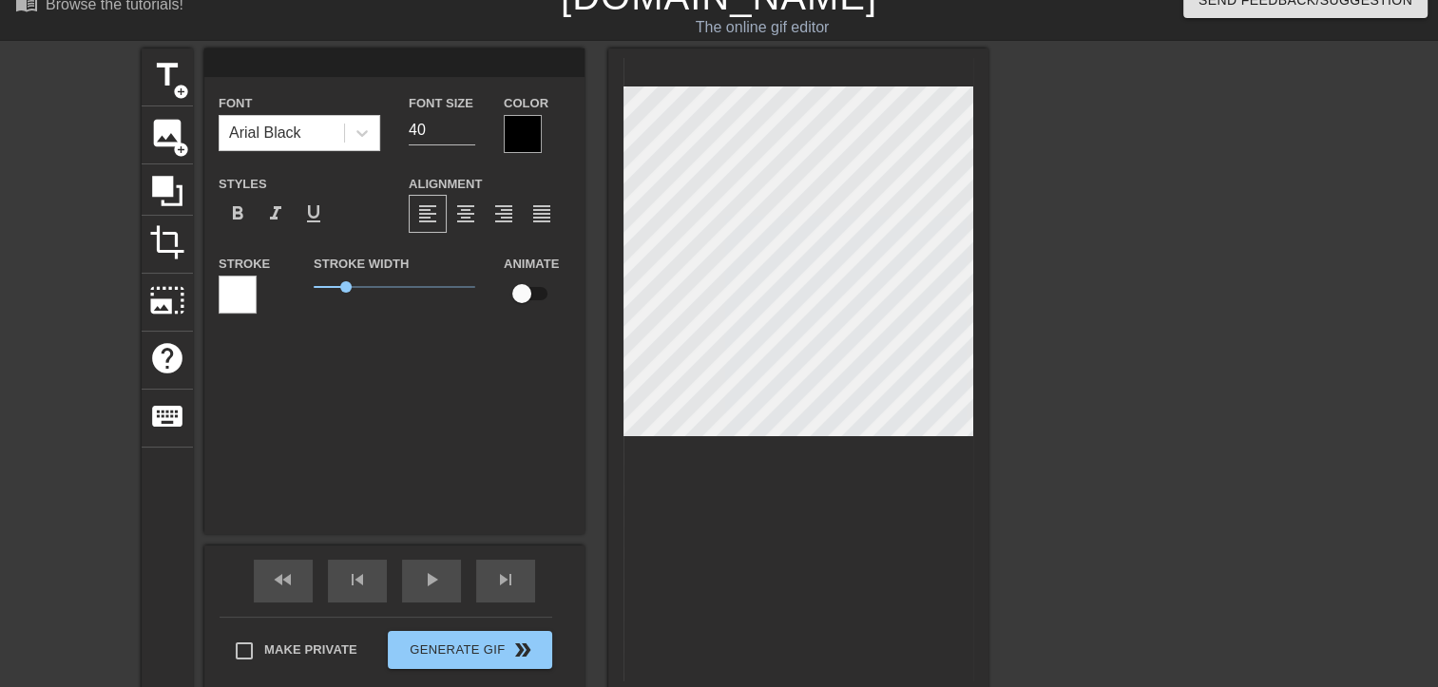
scroll to position [8, 0]
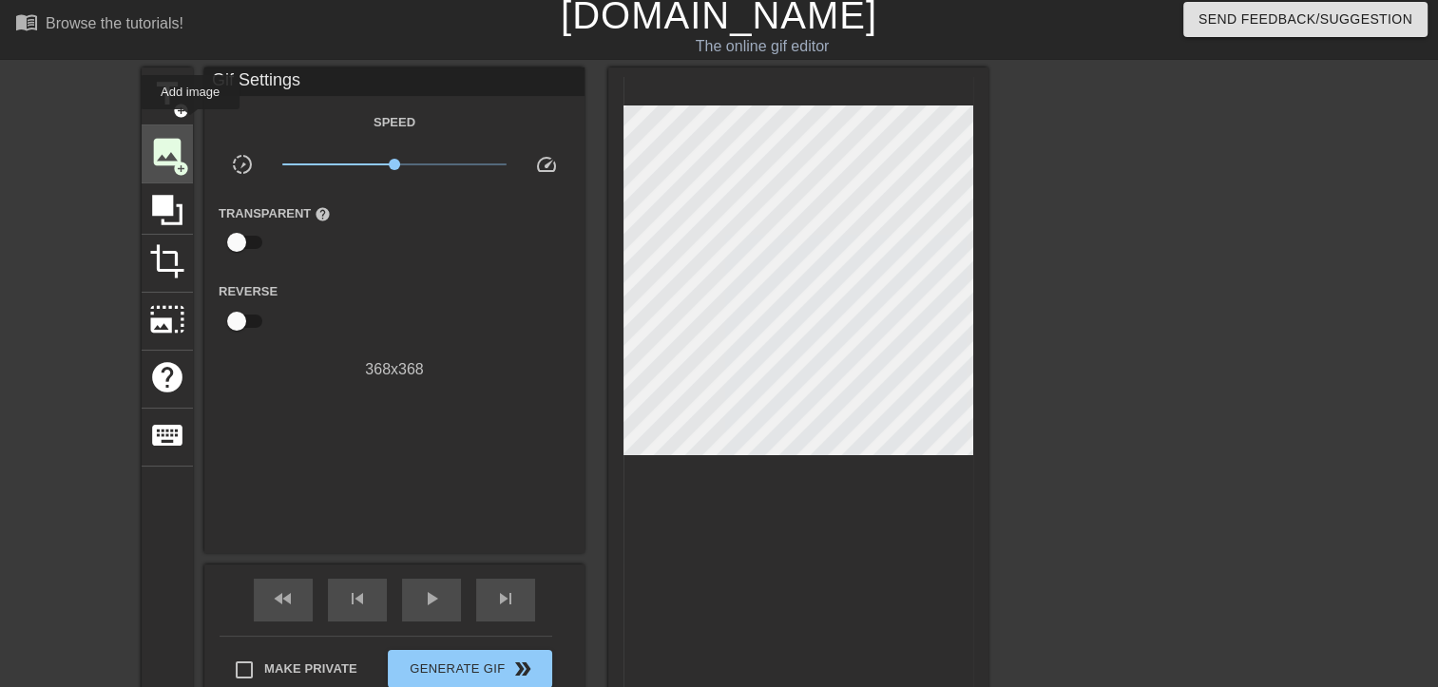
click at [188, 125] on div "image add_circle" at bounding box center [167, 154] width 51 height 58
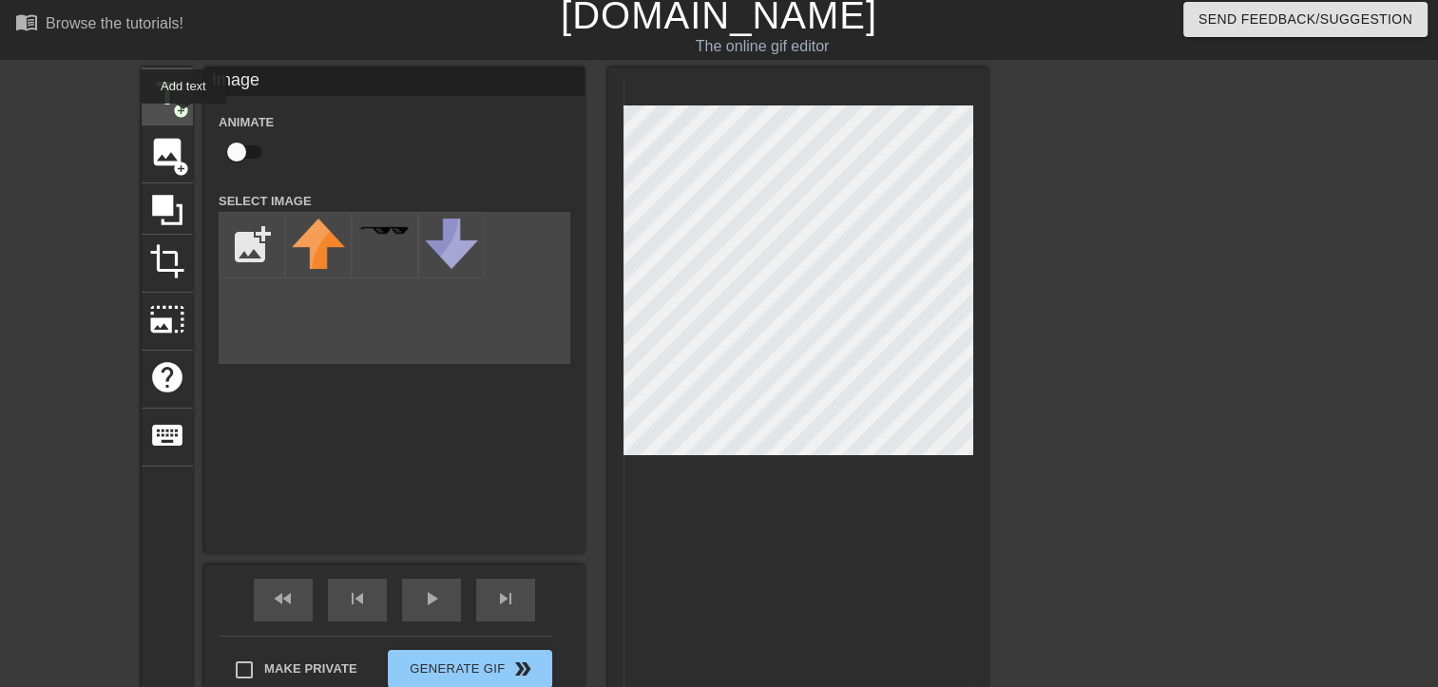
click at [175, 103] on span "add_circle" at bounding box center [181, 111] width 16 height 16
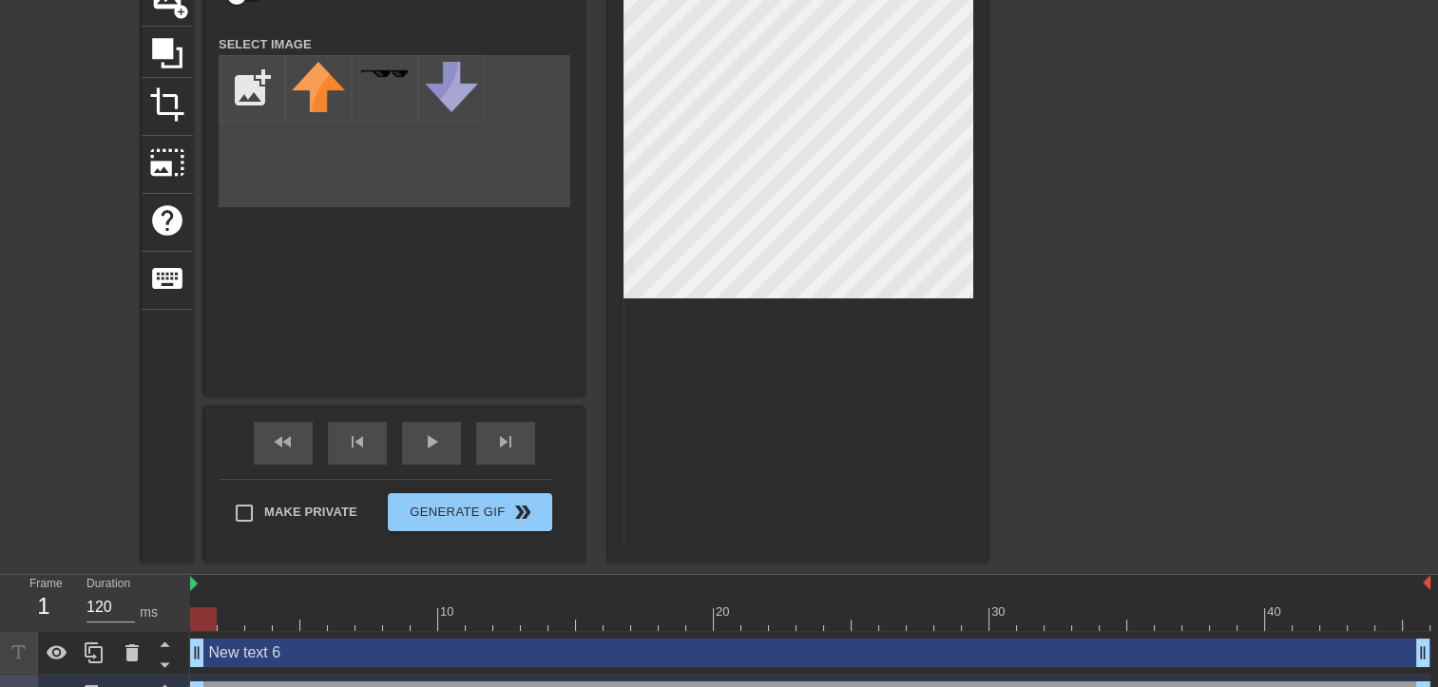
scroll to position [283, 0]
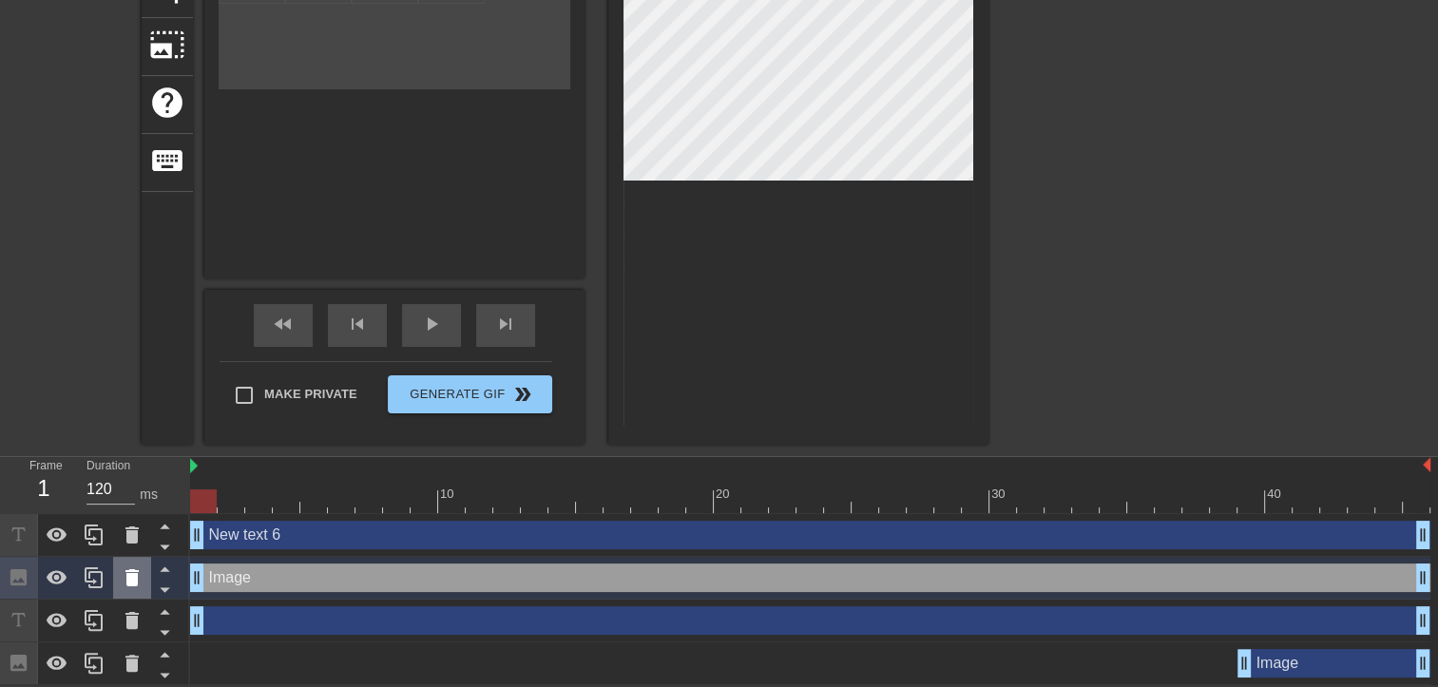
click at [127, 584] on icon at bounding box center [131, 577] width 13 height 17
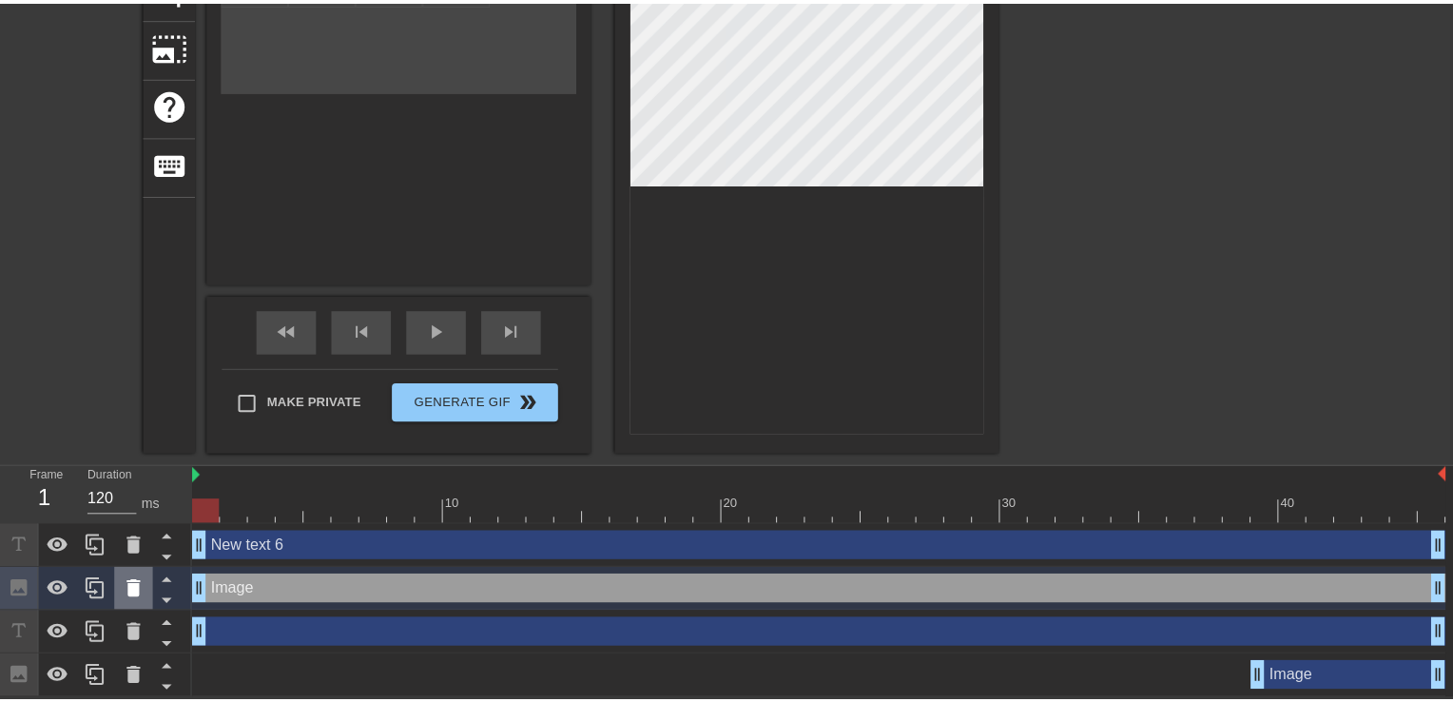
scroll to position [269, 0]
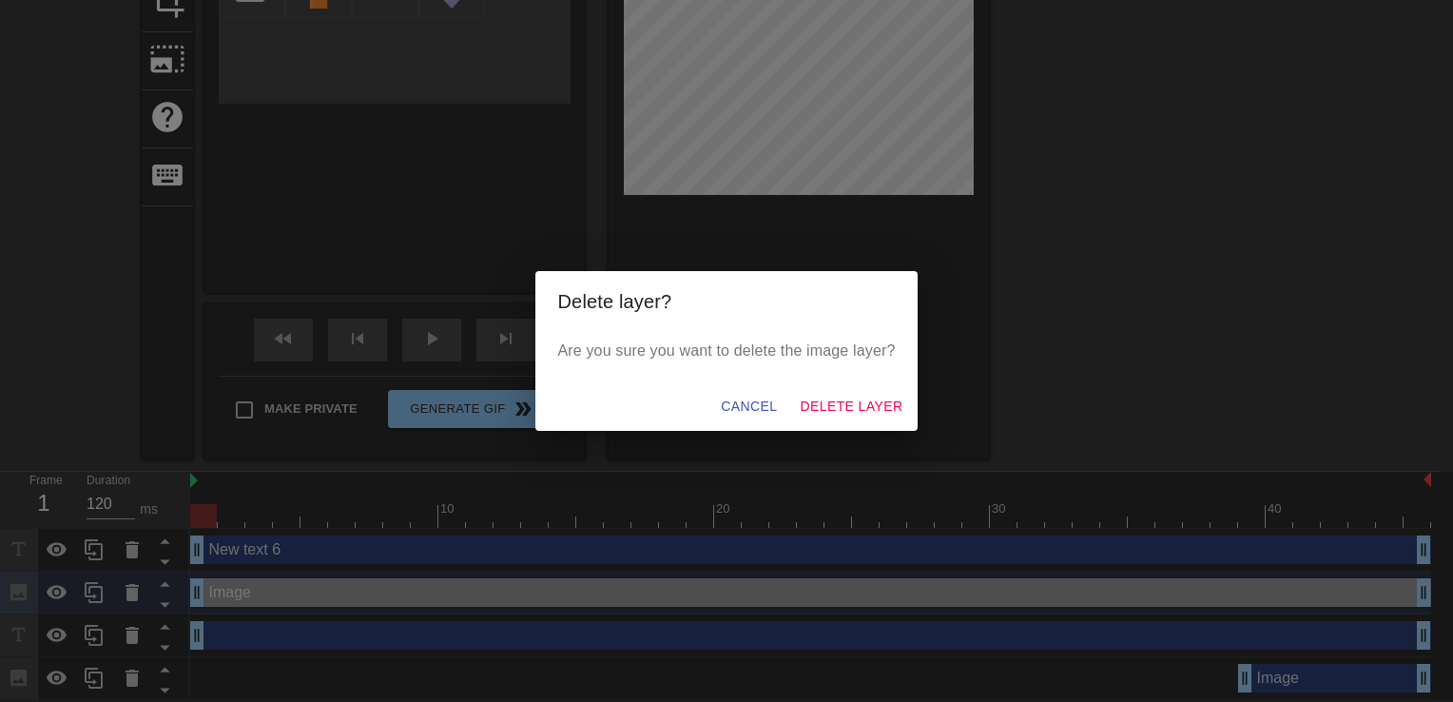
click at [826, 430] on div "Cancel Delete Layer" at bounding box center [726, 406] width 383 height 50
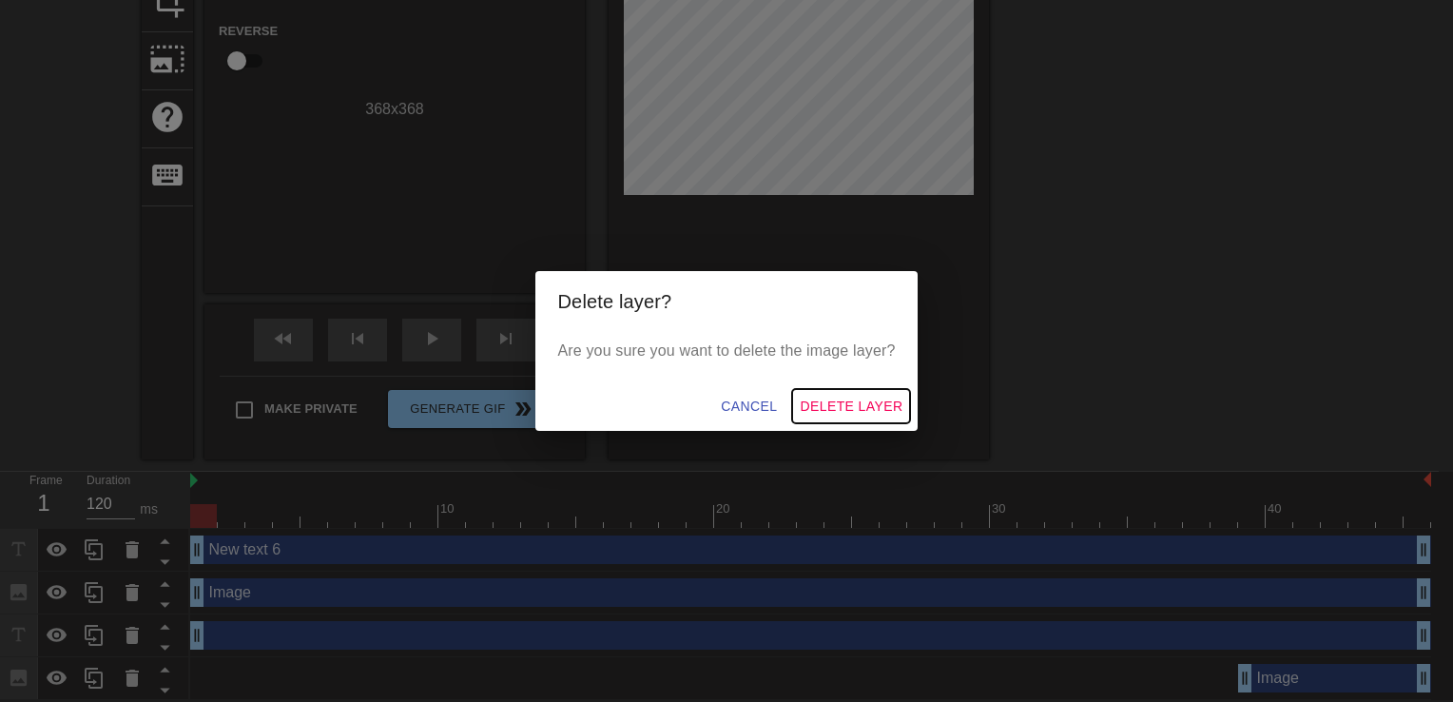
click at [862, 414] on span "Delete Layer" at bounding box center [850, 407] width 103 height 24
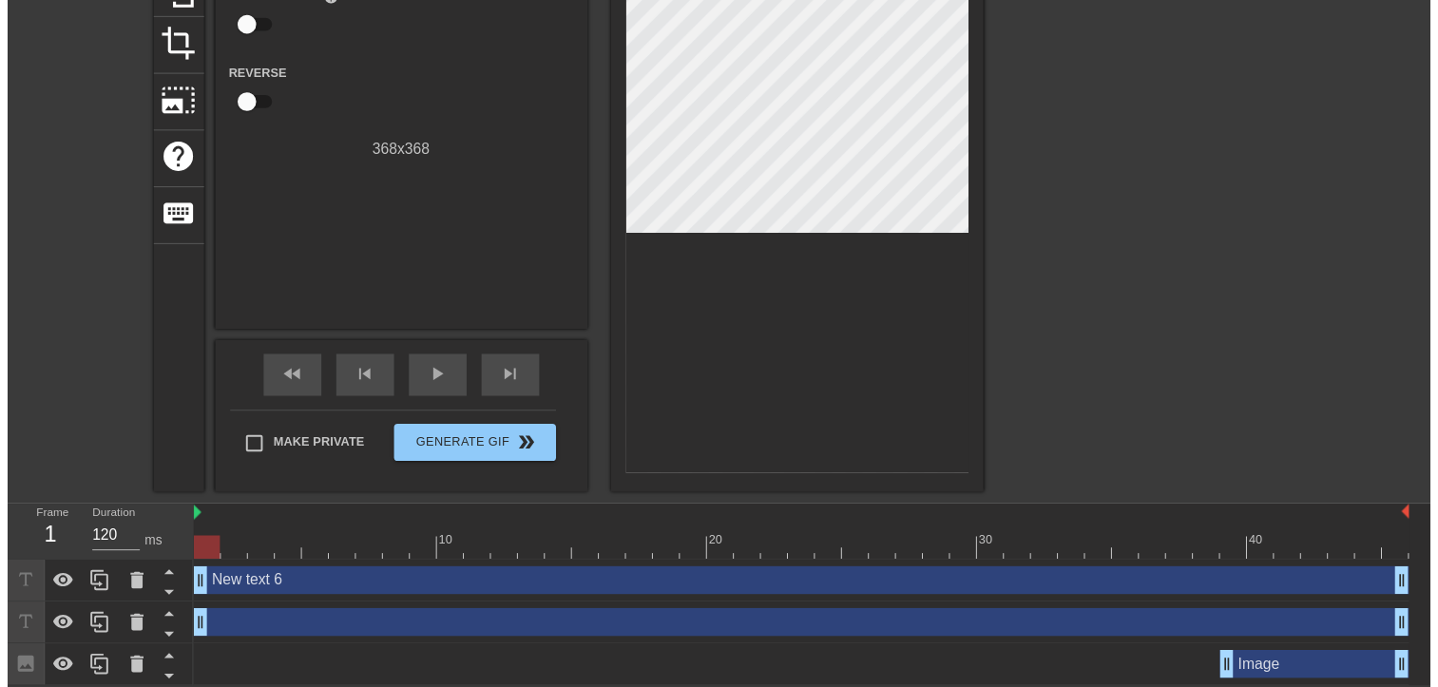
scroll to position [241, 0]
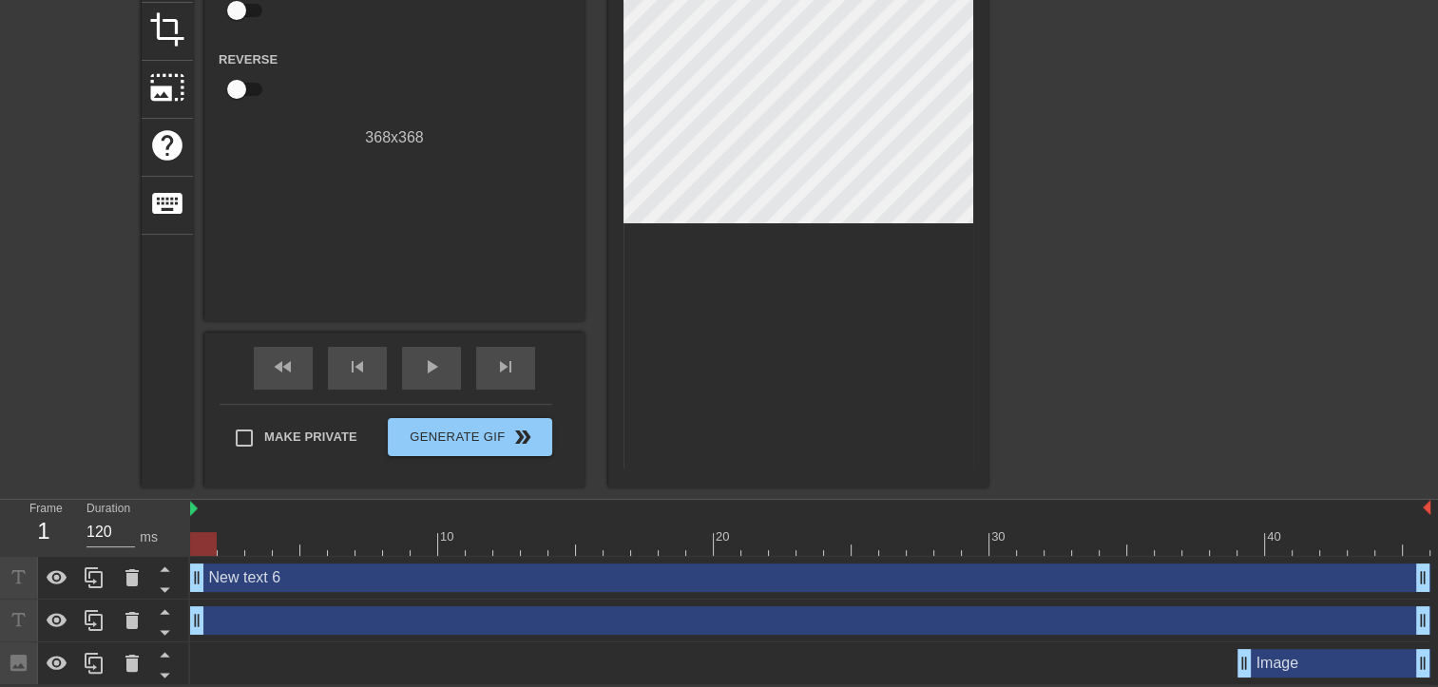
click at [255, 616] on div "drag_handle drag_handle" at bounding box center [810, 621] width 1241 height 29
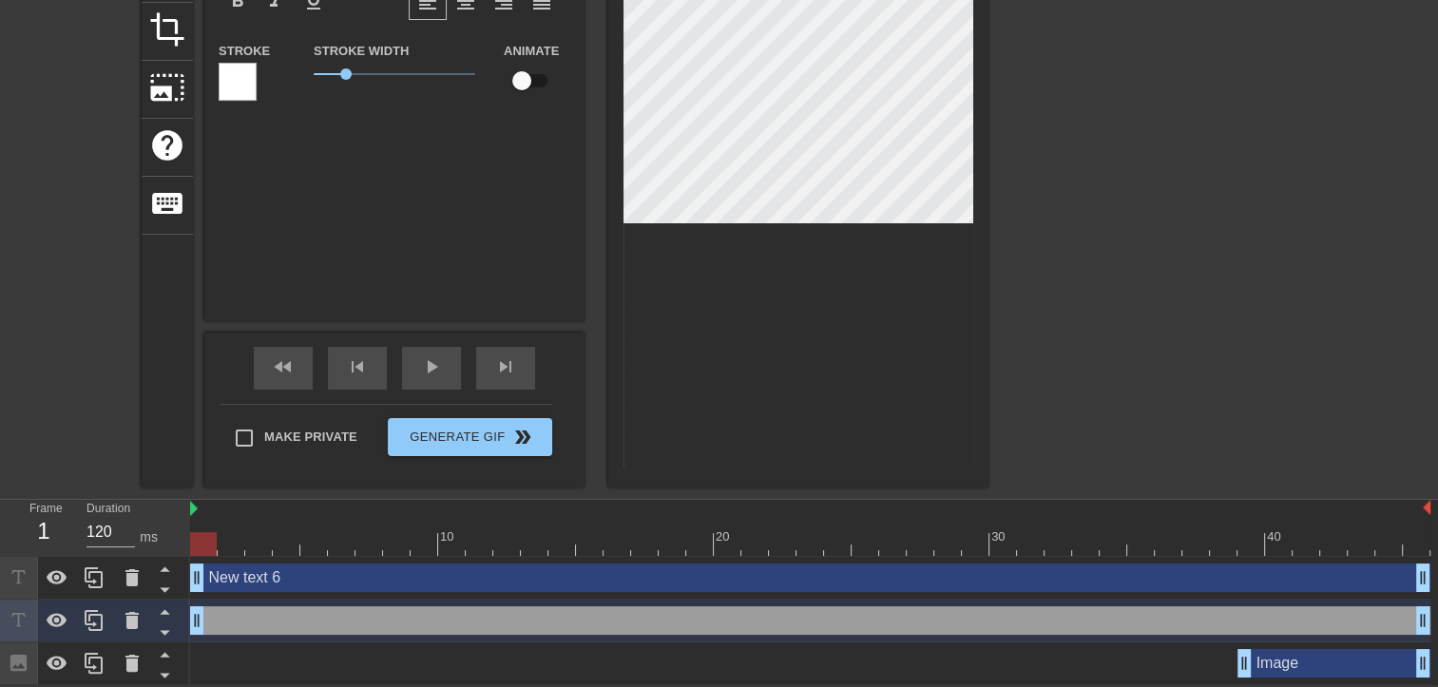
click at [1104, 667] on div "Image drag_handle drag_handle" at bounding box center [810, 663] width 1241 height 29
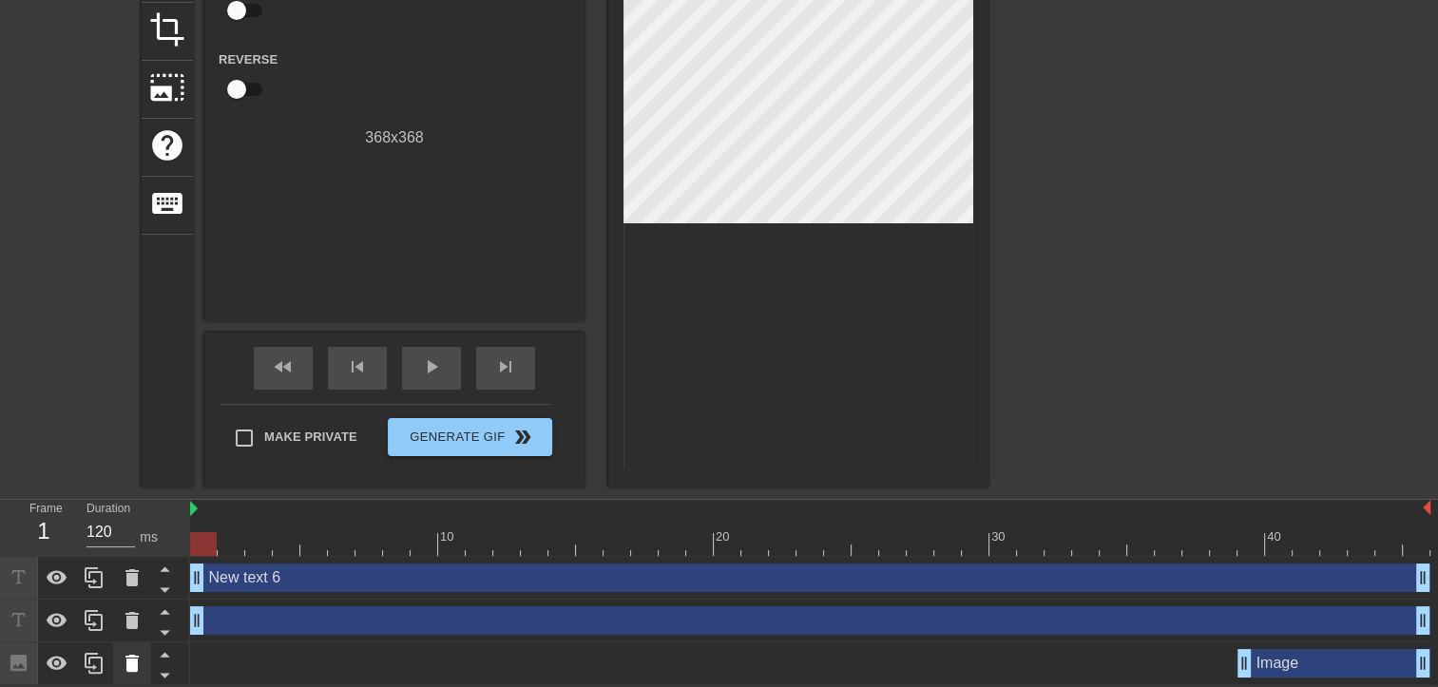
click at [141, 664] on icon at bounding box center [132, 663] width 23 height 23
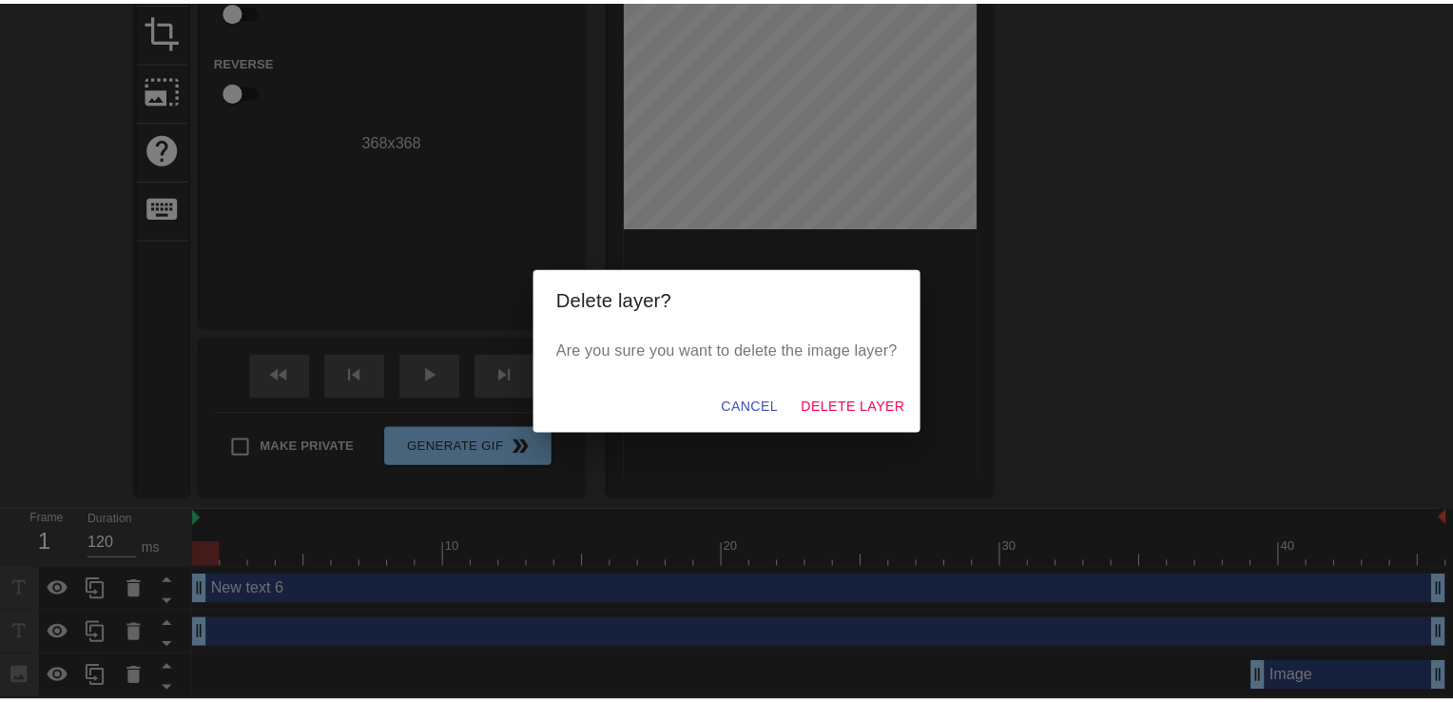
scroll to position [226, 0]
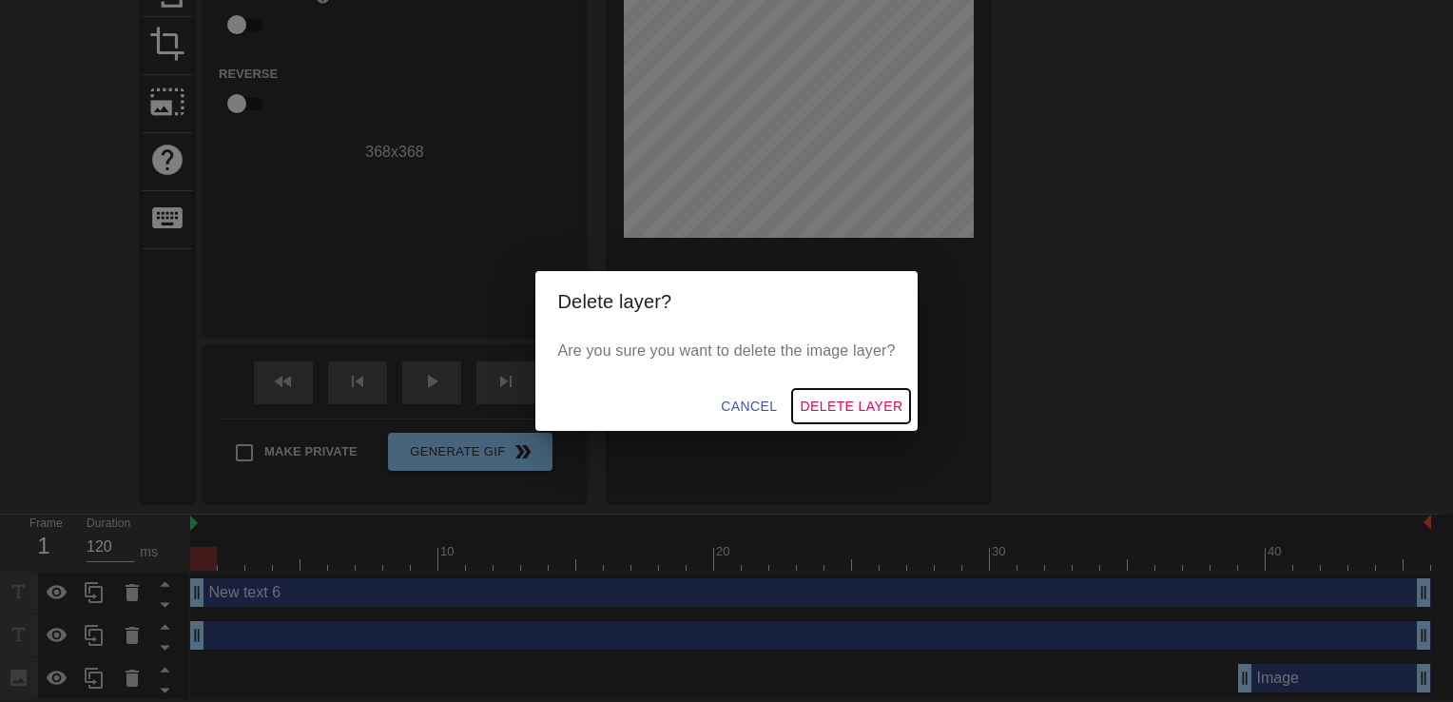
click at [834, 412] on span "Delete Layer" at bounding box center [850, 407] width 103 height 24
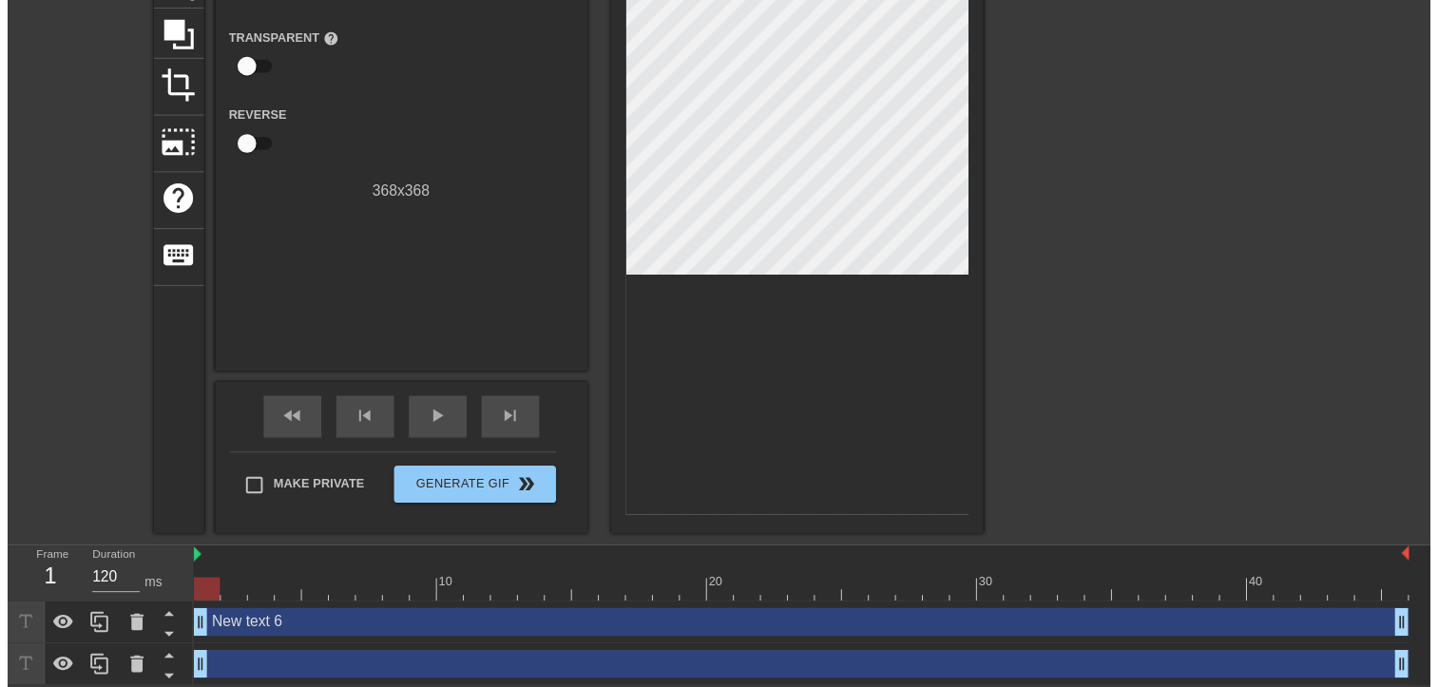
scroll to position [198, 0]
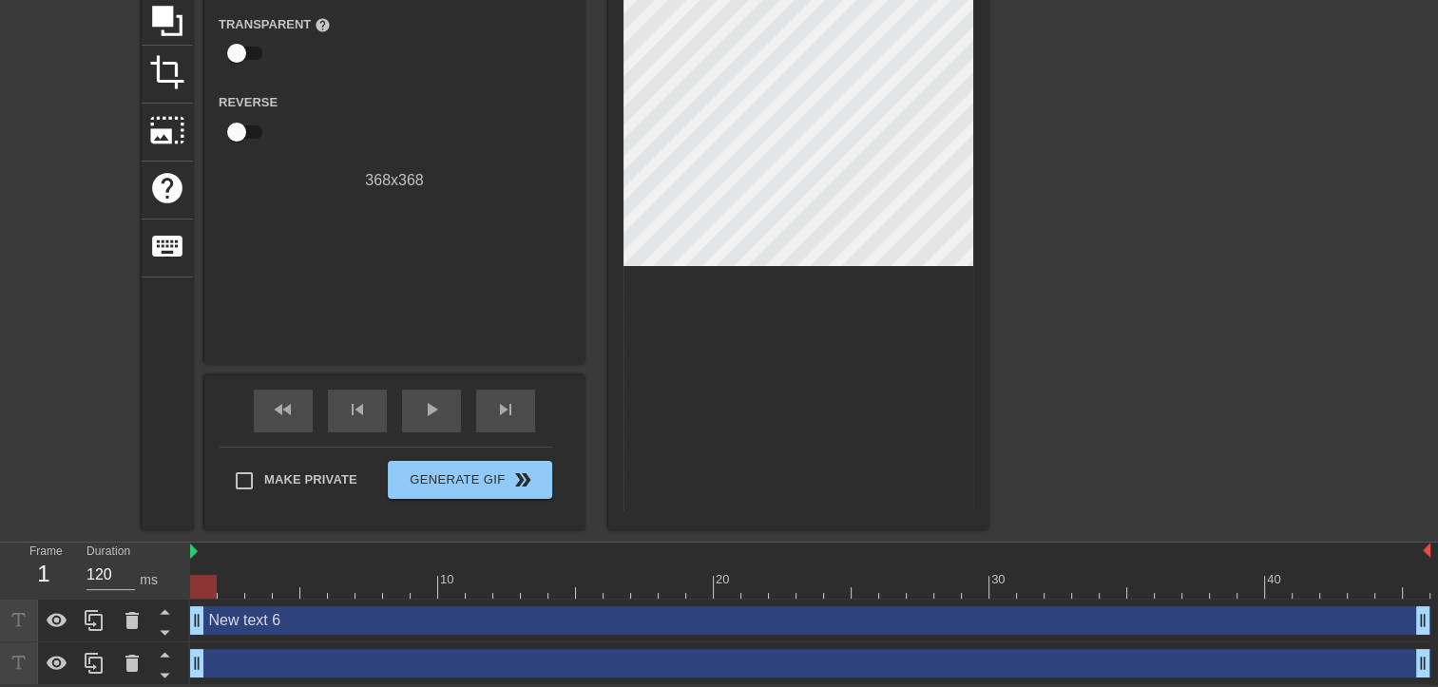
click at [240, 618] on div "New text 6 drag_handle drag_handle" at bounding box center [810, 621] width 1241 height 29
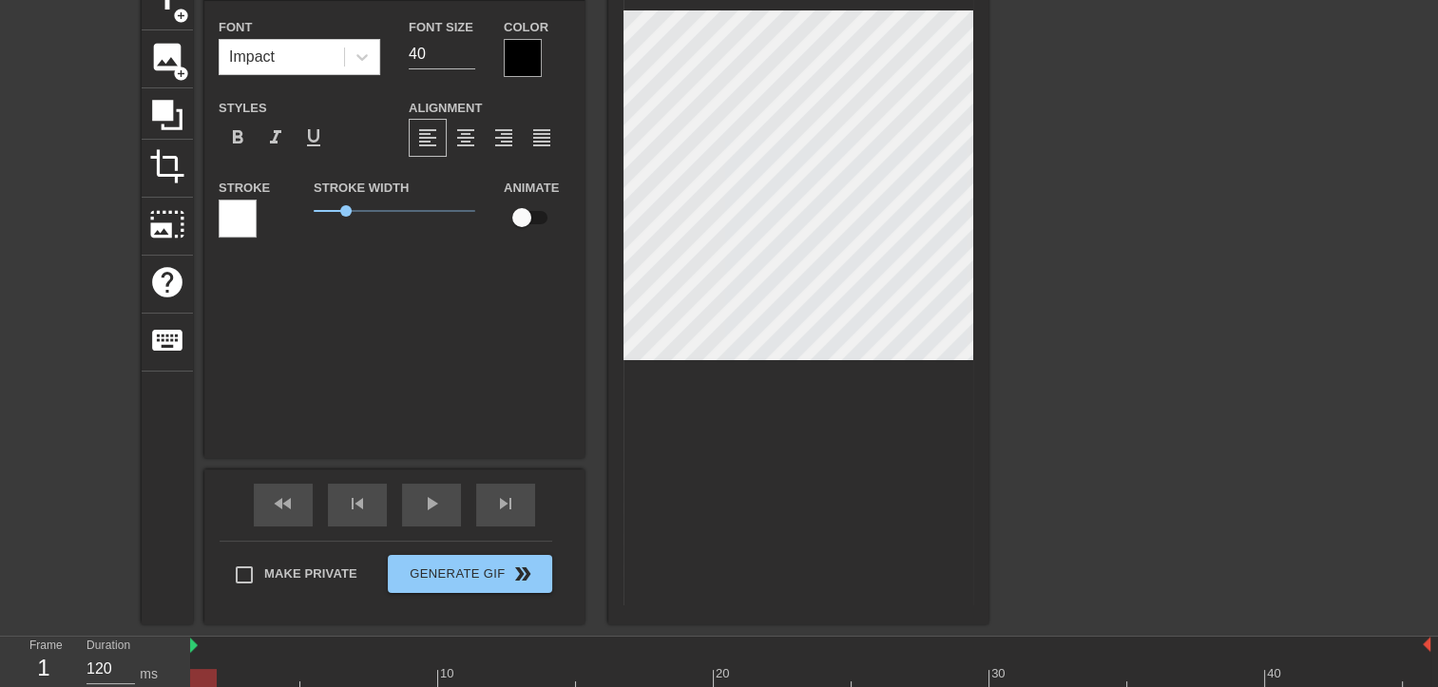
scroll to position [2, 5]
type input "New text"
type textarea "New text"
type input "New text"
type textarea "New text"
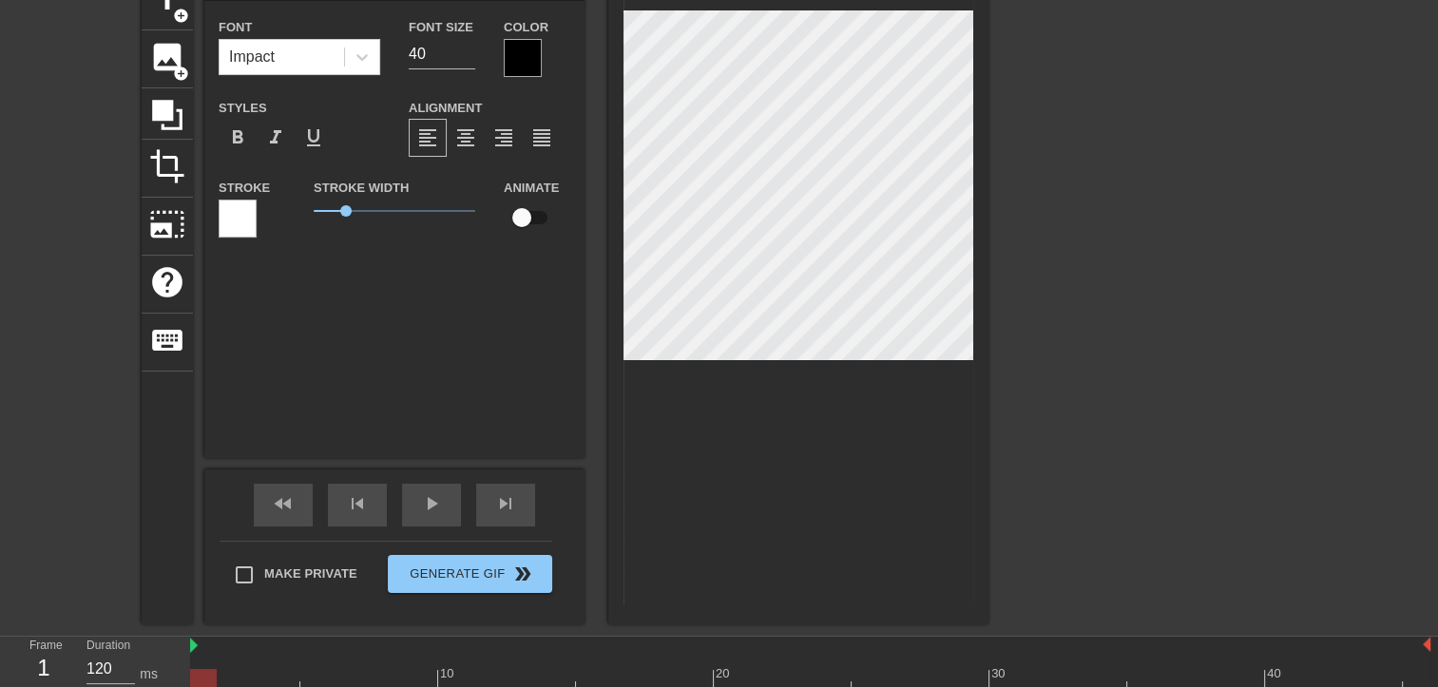
type input "New tex"
type textarea "New tex"
type input "New te"
type textarea "New te"
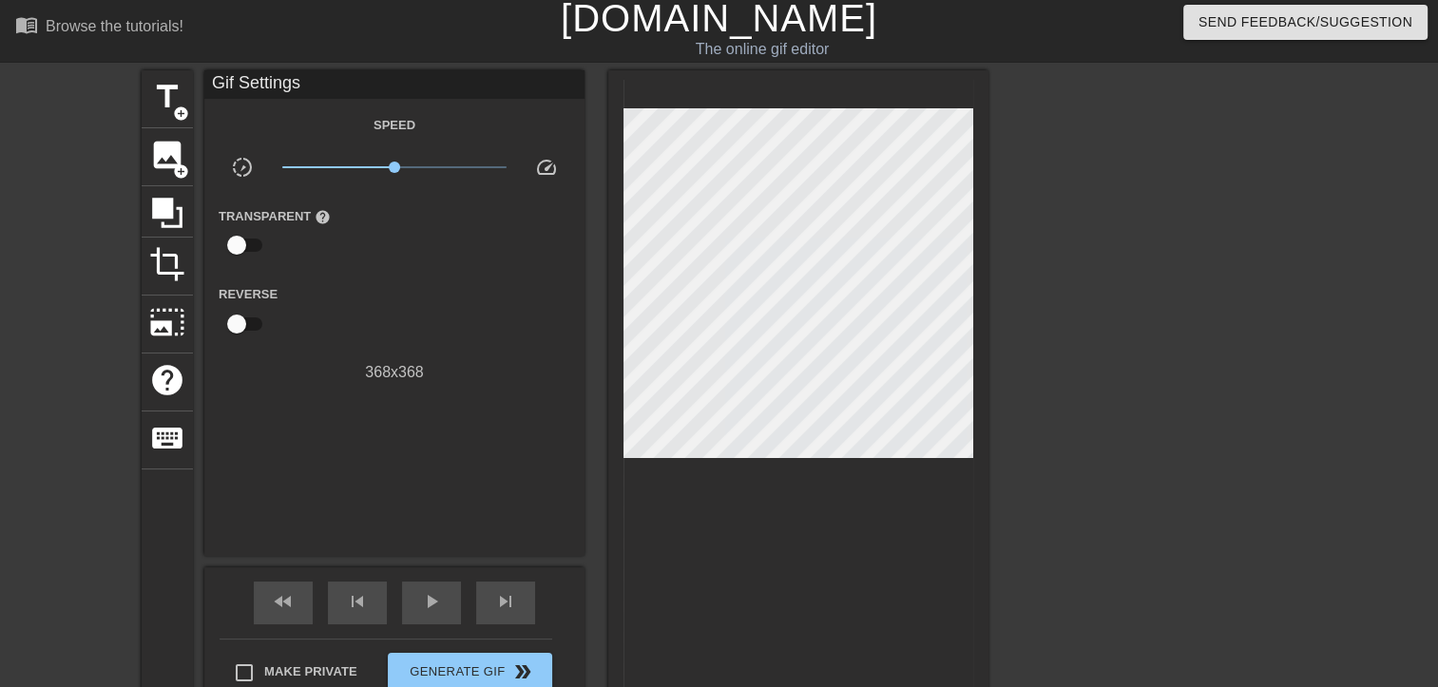
scroll to position [0, 0]
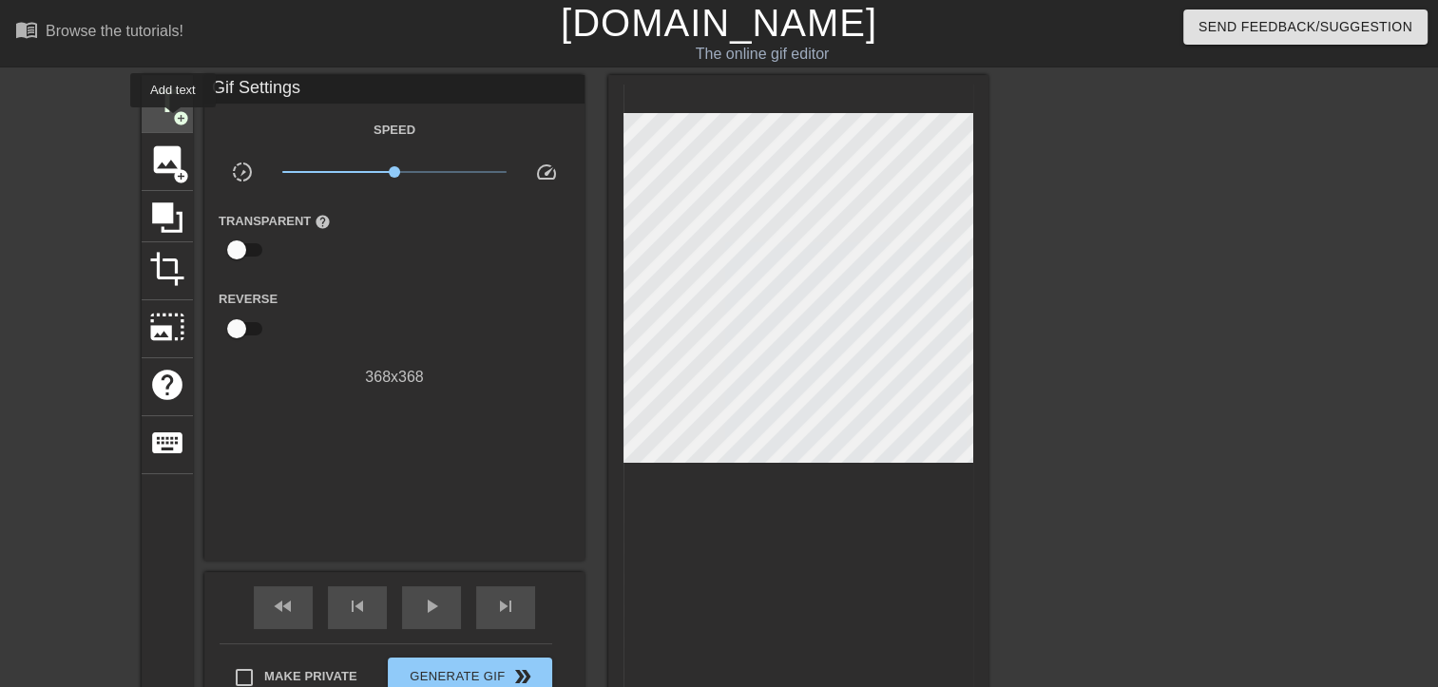
click at [173, 117] on span "add_circle" at bounding box center [181, 118] width 16 height 16
click at [179, 112] on span "add_circle" at bounding box center [181, 118] width 16 height 16
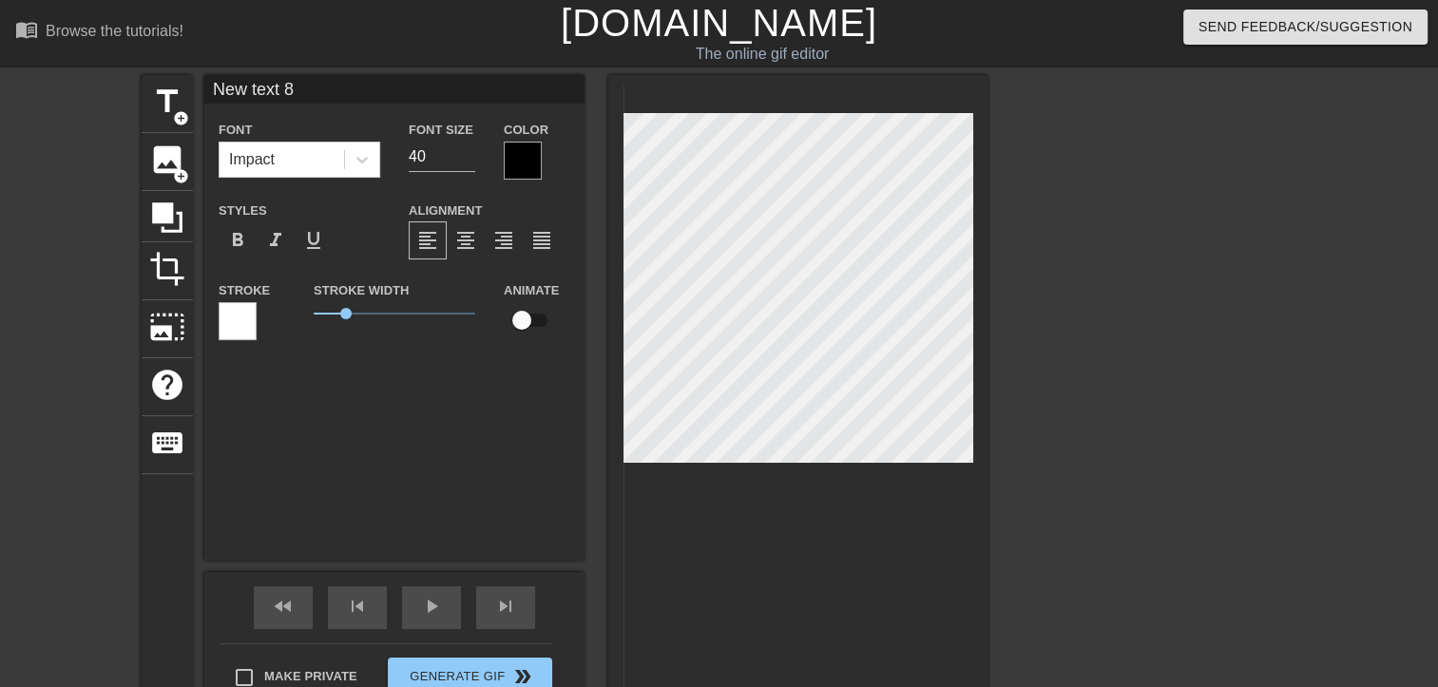
scroll to position [2, 5]
type input "New 8"
type textarea "New 8"
type input "New 8"
type textarea "New 8"
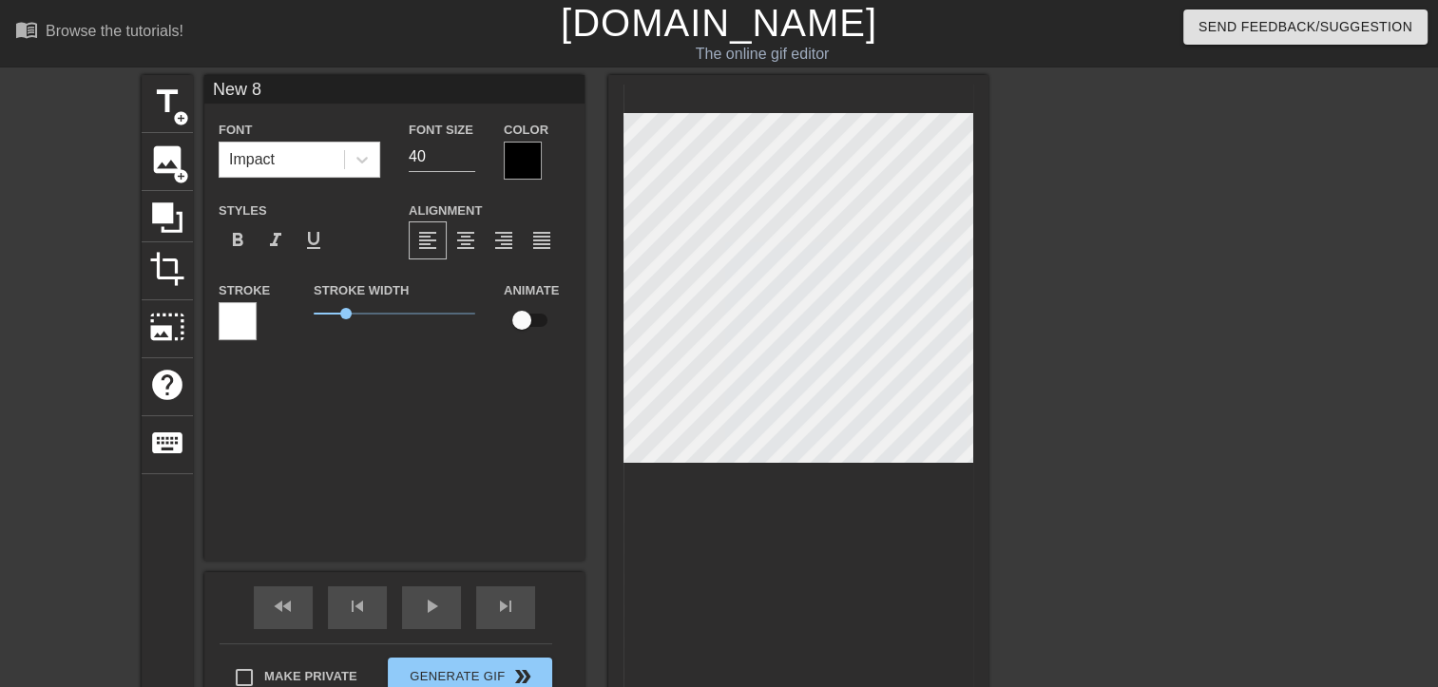
type input "Ne 8"
type textarea "Ne 8"
type input "N 8"
type textarea "N 8"
type input "8"
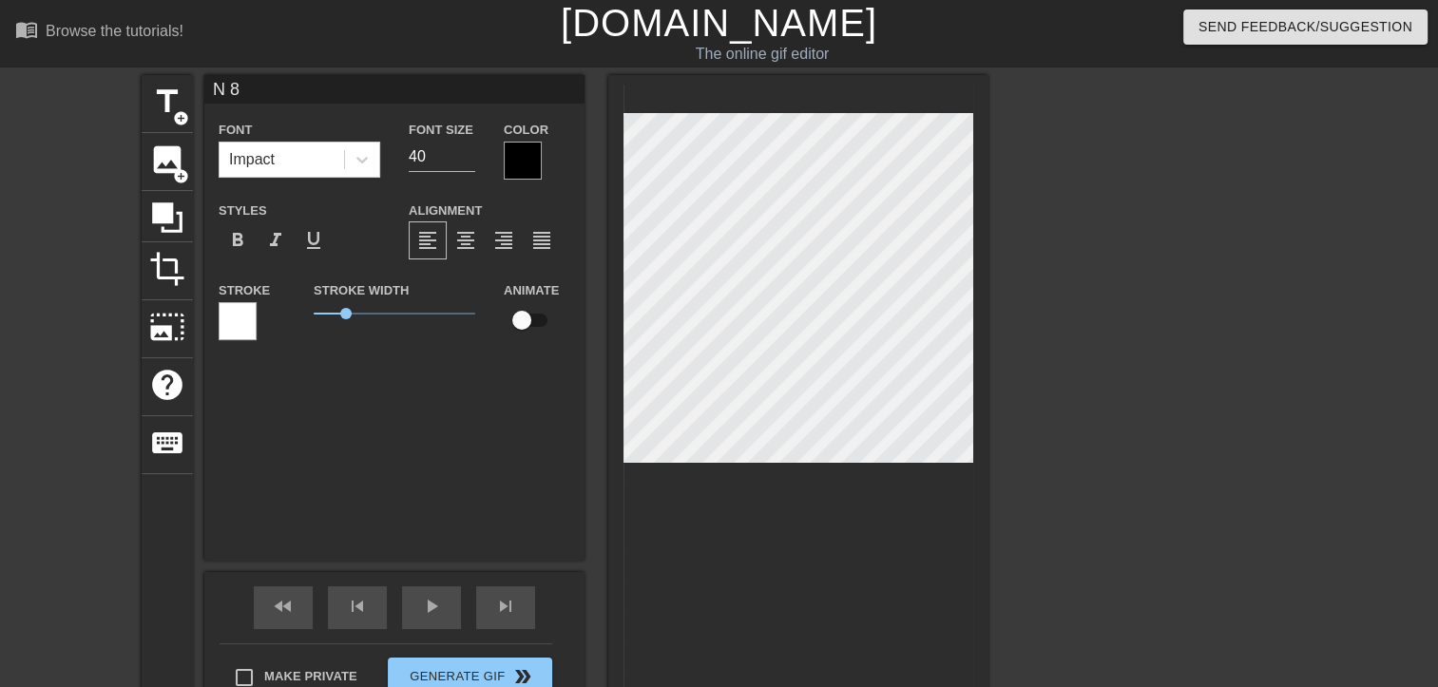
type textarea "8"
click at [366, 167] on icon at bounding box center [362, 159] width 19 height 19
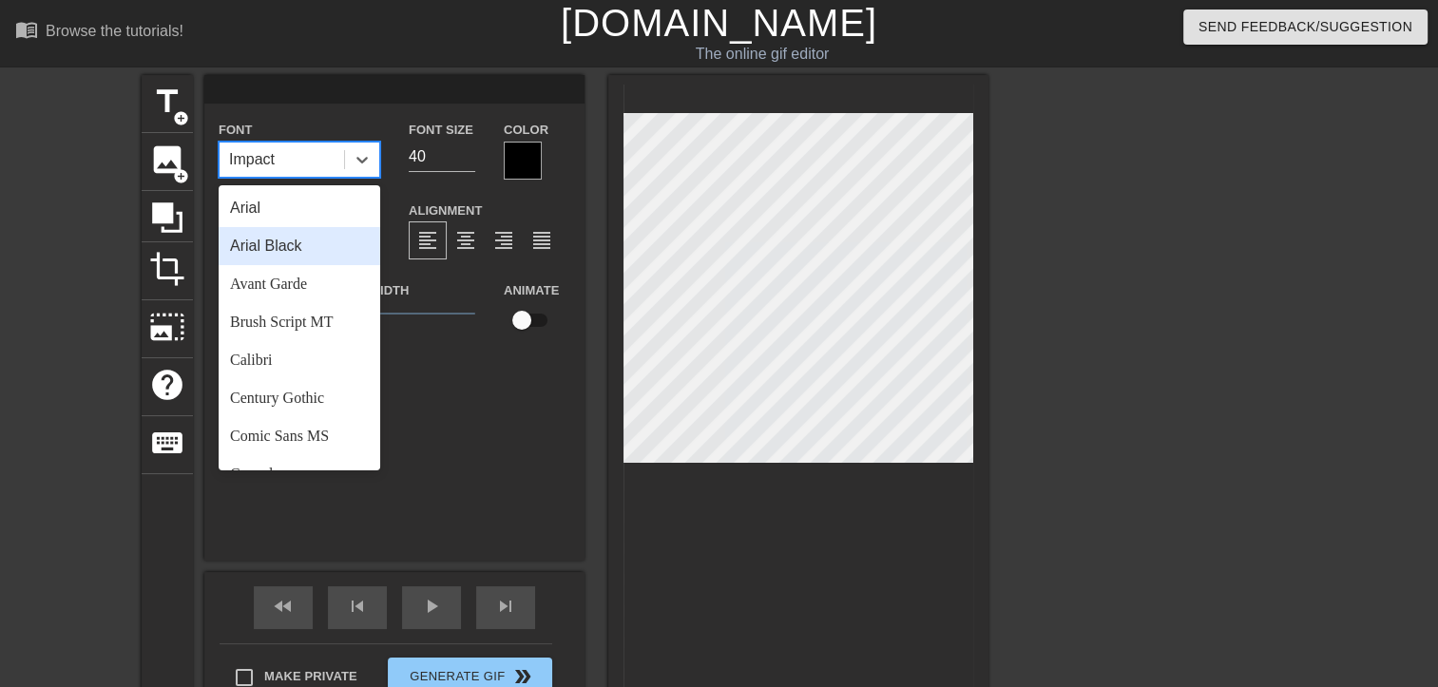
click at [323, 246] on div "Arial Black" at bounding box center [300, 246] width 162 height 38
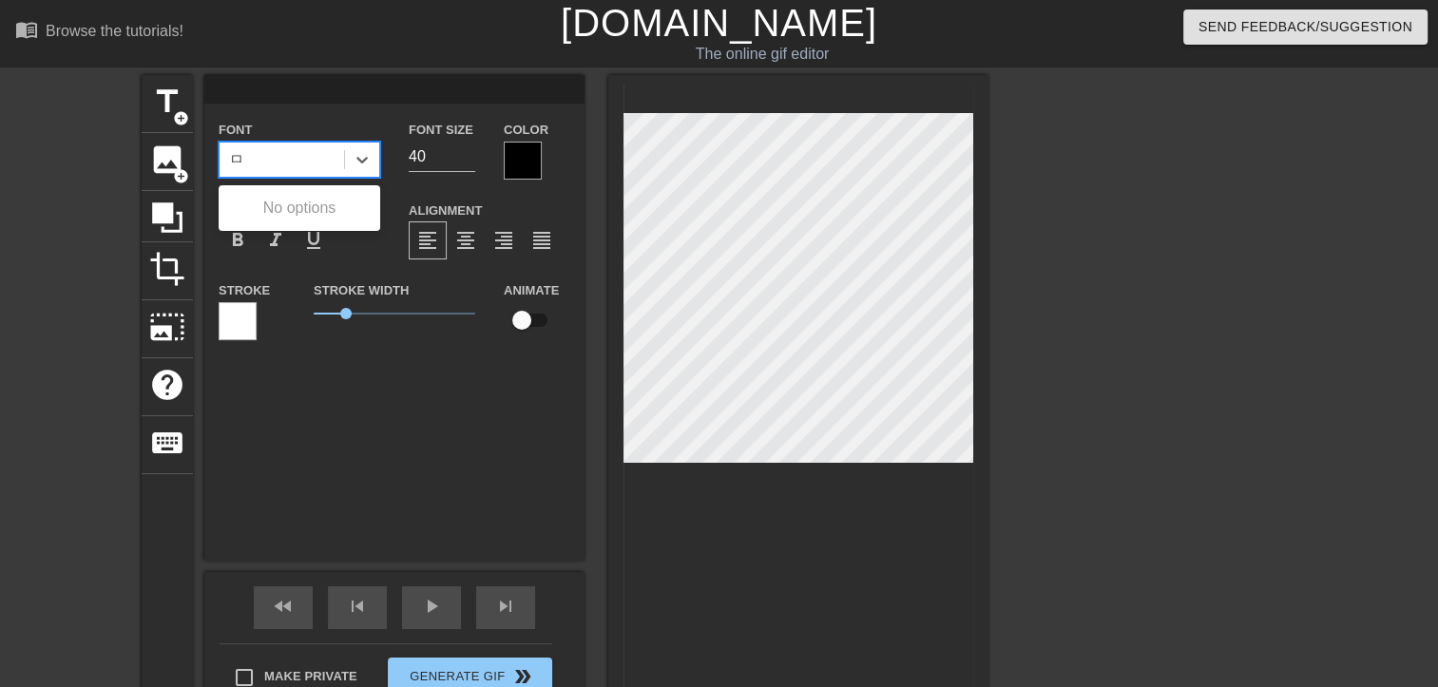
type input "ㅁ"
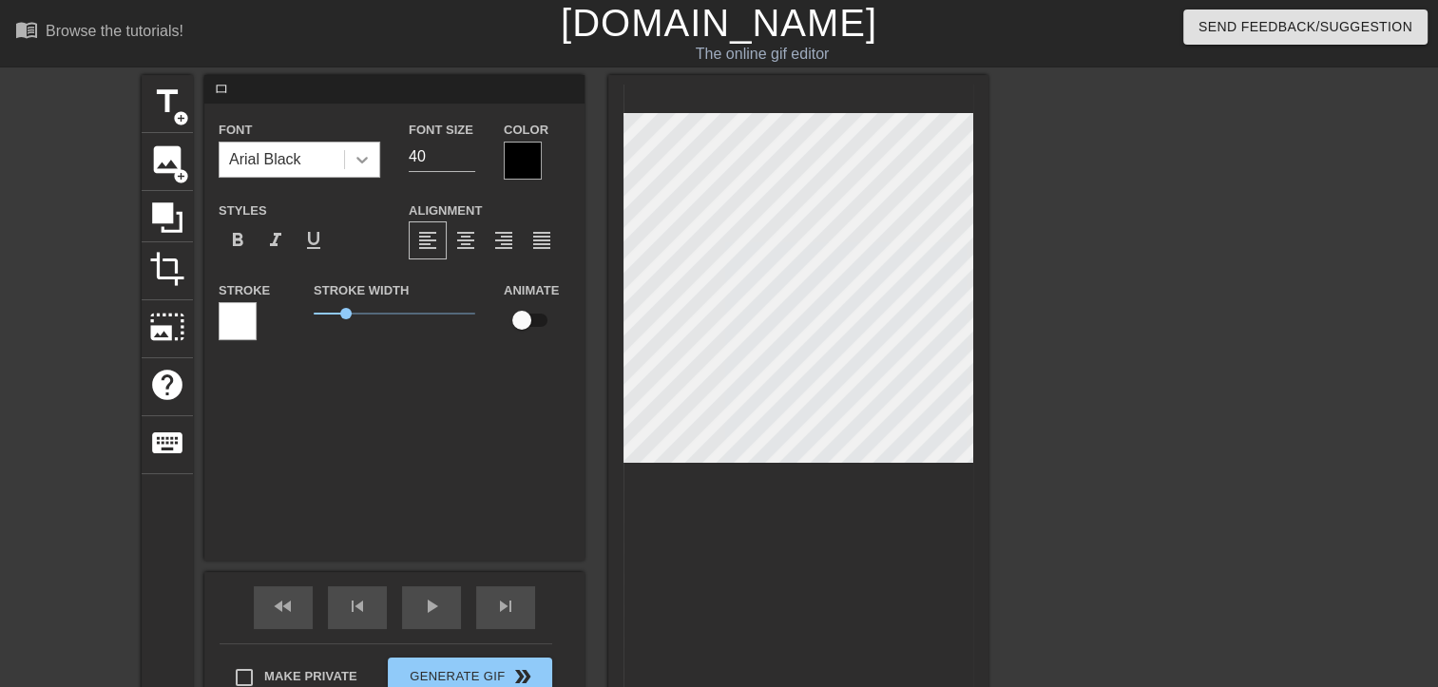
type textarea "ㅁ"
click at [369, 161] on icon at bounding box center [362, 159] width 19 height 19
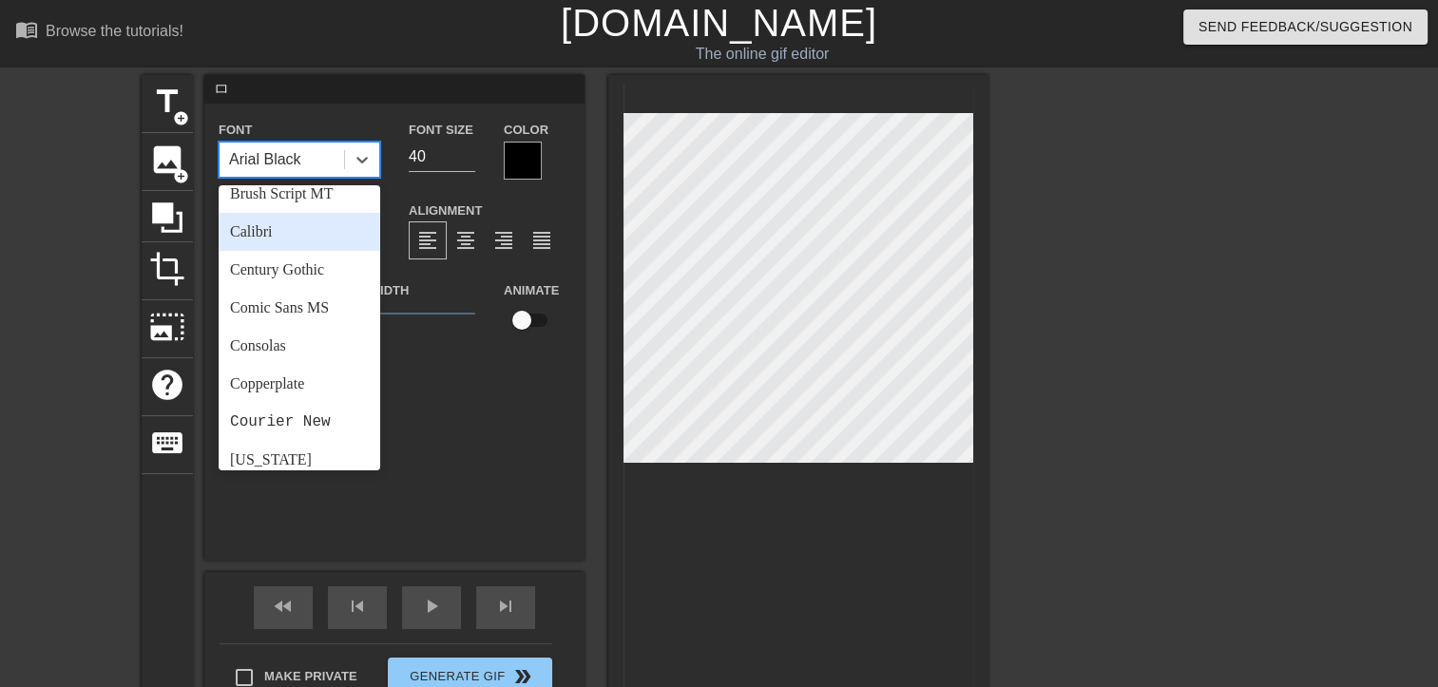
scroll to position [380, 0]
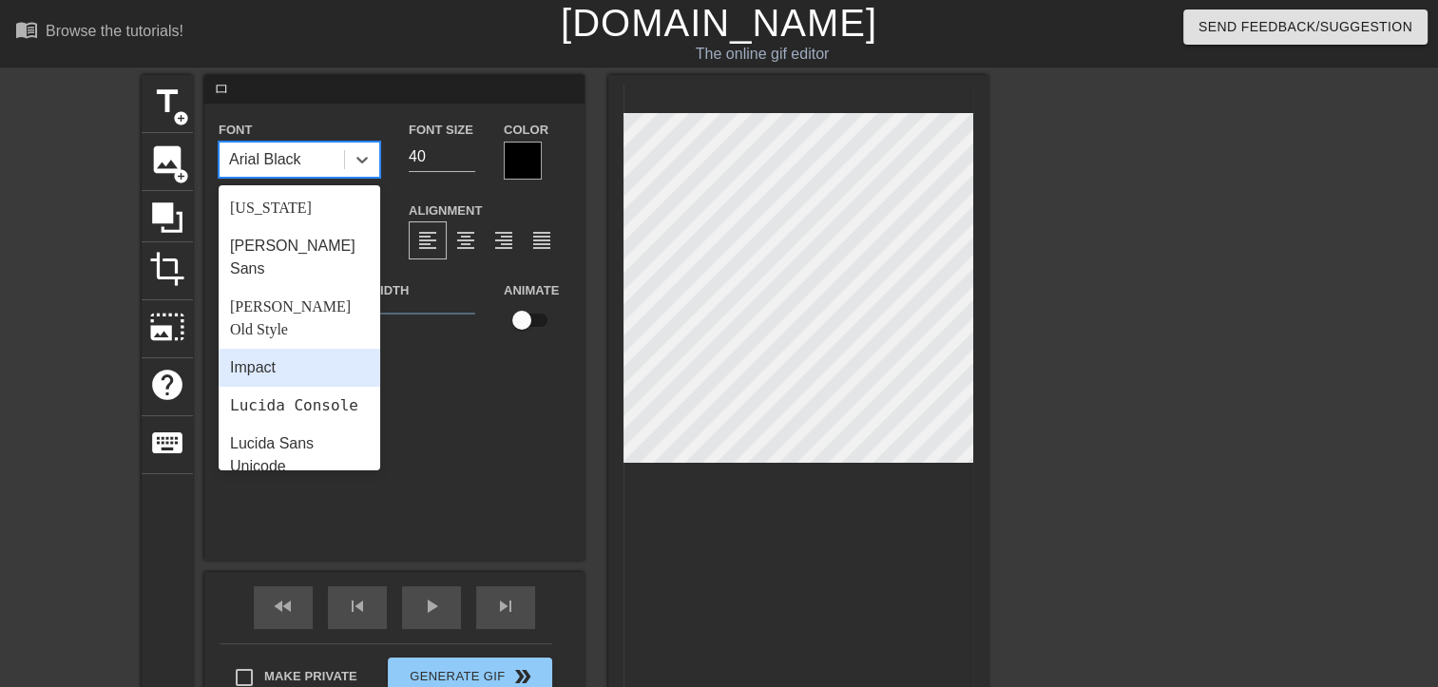
click at [289, 349] on div "Impact" at bounding box center [300, 368] width 162 height 38
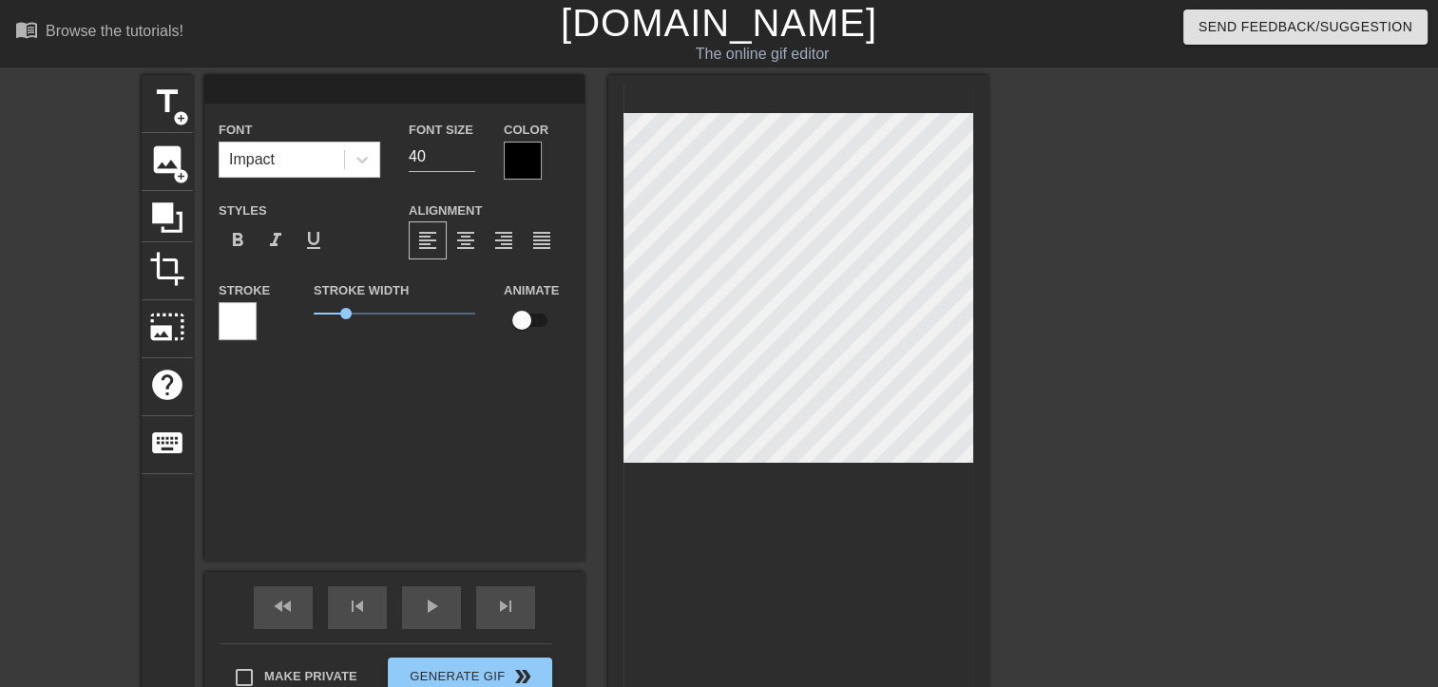
scroll to position [2, 1]
type input "ㅁ"
type textarea "ㅁ"
type input "묘"
type textarea "묘"
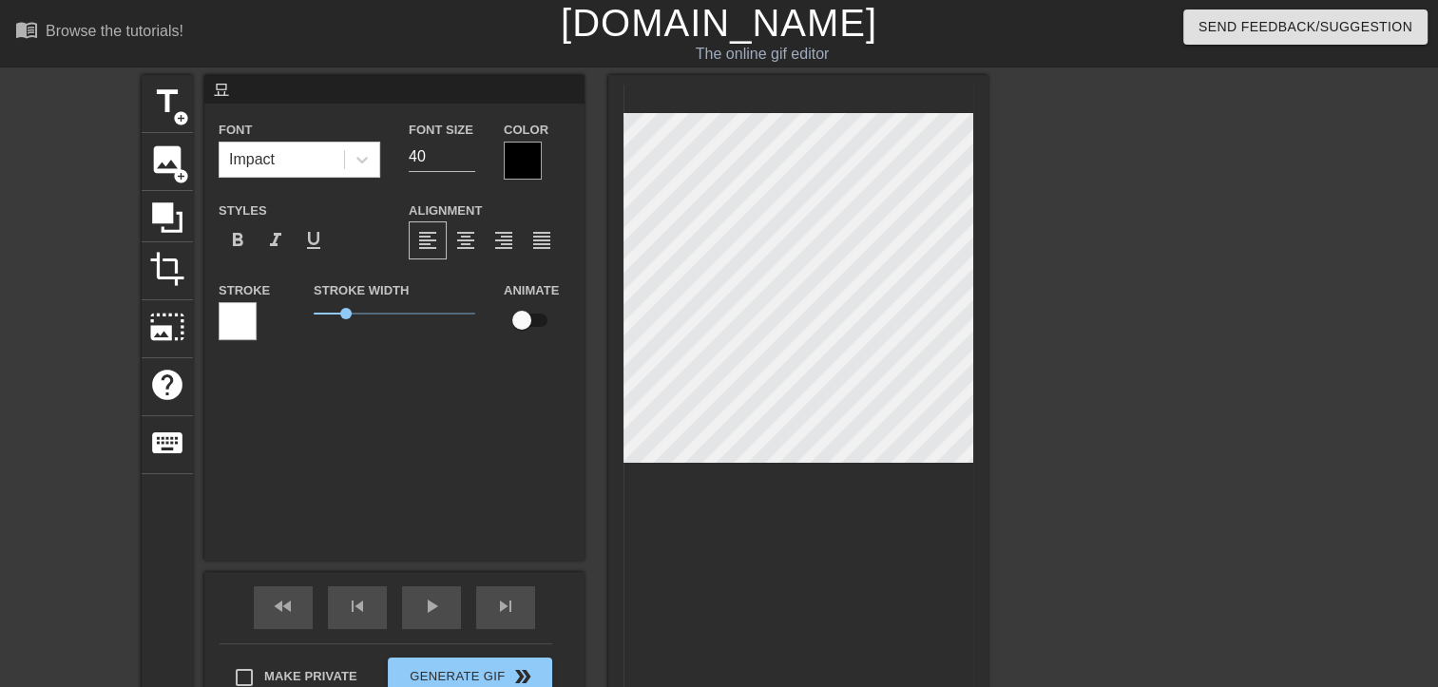
type input "묭"
type textarea "묭"
type input "묭ㅂ"
type textarea "묭ㅂ"
type input "묭부"
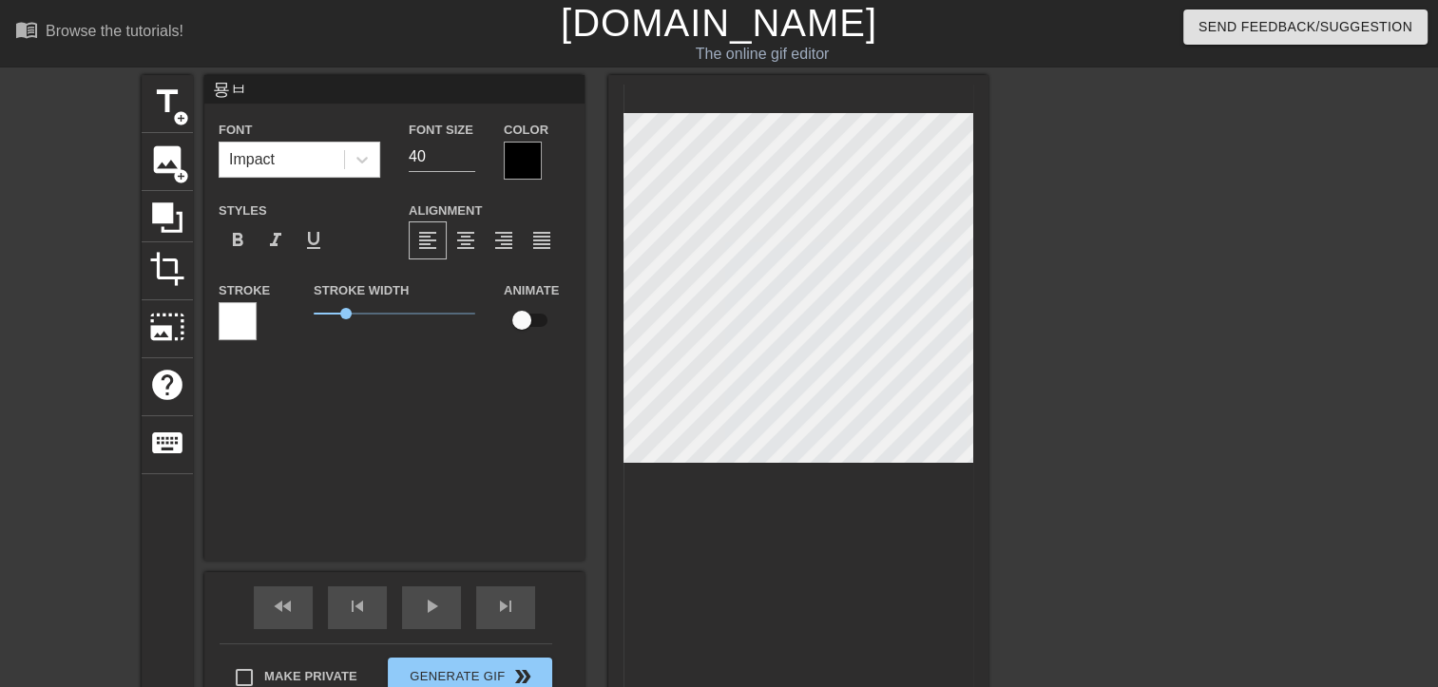
type textarea "묭부"
type input "묭붕"
type textarea "묭붕"
type input "묭붕ㅇ"
type textarea "묭붕ㅇ"
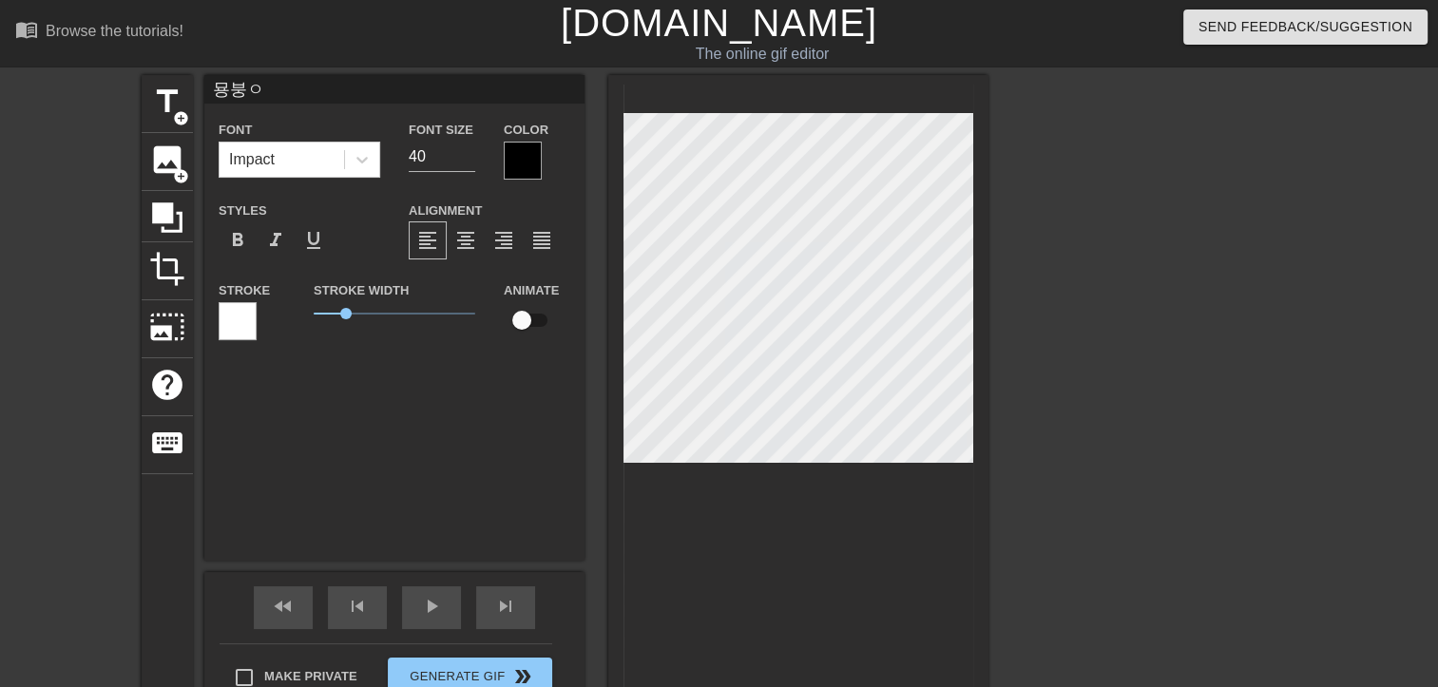
scroll to position [2, 3]
type input "묭붕아"
type textarea "묭붕아"
type input "묭붕아"
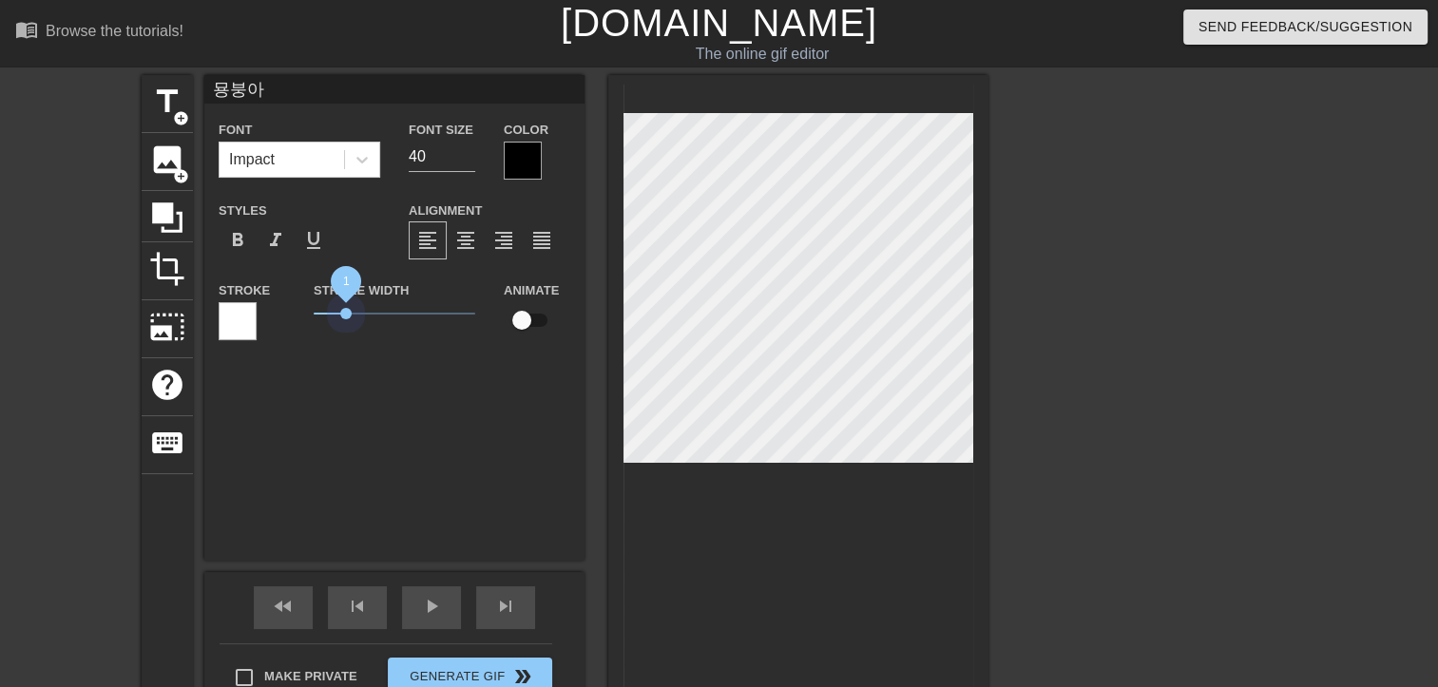
drag, startPoint x: 347, startPoint y: 313, endPoint x: 346, endPoint y: 353, distance: 39.9
click at [346, 353] on div "Stroke Width 1" at bounding box center [394, 318] width 190 height 79
click at [474, 251] on span "format_align_center" at bounding box center [465, 240] width 23 height 23
click at [240, 239] on span "format_bold" at bounding box center [237, 240] width 23 height 23
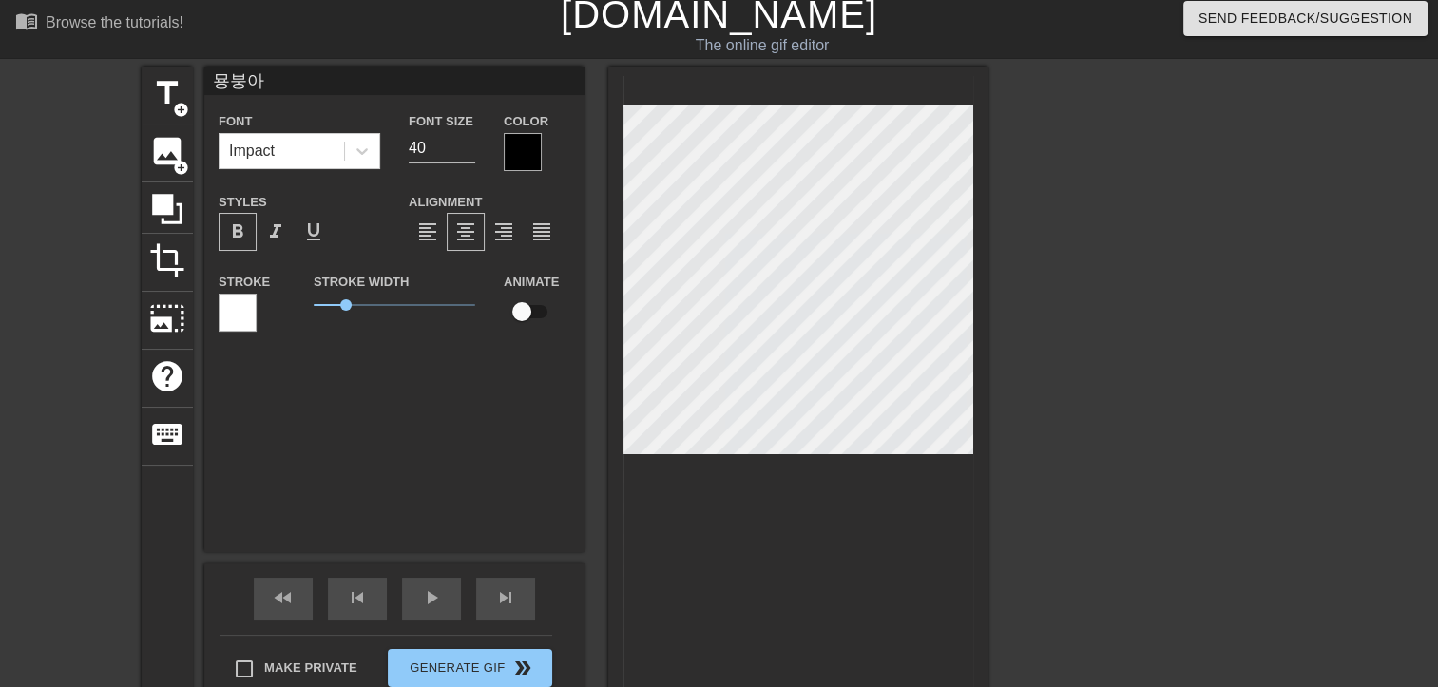
scroll to position [0, 0]
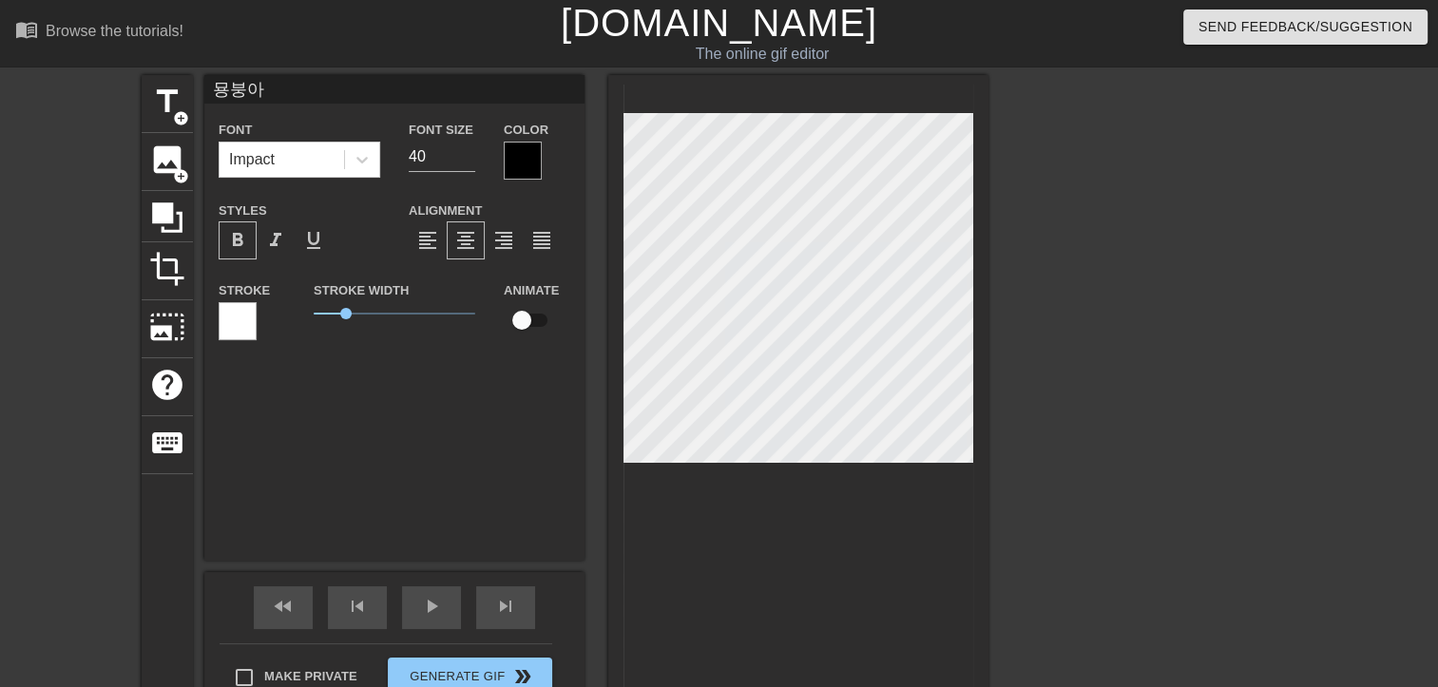
click at [237, 238] on span "format_bold" at bounding box center [237, 240] width 23 height 23
click at [356, 164] on icon at bounding box center [362, 159] width 19 height 19
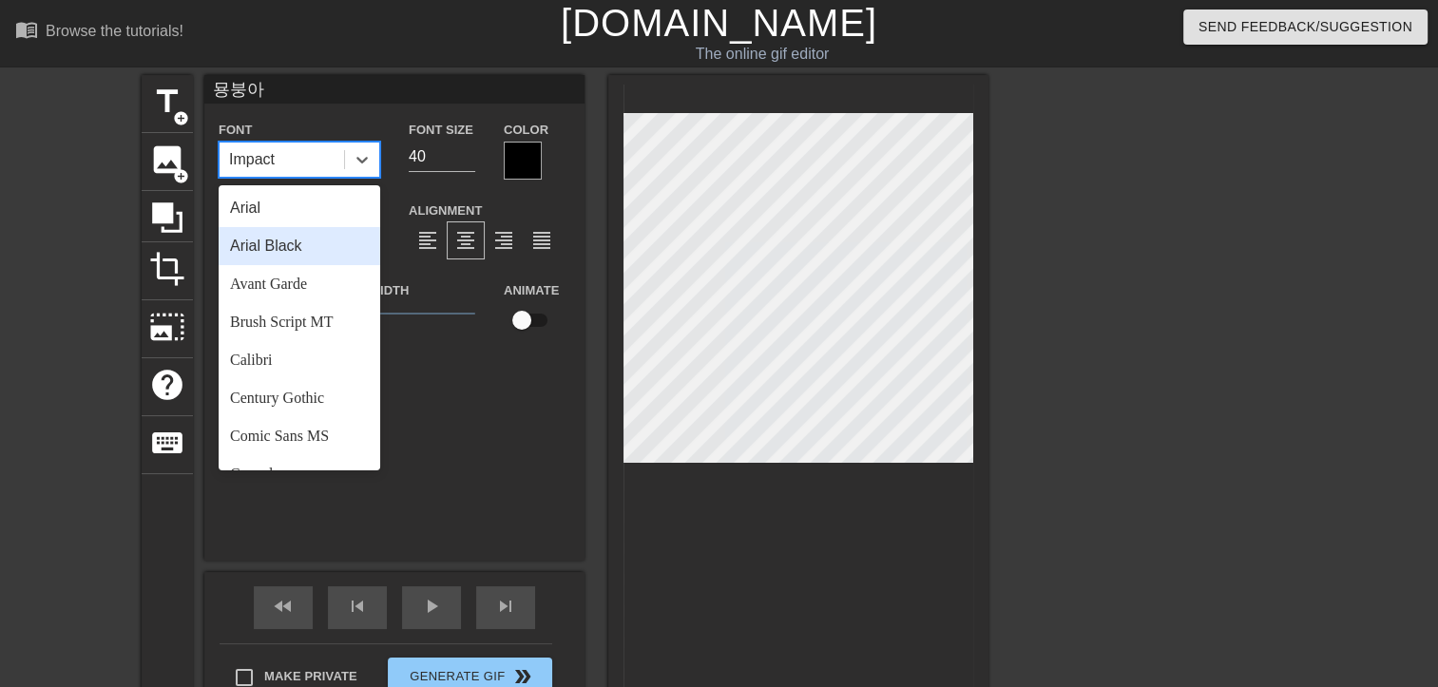
click at [291, 260] on div "Arial Black" at bounding box center [300, 246] width 162 height 38
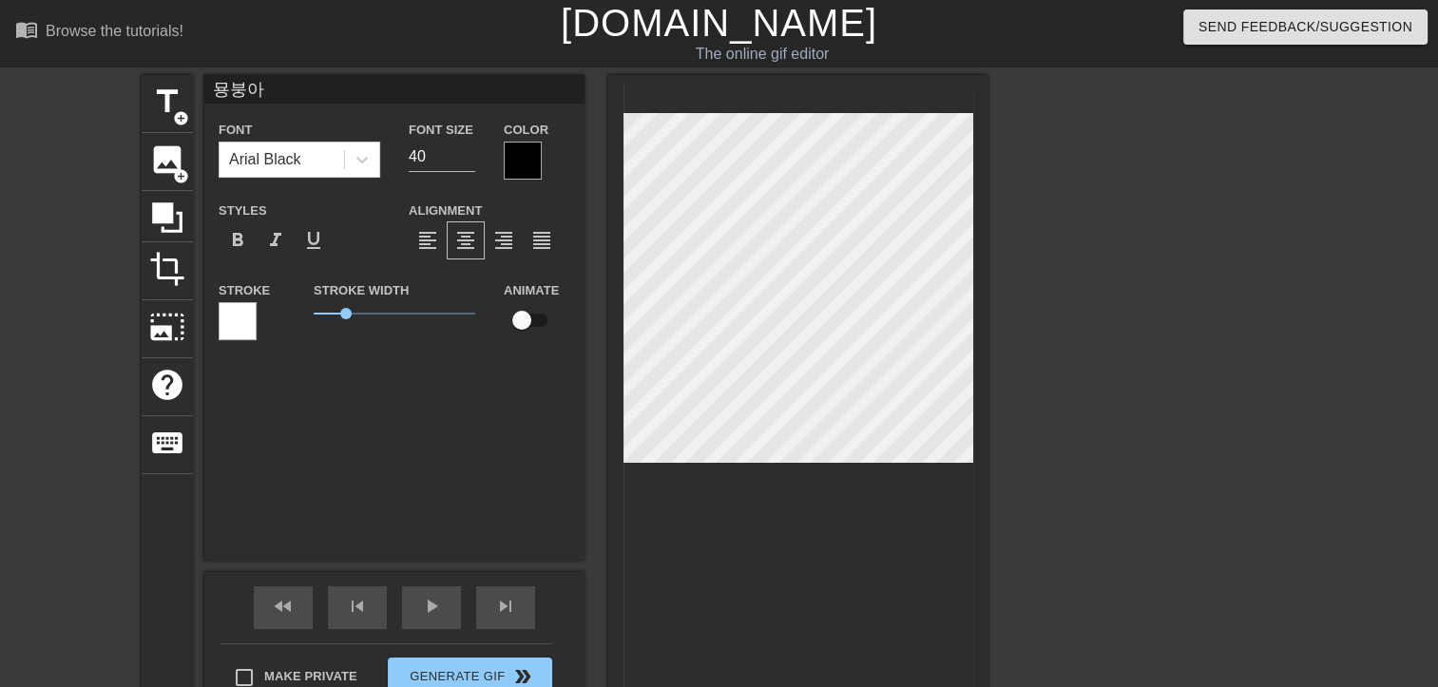
scroll to position [2, 3]
click at [353, 158] on icon at bounding box center [362, 159] width 19 height 19
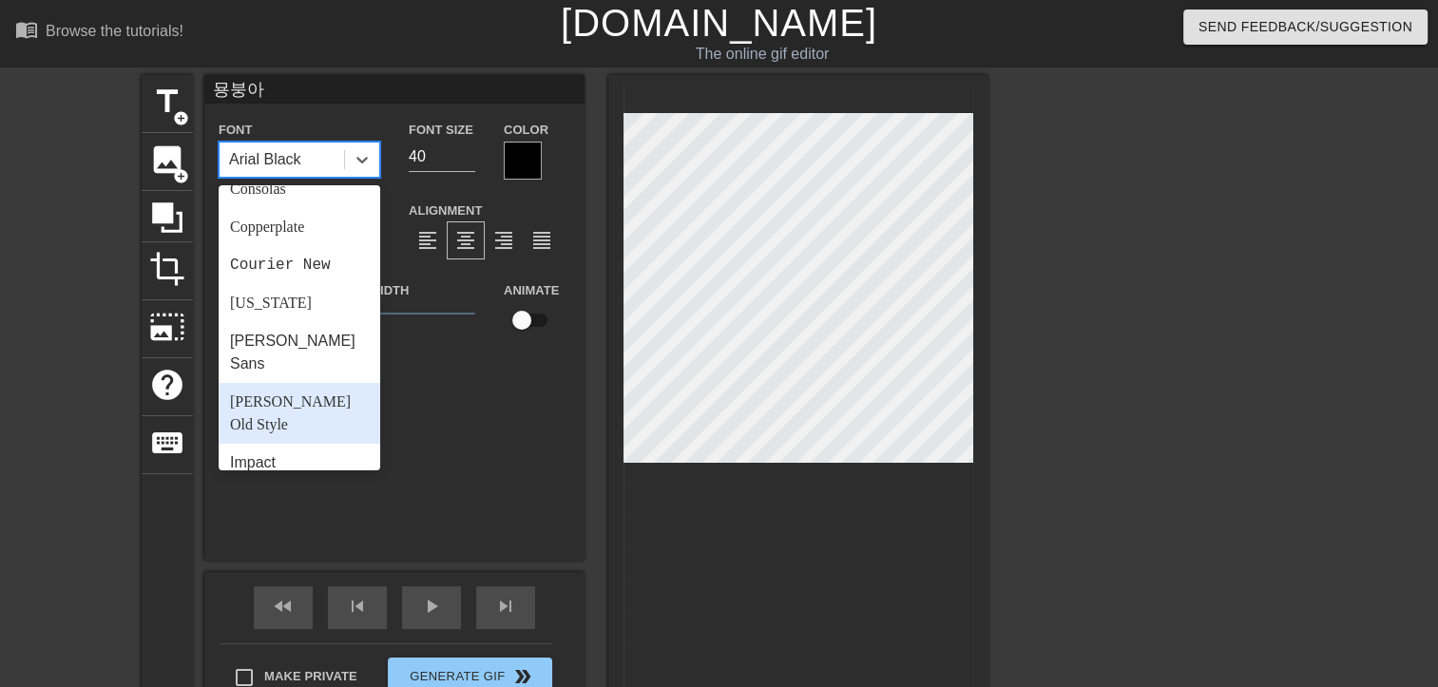
scroll to position [380, 0]
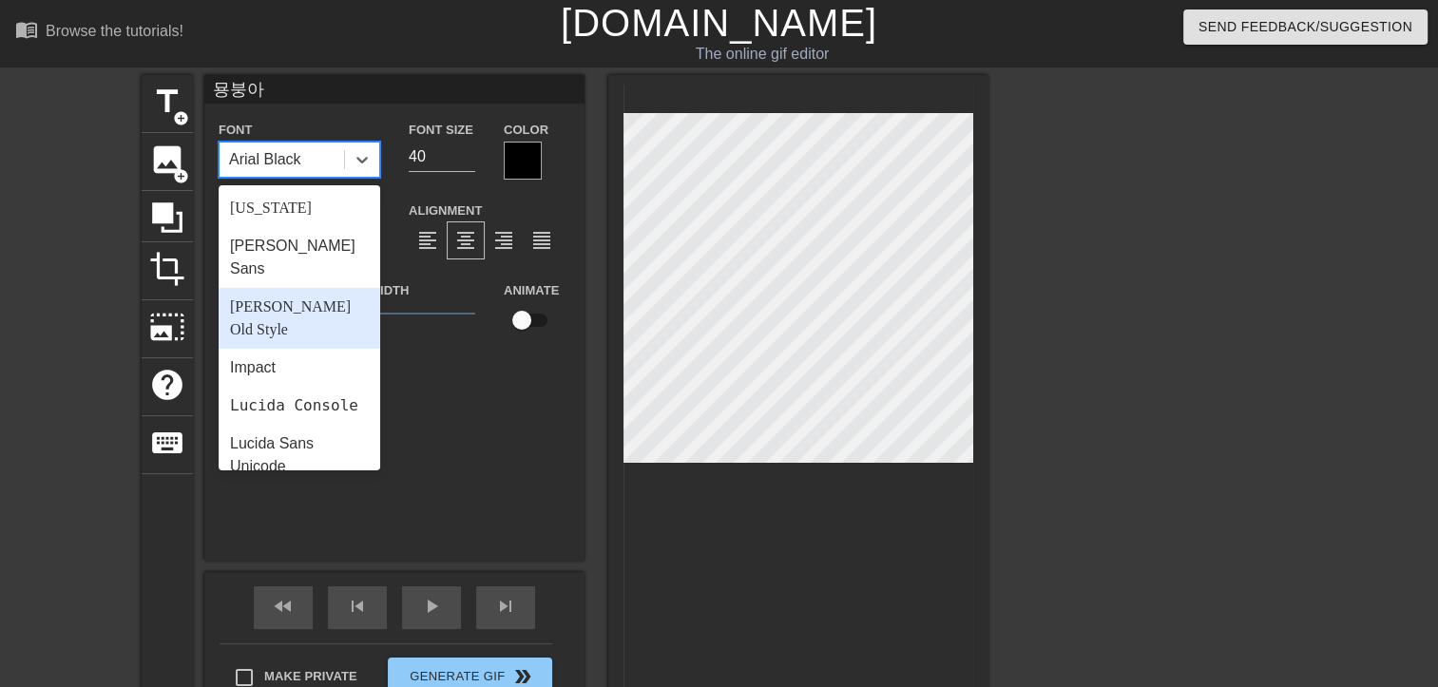
click at [297, 290] on div "[PERSON_NAME] Old Style" at bounding box center [300, 318] width 162 height 61
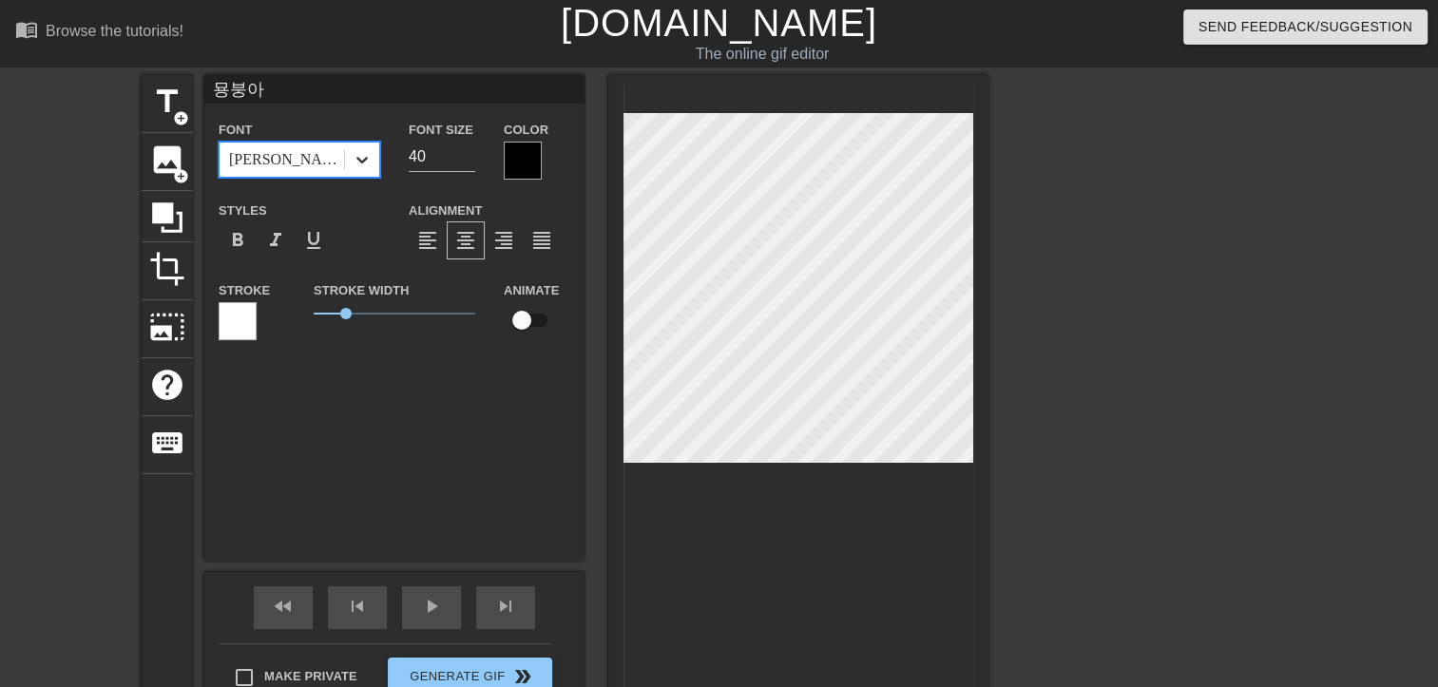
click at [374, 156] on div at bounding box center [362, 160] width 34 height 34
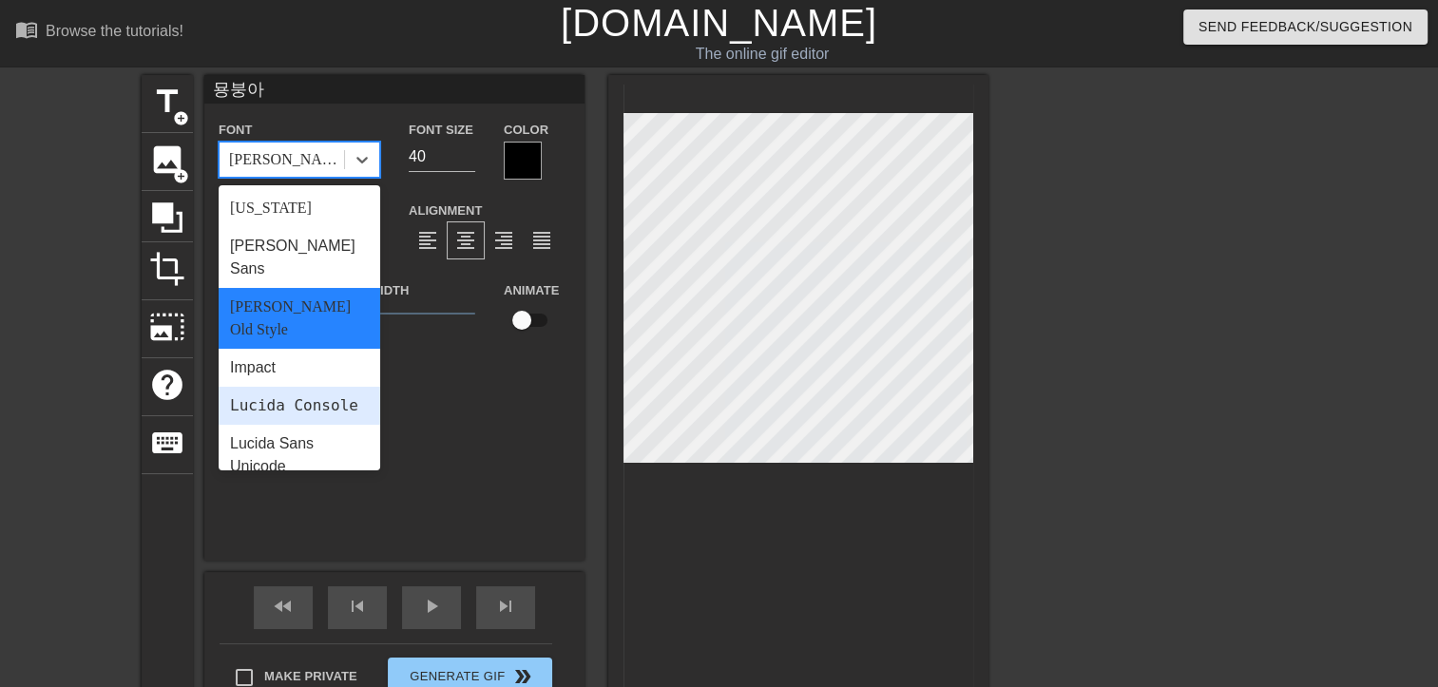
click at [290, 387] on div "Lucida Console" at bounding box center [300, 406] width 162 height 38
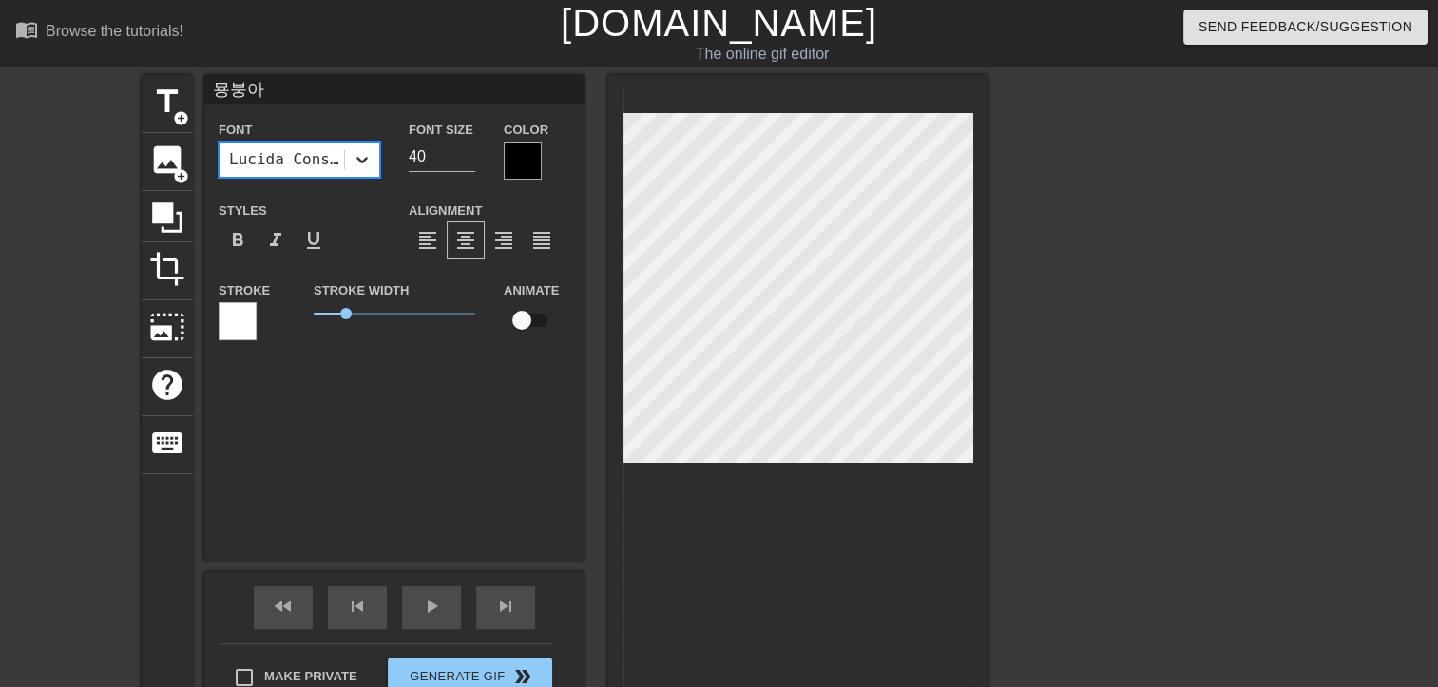
click at [368, 166] on icon at bounding box center [362, 159] width 19 height 19
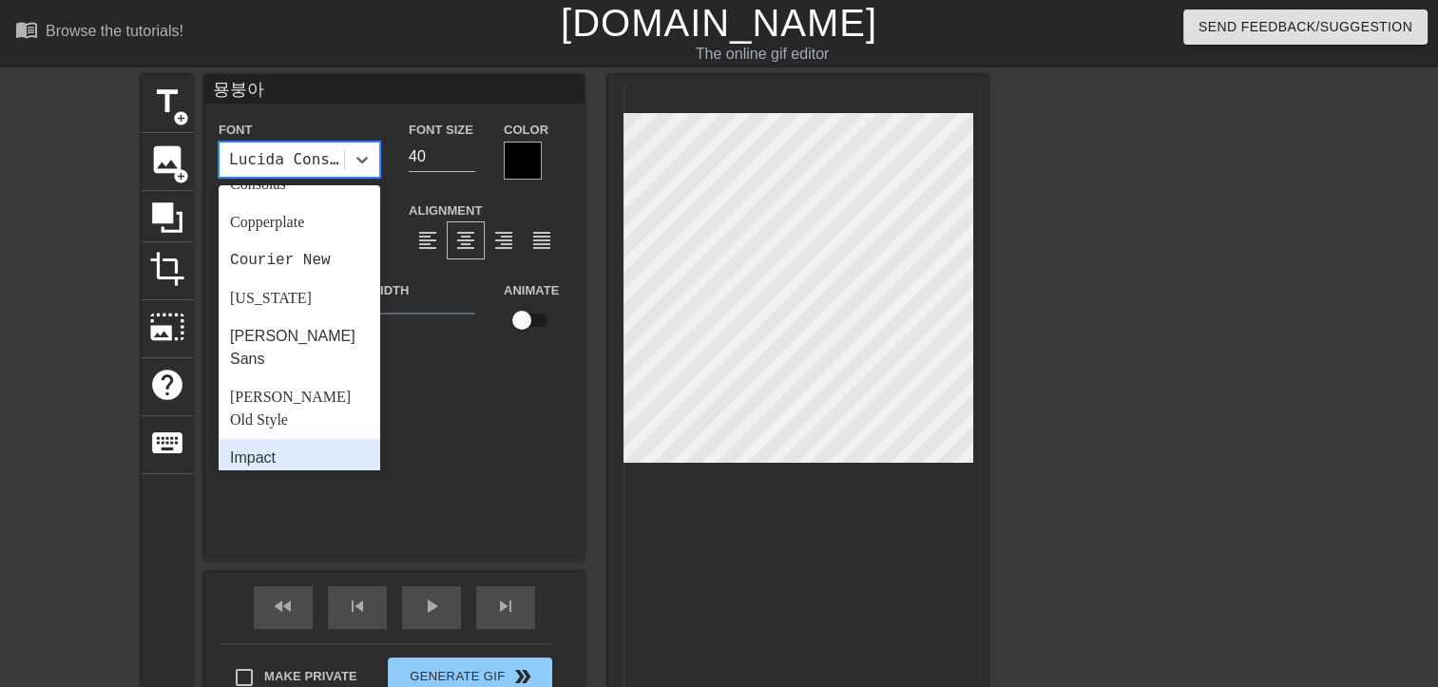
scroll to position [190, 0]
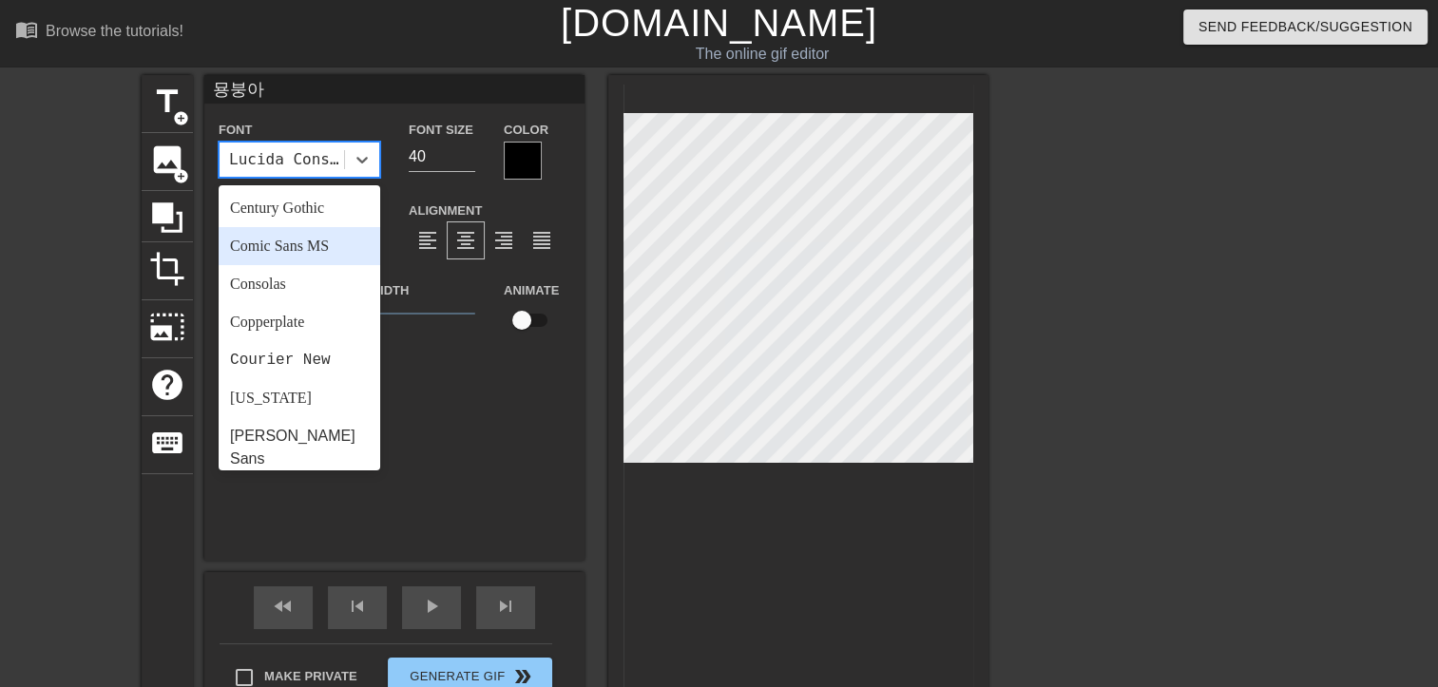
click at [301, 247] on div "Comic Sans MS" at bounding box center [300, 246] width 162 height 38
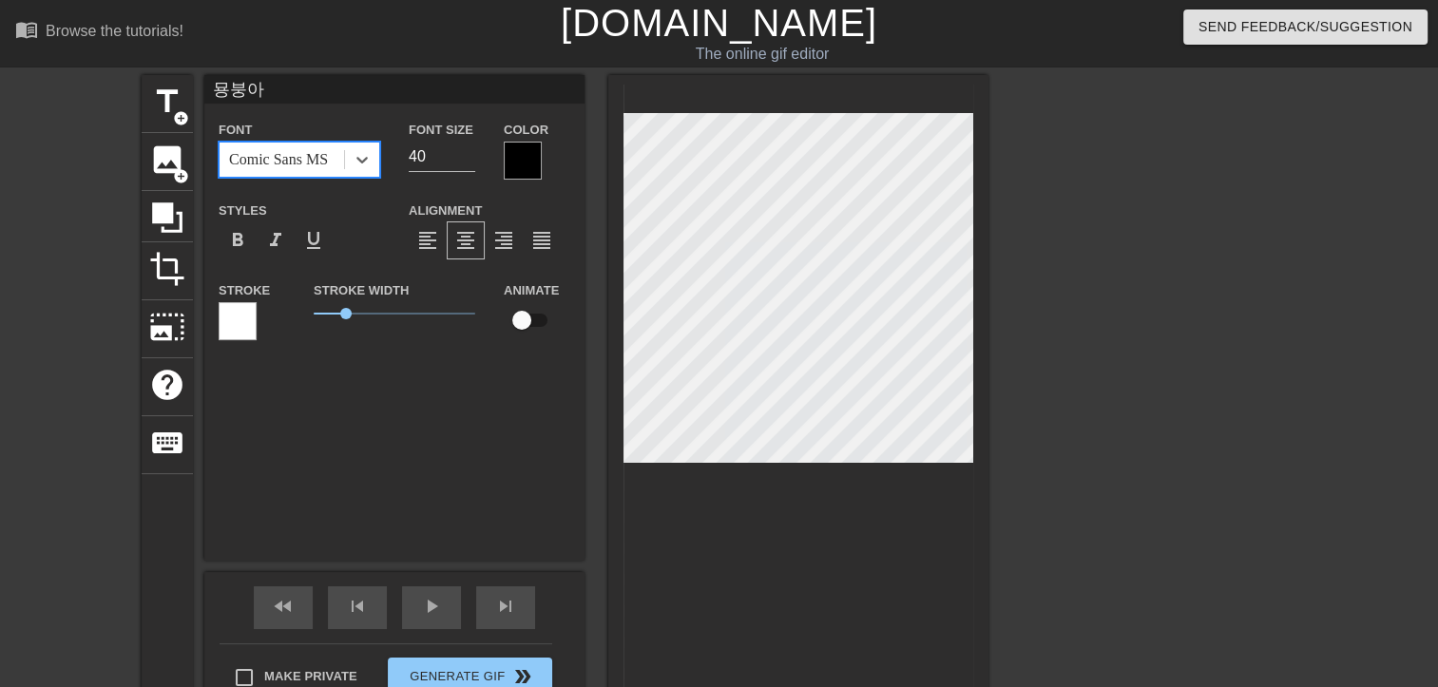
click at [372, 424] on div "묭붕아 Font option Comic Sans MS, selected. 0 results available. Select is focused…" at bounding box center [394, 318] width 380 height 486
click at [468, 242] on span "format_align_center" at bounding box center [465, 240] width 23 height 23
click at [460, 227] on div "format_align_center" at bounding box center [466, 240] width 38 height 38
click at [1076, 397] on div at bounding box center [1153, 360] width 285 height 570
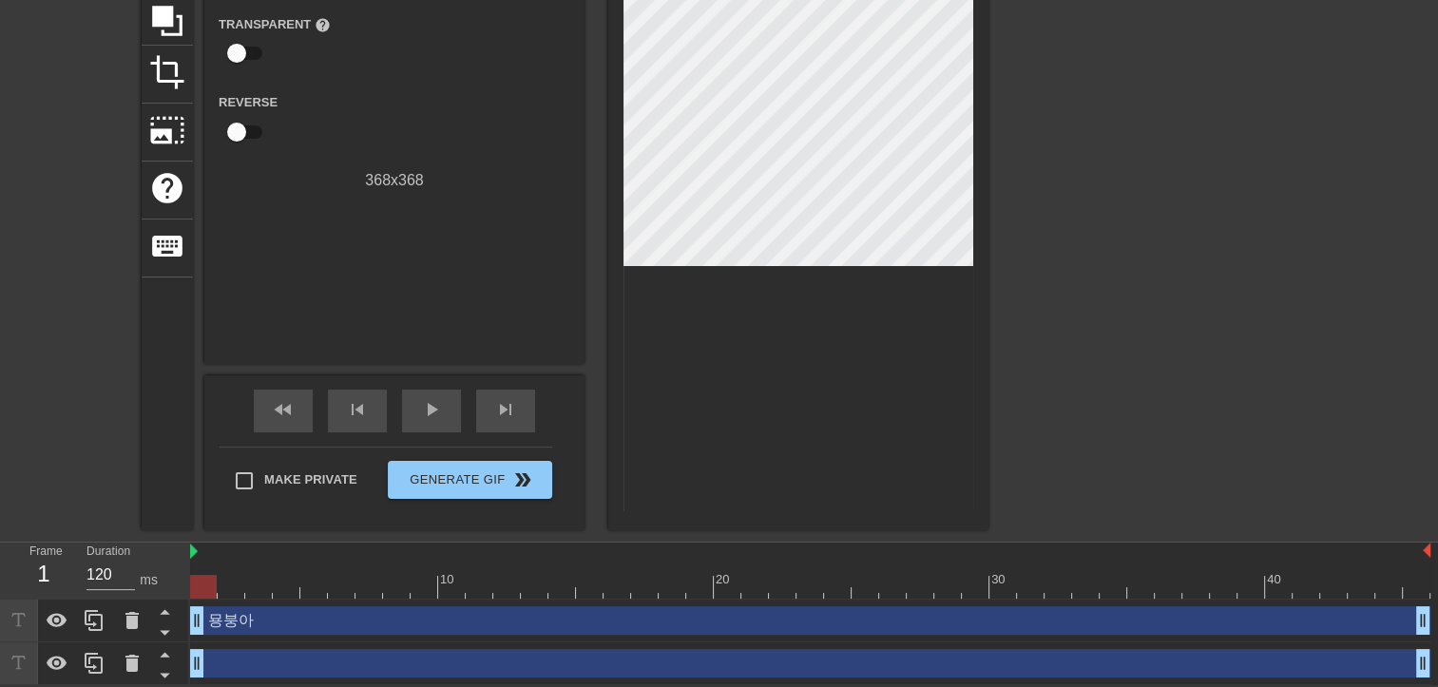
scroll to position [103, 0]
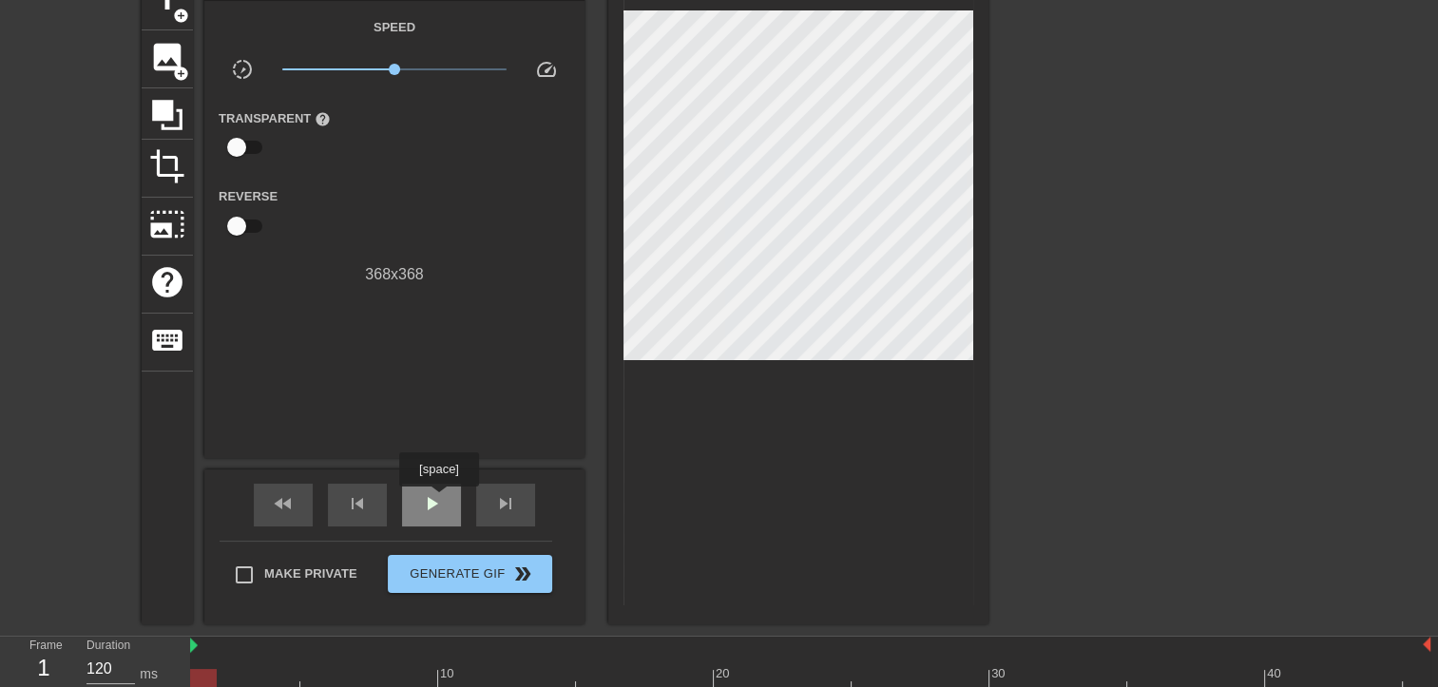
click at [438, 500] on span "play_arrow" at bounding box center [431, 503] width 23 height 23
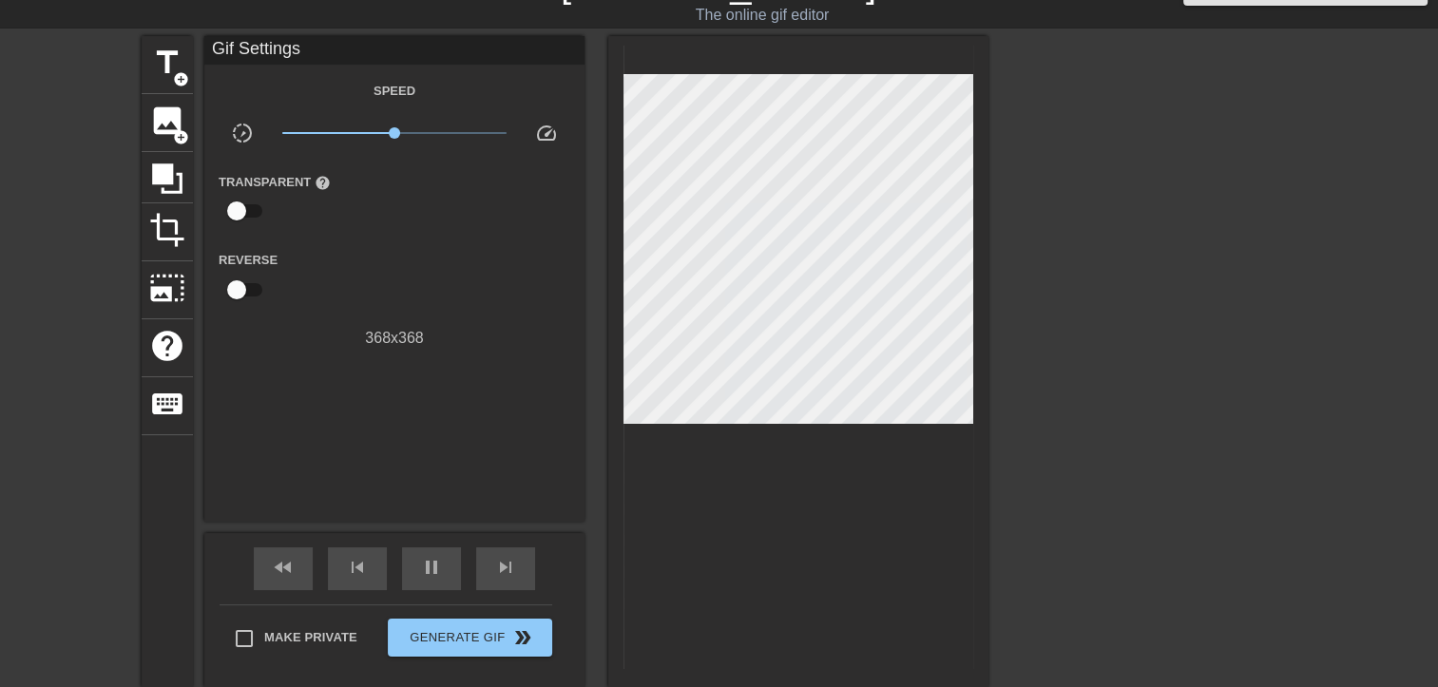
scroll to position [8, 0]
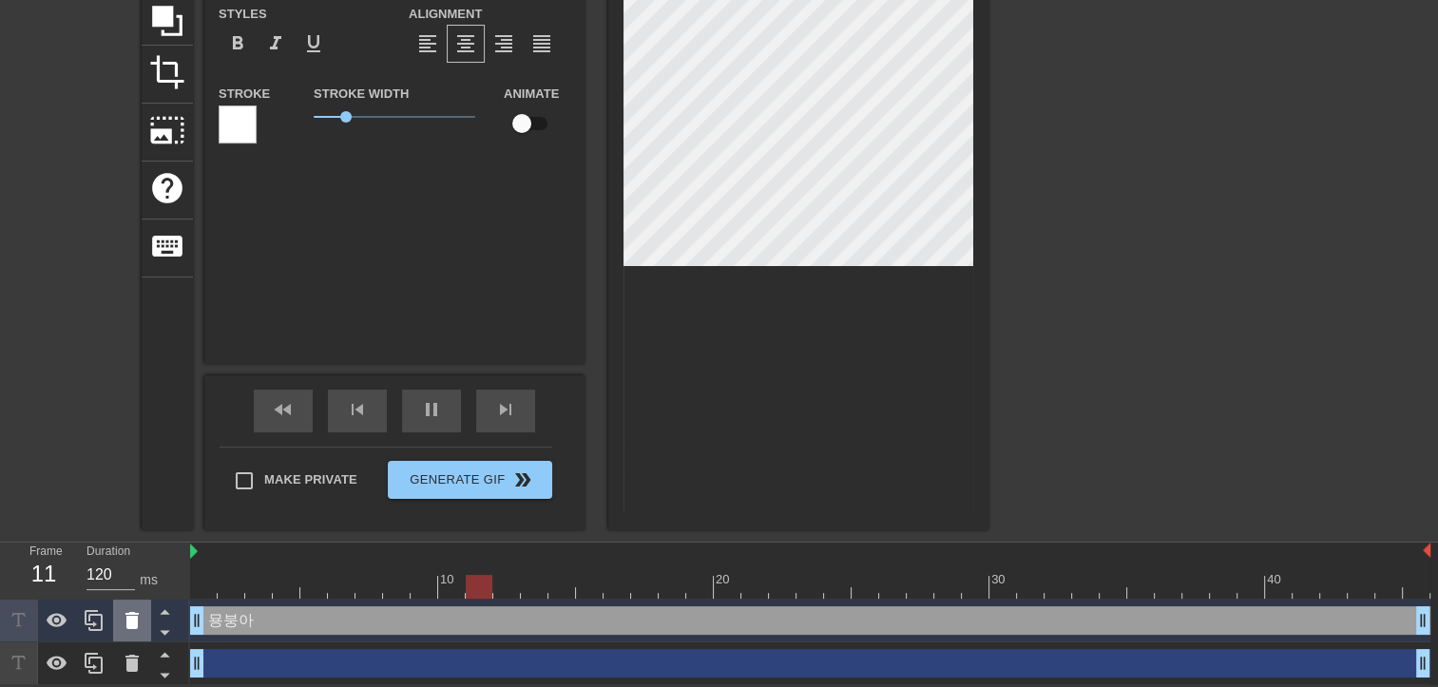
click at [125, 635] on div at bounding box center [132, 621] width 38 height 42
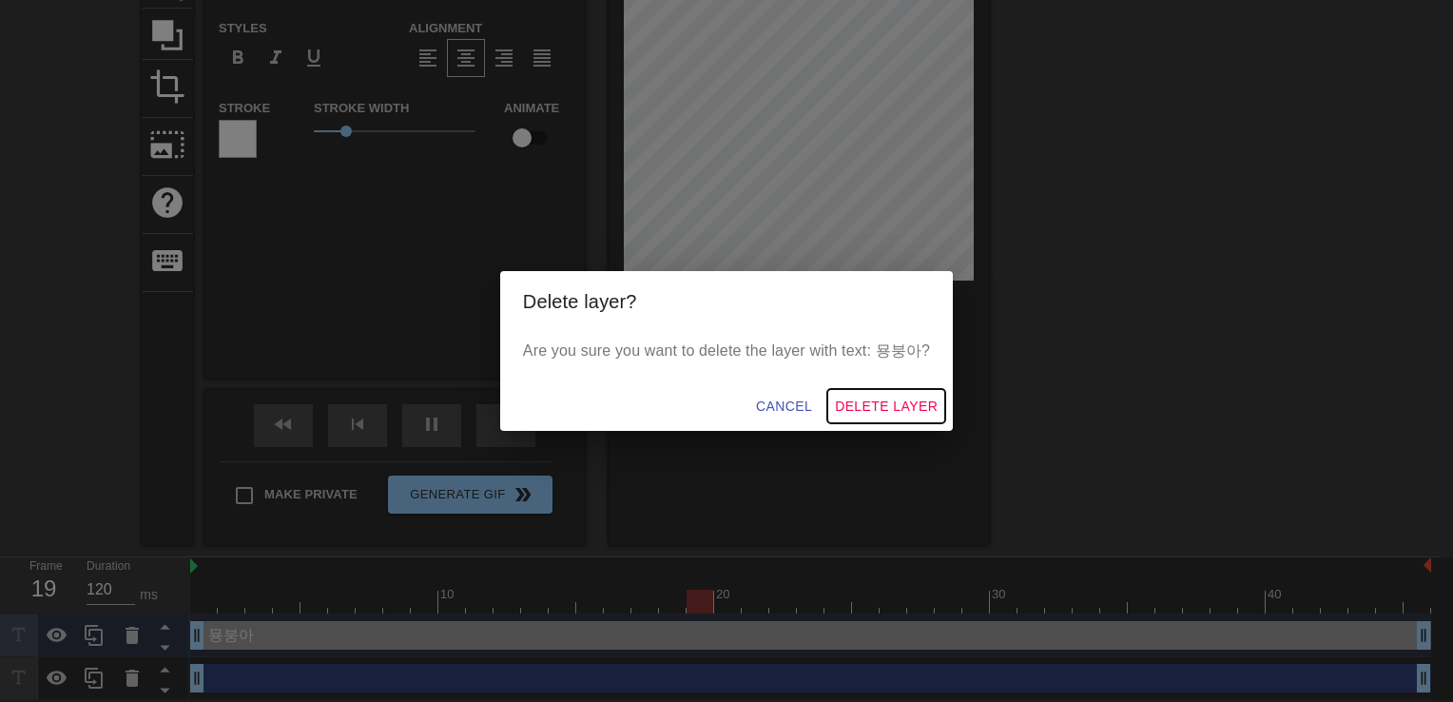
click at [892, 402] on span "Delete Layer" at bounding box center [886, 407] width 103 height 24
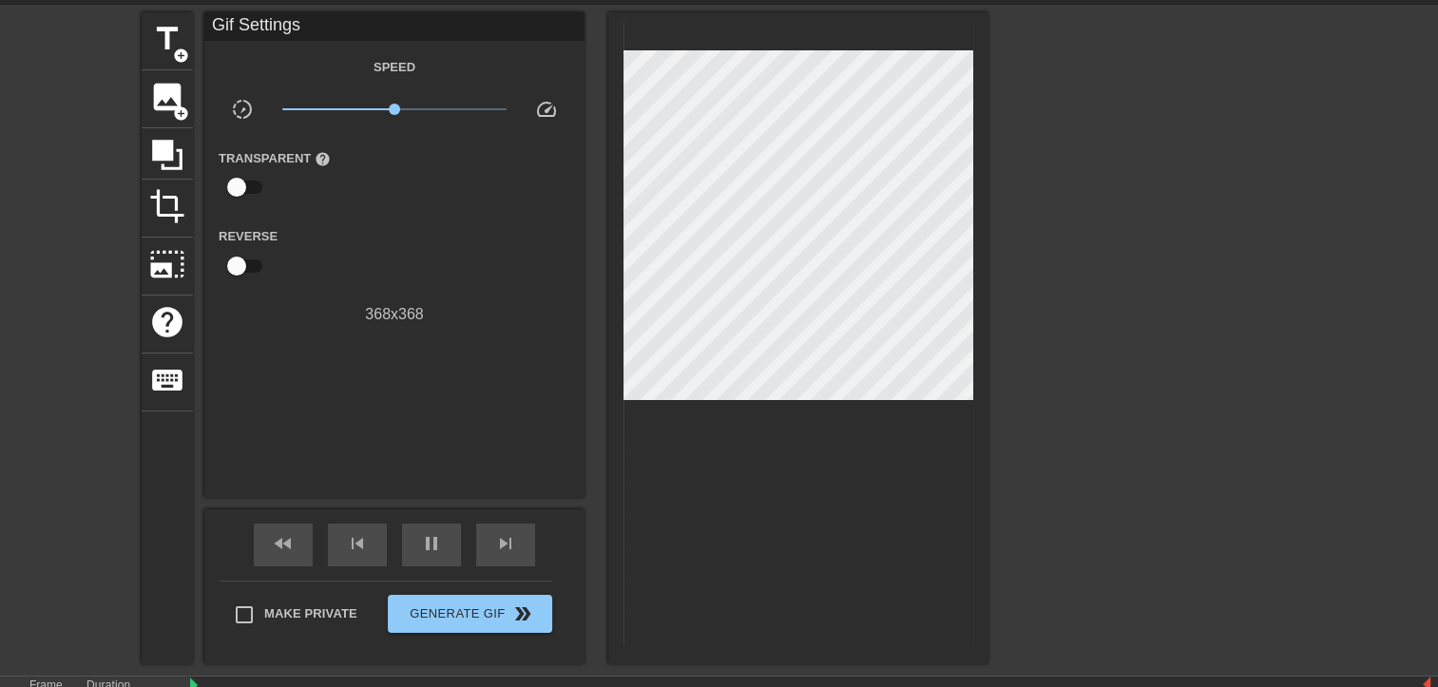
scroll to position [156, 0]
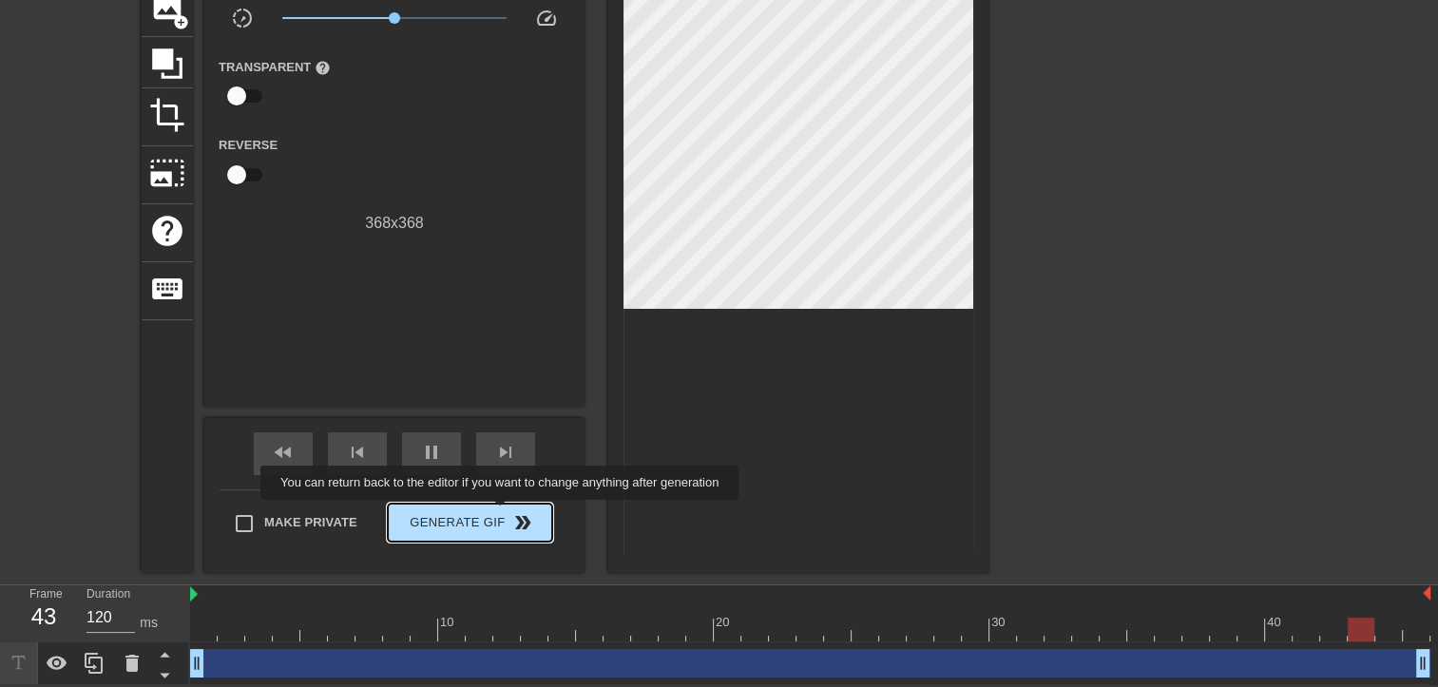
click at [502, 513] on span "Generate Gif double_arrow" at bounding box center [469, 522] width 149 height 23
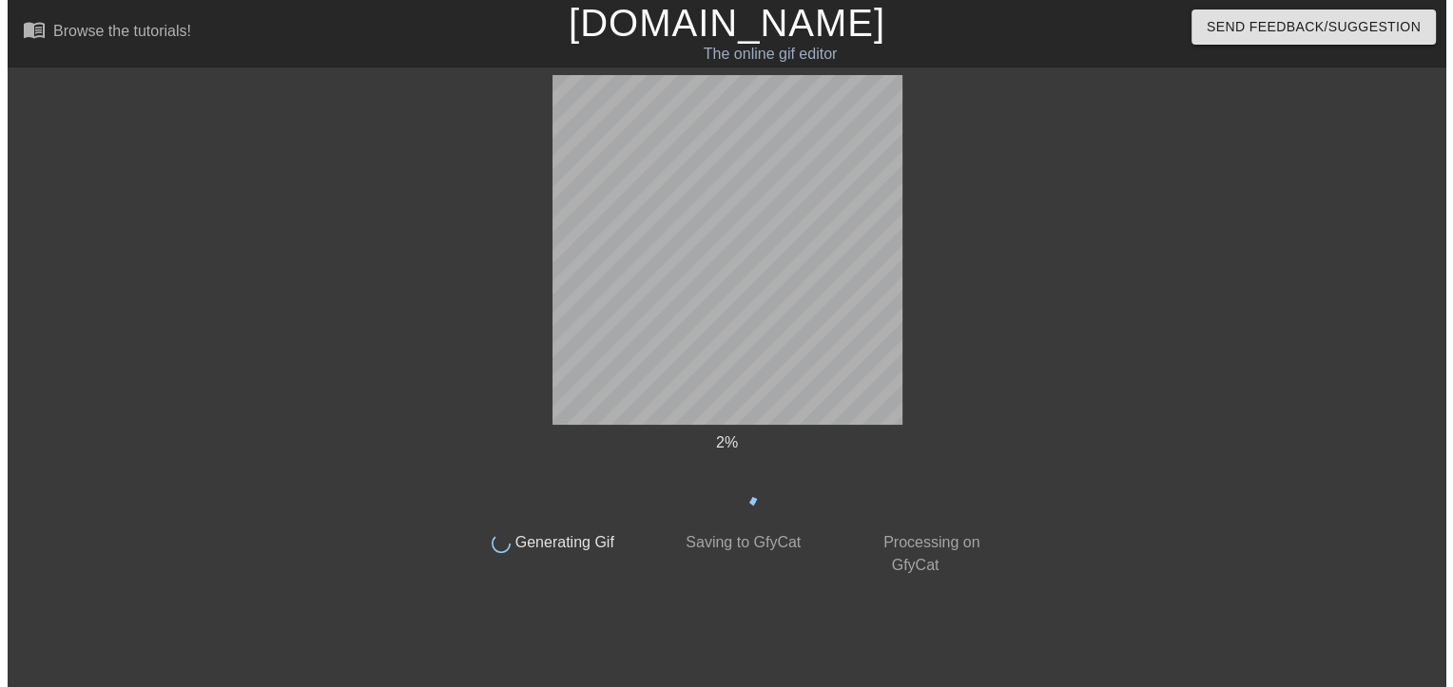
scroll to position [0, 0]
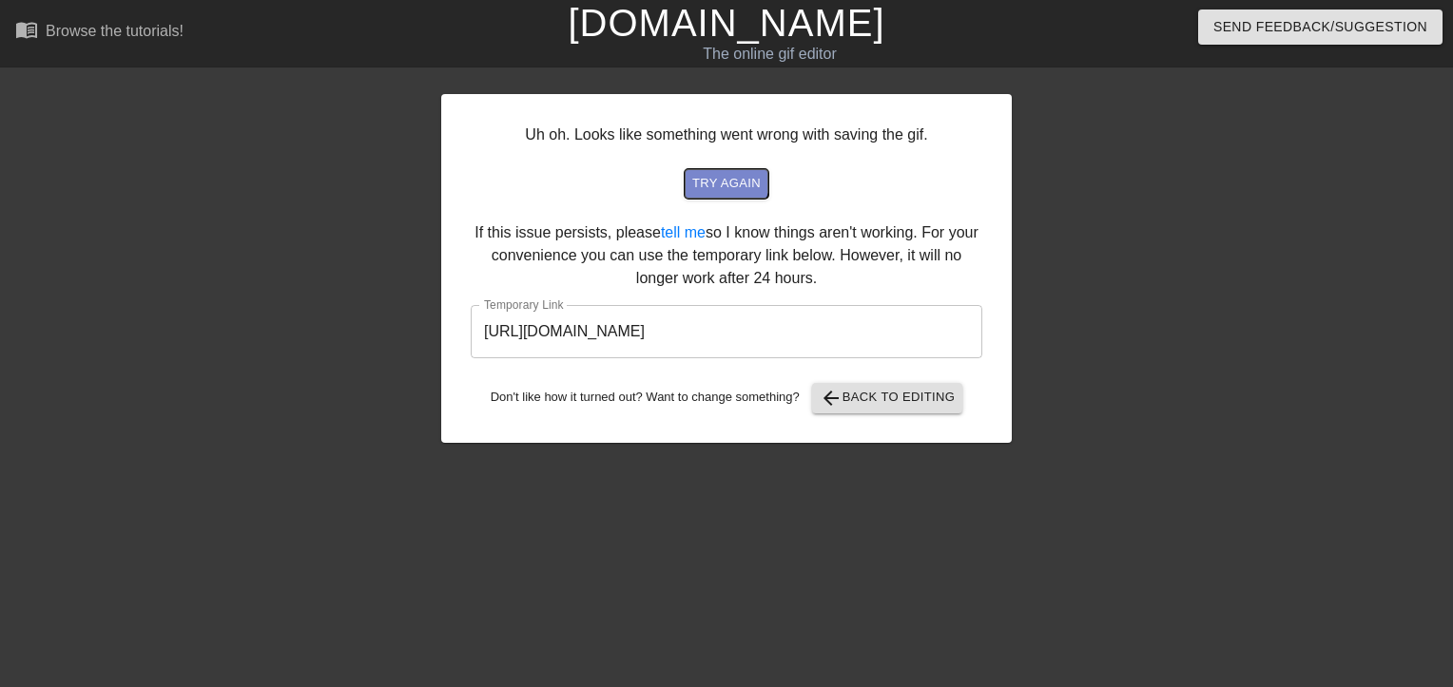
click at [725, 176] on span "try again" at bounding box center [726, 184] width 68 height 22
drag, startPoint x: 463, startPoint y: 226, endPoint x: 836, endPoint y: 279, distance: 376.4
click at [836, 279] on div "Uh oh. Looks like something went wrong with saving the gif. try again If this i…" at bounding box center [726, 268] width 570 height 349
drag, startPoint x: 836, startPoint y: 279, endPoint x: 789, endPoint y: 257, distance: 51.9
click at [850, 298] on div "Uh oh. Looks like something went wrong with saving the gif. try again 이 문제가 지속되…" at bounding box center [726, 268] width 570 height 349
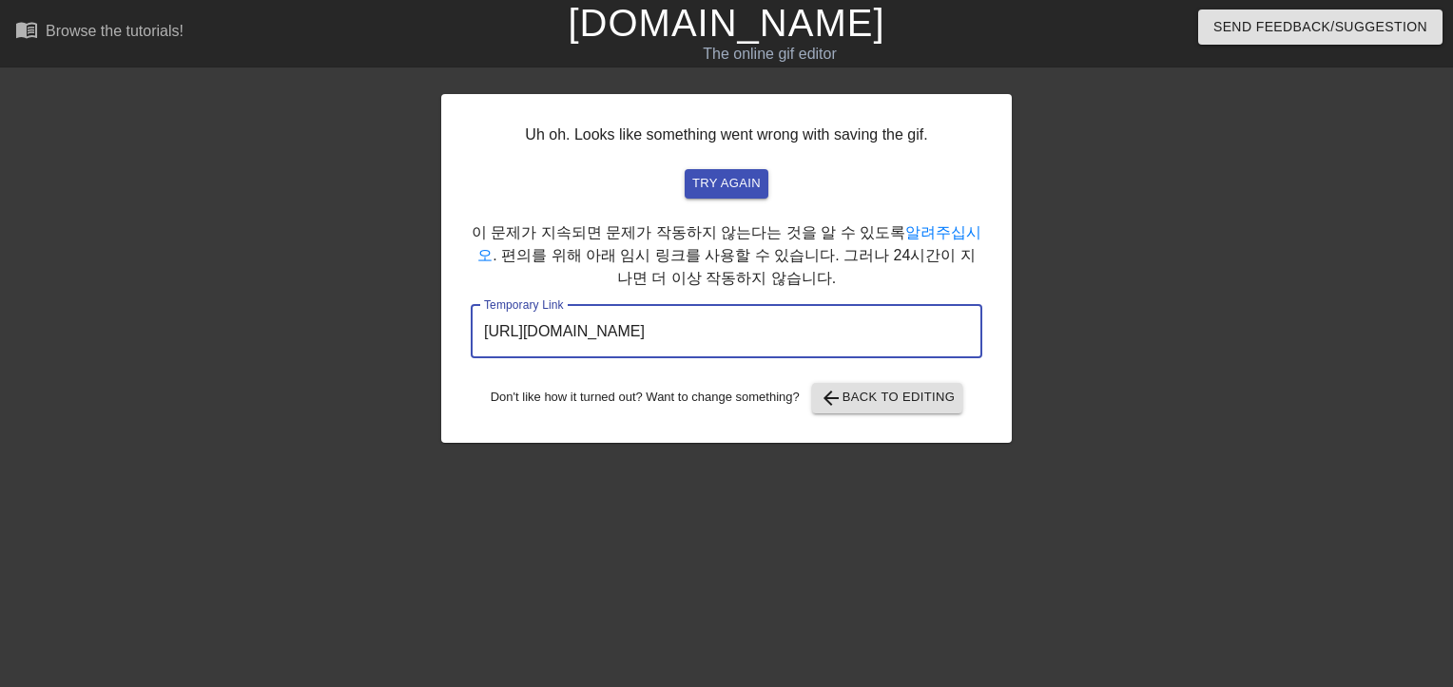
click at [788, 331] on input "[URL][DOMAIN_NAME]" at bounding box center [726, 331] width 511 height 53
click at [889, 334] on input "[URL][DOMAIN_NAME]" at bounding box center [726, 331] width 511 height 53
